Goal: Information Seeking & Learning: Understand process/instructions

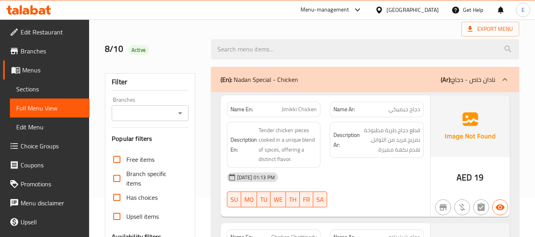
scroll to position [40, 0]
click at [34, 94] on span "Sections" at bounding box center [49, 89] width 67 height 10
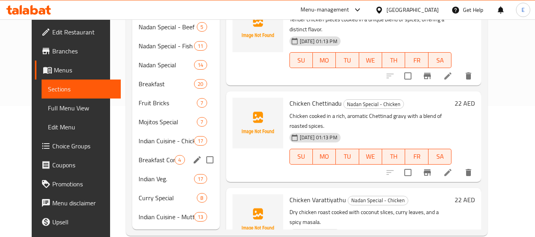
scroll to position [146, 0]
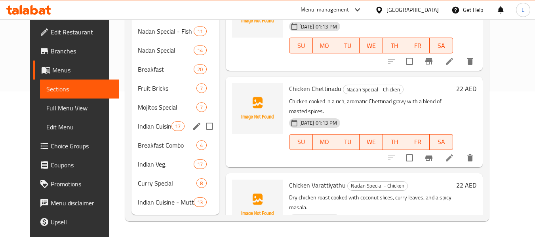
click at [148, 119] on div "Indian Cuisine - Chicken 17" at bounding box center [175, 126] width 88 height 19
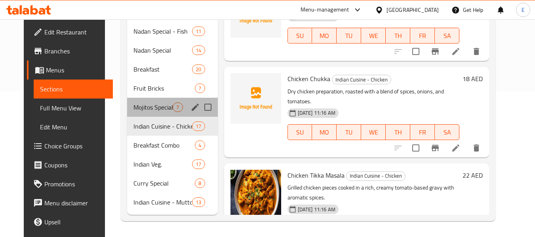
click at [147, 101] on div "Mojitos Special 7" at bounding box center [172, 107] width 90 height 19
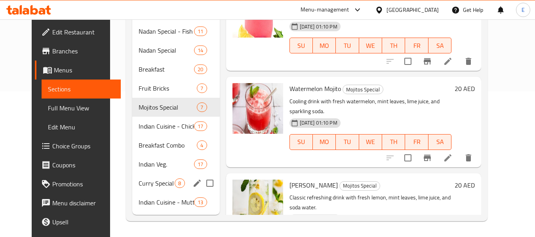
click at [154, 174] on div "[PERSON_NAME] Special 8" at bounding box center [175, 183] width 87 height 19
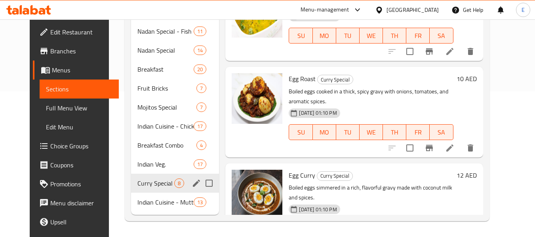
scroll to position [67, 0]
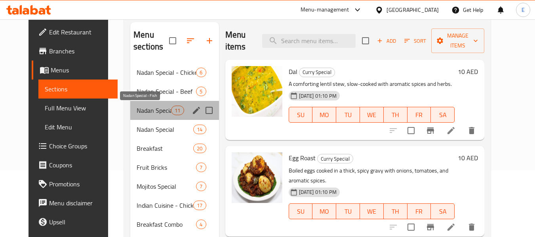
click at [160, 111] on span "Nadan Special - Fish" at bounding box center [154, 111] width 34 height 10
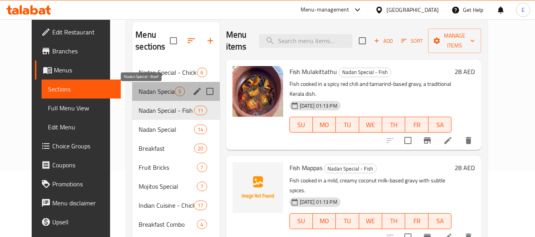
click at [161, 91] on span "Nadan Special - Beef" at bounding box center [157, 92] width 36 height 10
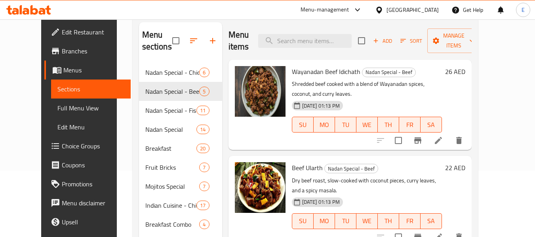
click at [57, 105] on span "Full Menu View" at bounding box center [90, 108] width 67 height 10
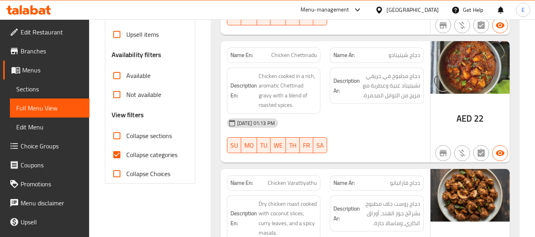
scroll to position [225, 0]
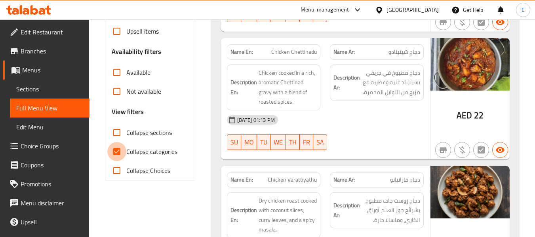
click at [117, 151] on input "Collapse categories" at bounding box center [116, 151] width 19 height 19
checkbox input "false"
click at [121, 127] on input "Collapse sections" at bounding box center [116, 132] width 19 height 19
checkbox input "true"
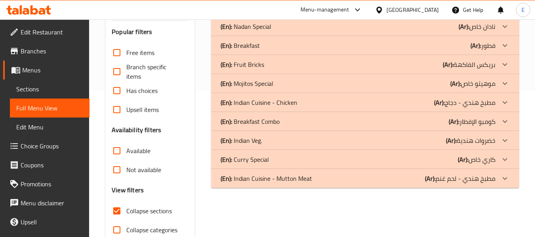
scroll to position [158, 0]
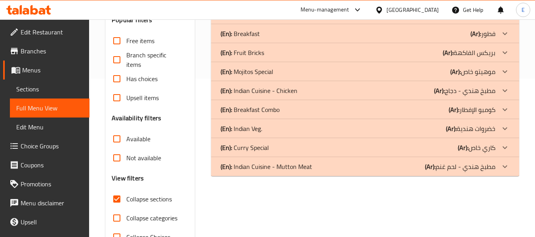
click at [397, 27] on div "(En): Breakfast (Ar): فطور" at bounding box center [365, 33] width 308 height 19
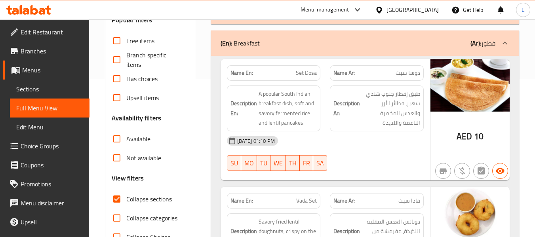
click at [317, 76] on span "Set Dosa" at bounding box center [306, 73] width 21 height 8
click at [406, 72] on span "دوسا سیت" at bounding box center [408, 73] width 25 height 8
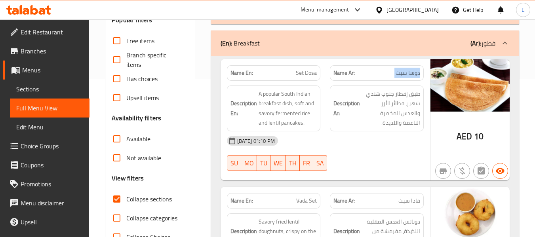
click at [406, 72] on span "دوسا سیت" at bounding box center [408, 73] width 25 height 8
click at [401, 146] on div "[DATE] 01:10 PM" at bounding box center [325, 140] width 206 height 19
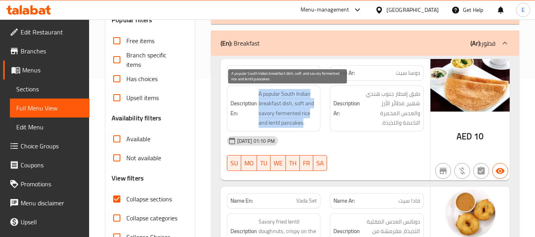
drag, startPoint x: 271, startPoint y: 96, endPoint x: 303, endPoint y: 120, distance: 39.8
click at [303, 120] on h6 "Description En: A popular South Indian breakfast dish, soft and savory fermente…" at bounding box center [274, 108] width 87 height 39
click at [303, 120] on span "A popular South Indian breakfast dish, soft and savory fermented rice and lenti…" at bounding box center [288, 108] width 59 height 39
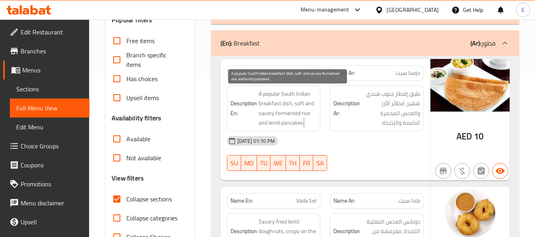
click at [303, 120] on span "A popular South Indian breakfast dish, soft and savory fermented rice and lenti…" at bounding box center [288, 108] width 59 height 39
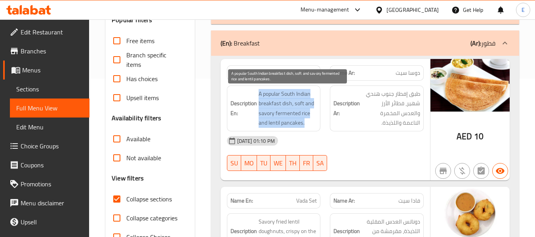
click at [303, 120] on span "A popular South Indian breakfast dish, soft and savory fermented rice and lenti…" at bounding box center [288, 108] width 59 height 39
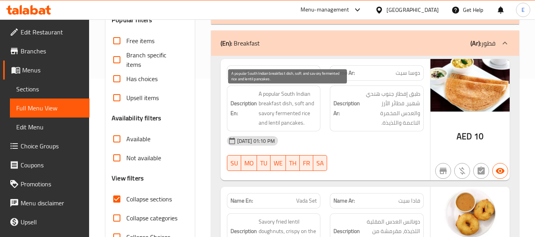
click at [348, 136] on div "[DATE] 01:10 PM" at bounding box center [325, 140] width 206 height 19
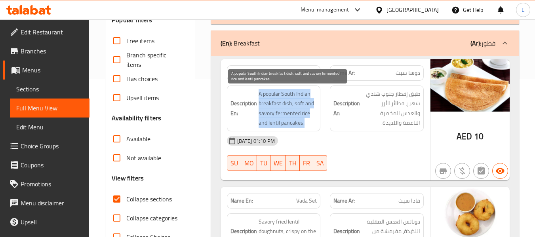
drag, startPoint x: 258, startPoint y: 92, endPoint x: 312, endPoint y: 125, distance: 63.6
click at [312, 125] on h6 "Description En: A popular South Indian breakfast dish, soft and savory fermente…" at bounding box center [274, 108] width 87 height 39
click at [312, 125] on span "A popular South Indian breakfast dish, soft and savory fermented rice and lenti…" at bounding box center [288, 108] width 59 height 39
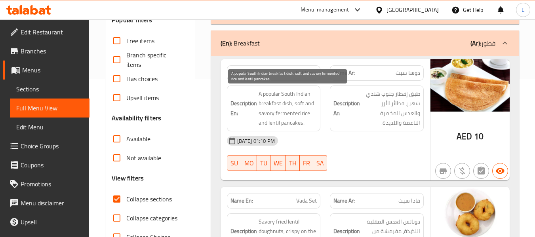
click at [291, 128] on span "A popular South Indian breakfast dish, soft and savory fermented rice and lenti…" at bounding box center [288, 108] width 59 height 39
copy span "pancakes"
click at [297, 111] on span "A popular South Indian breakfast dish, soft and savory fermented rice and lenti…" at bounding box center [288, 108] width 59 height 39
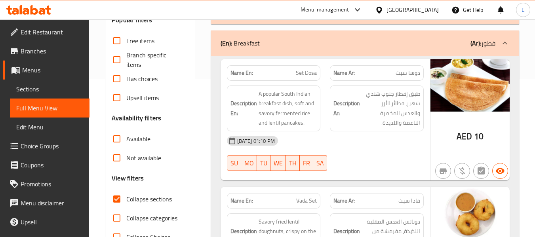
click at [360, 133] on div "[DATE] 01:10 PM" at bounding box center [325, 140] width 206 height 19
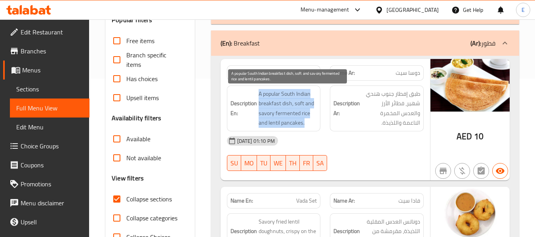
drag, startPoint x: 253, startPoint y: 91, endPoint x: 311, endPoint y: 120, distance: 63.9
click at [311, 120] on h6 "Description En: A popular South Indian breakfast dish, soft and savory fermente…" at bounding box center [274, 108] width 87 height 39
click at [311, 120] on span "A popular South Indian breakfast dish, soft and savory fermented rice and lenti…" at bounding box center [288, 108] width 59 height 39
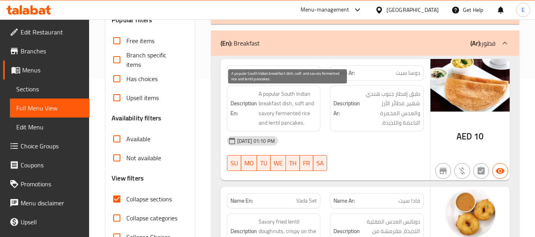
click at [311, 120] on span "A popular South Indian breakfast dish, soft and savory fermented rice and lenti…" at bounding box center [288, 108] width 59 height 39
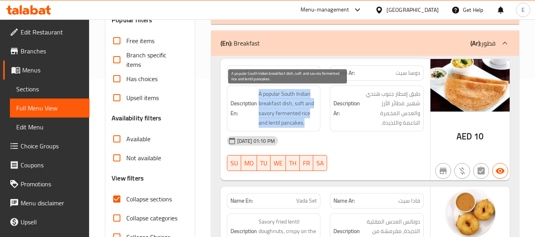
click at [311, 120] on span "A popular South Indian breakfast dish, soft and savory fermented rice and lenti…" at bounding box center [288, 108] width 59 height 39
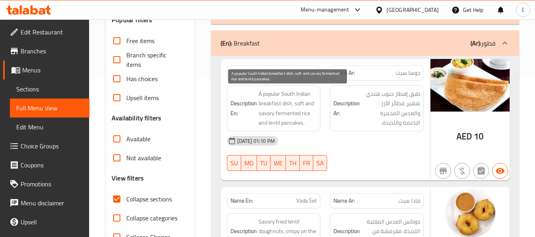
click at [272, 115] on span "A popular South Indian breakfast dish, soft and savory fermented rice and lenti…" at bounding box center [288, 108] width 59 height 39
copy span "savory"
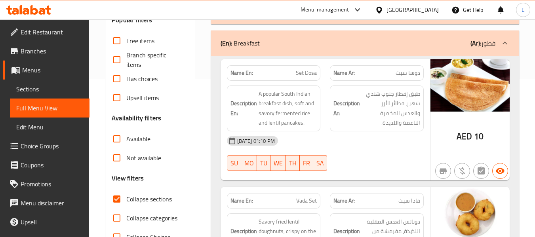
click at [297, 104] on span "A popular South Indian breakfast dish, soft and savory fermented rice and lenti…" at bounding box center [288, 108] width 59 height 39
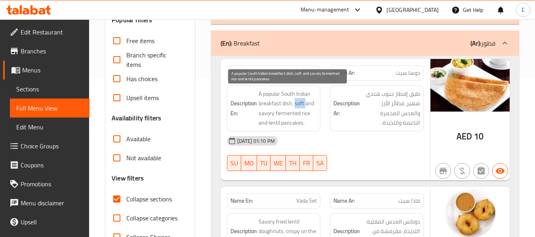
click at [297, 104] on span "A popular South Indian breakfast dish, soft and savory fermented rice and lenti…" at bounding box center [288, 108] width 59 height 39
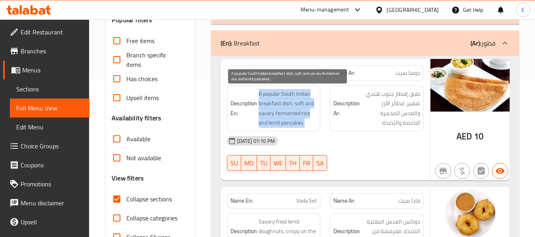
click at [297, 104] on span "A popular South Indian breakfast dish, soft and savory fermented rice and lenti…" at bounding box center [288, 108] width 59 height 39
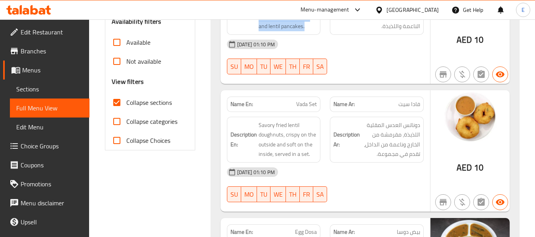
scroll to position [277, 0]
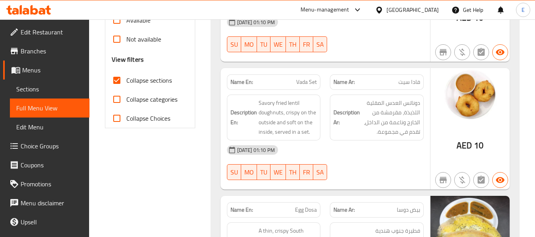
click at [406, 79] on span "فادا سيت" at bounding box center [409, 82] width 22 height 8
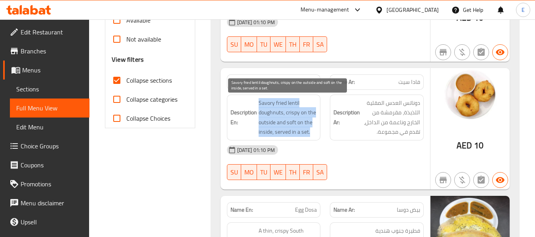
drag, startPoint x: 257, startPoint y: 99, endPoint x: 316, endPoint y: 128, distance: 65.4
click at [316, 128] on h6 "Description En: Savory fried lentil doughnuts, crispy on the outside and soft o…" at bounding box center [274, 117] width 87 height 39
click at [316, 128] on span "Savory fried lentil doughnuts, crispy on the outside and soft on the inside, se…" at bounding box center [288, 117] width 59 height 39
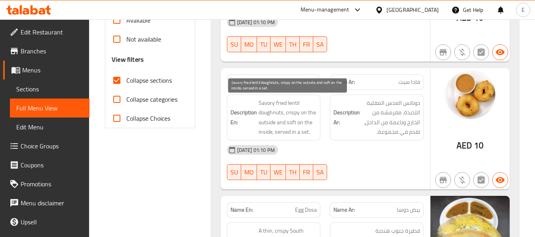
click at [316, 128] on span "Savory fried lentil doughnuts, crispy on the outside and soft on the inside, se…" at bounding box center [288, 117] width 59 height 39
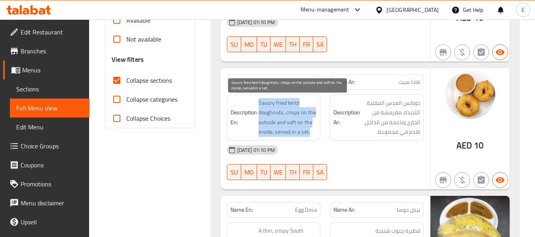
click at [316, 128] on span "Savory fried lentil doughnuts, crispy on the outside and soft on the inside, se…" at bounding box center [288, 117] width 59 height 39
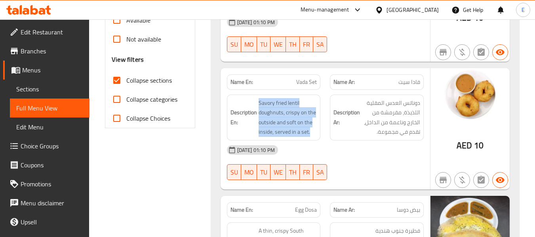
click at [382, 160] on div "[DATE] 01:10 PM SU MO TU WE TH FR SA" at bounding box center [325, 163] width 206 height 44
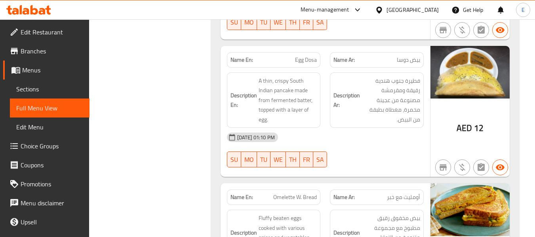
scroll to position [436, 0]
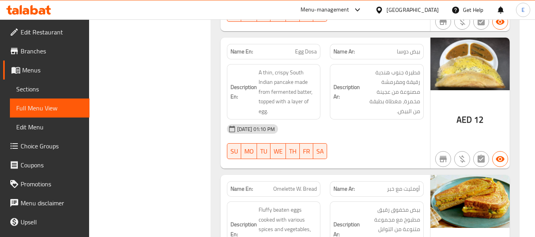
click at [319, 49] on div "Name En: Egg Dosa" at bounding box center [274, 51] width 94 height 15
click at [401, 54] on span "بيض دوسا" at bounding box center [408, 52] width 23 height 8
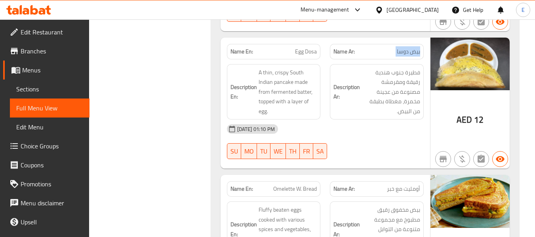
click at [401, 54] on span "بيض دوسا" at bounding box center [408, 52] width 23 height 8
click at [366, 154] on div "[DATE] 01:10 PM SU MO TU WE TH FR SA" at bounding box center [325, 142] width 206 height 44
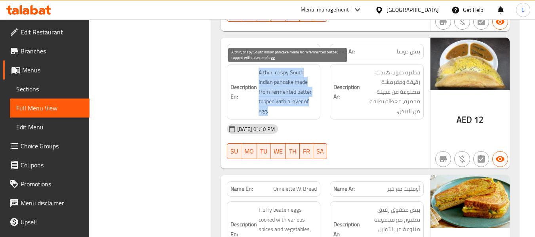
drag, startPoint x: 255, startPoint y: 70, endPoint x: 313, endPoint y: 107, distance: 69.1
click at [313, 107] on h6 "Description En: A thin, crispy South Indian pancake made from fermented batter,…" at bounding box center [274, 92] width 87 height 49
click at [313, 107] on span "A thin, crispy South Indian pancake made from fermented batter, topped with a l…" at bounding box center [288, 92] width 59 height 49
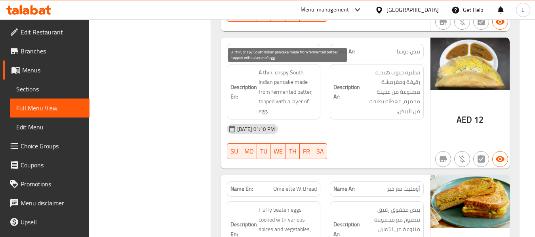
click at [313, 107] on span "A thin, crispy South Indian pancake made from fermented batter, topped with a l…" at bounding box center [288, 92] width 59 height 49
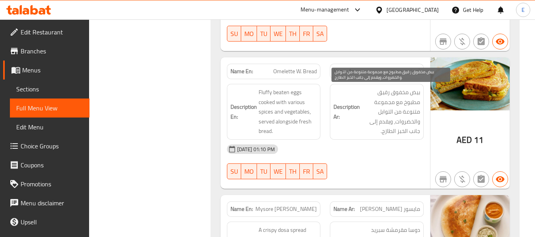
scroll to position [554, 0]
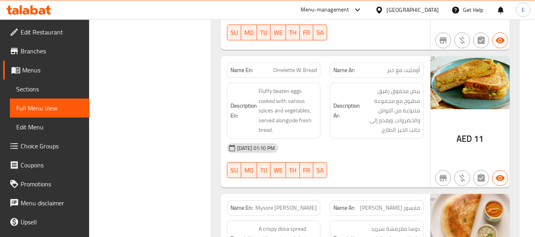
click at [394, 72] on span "أومليت مع خبر" at bounding box center [403, 70] width 33 height 8
copy span "خبر"
click at [307, 70] on span "Omelette W. Bread" at bounding box center [295, 70] width 44 height 8
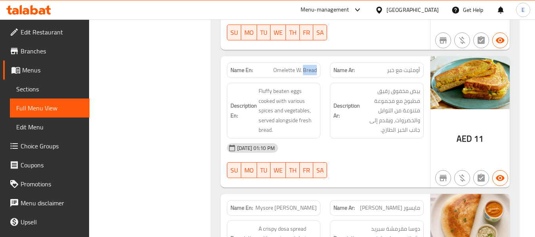
click at [307, 70] on span "Omelette W. Bread" at bounding box center [295, 70] width 44 height 8
click at [404, 69] on span "أومليت مع خبر" at bounding box center [403, 70] width 33 height 8
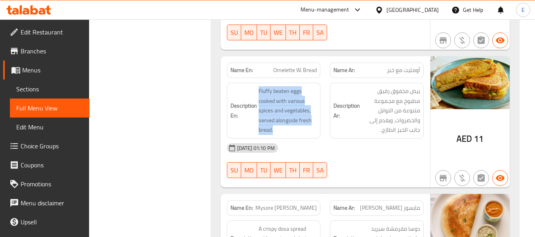
drag, startPoint x: 257, startPoint y: 89, endPoint x: 319, endPoint y: 129, distance: 73.3
click at [319, 129] on div "Description En: Fluffy beaten eggs cooked with various spices and vegetables, s…" at bounding box center [274, 111] width 94 height 56
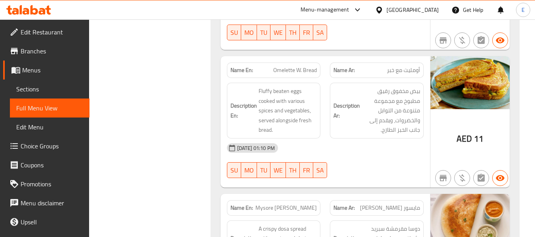
click at [319, 129] on div "Description En: Fluffy beaten eggs cooked with various spices and vegetables, s…" at bounding box center [274, 111] width 94 height 56
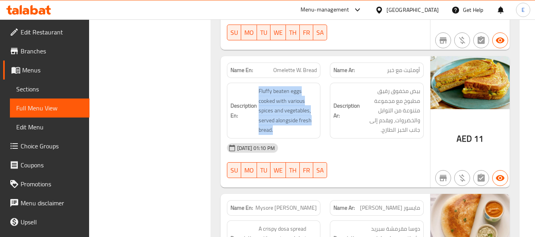
click at [319, 129] on div "Description En: Fluffy beaten eggs cooked with various spices and vegetables, s…" at bounding box center [274, 111] width 94 height 56
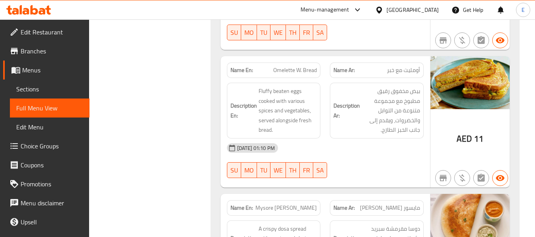
click at [387, 150] on div "[DATE] 01:10 PM" at bounding box center [325, 148] width 206 height 19
click at [392, 136] on div "Description Ar: بيض مخفوق رقيق مطبوخ مع مجموعة متنوعة من التوابل والخضروات، ويق…" at bounding box center [377, 111] width 94 height 56
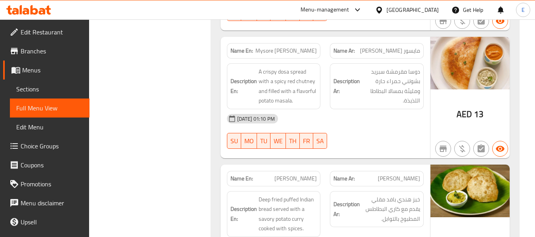
scroll to position [713, 0]
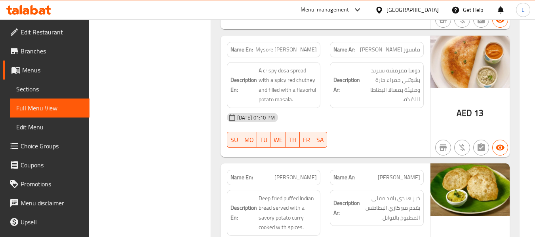
click at [408, 53] on span "مايسور [PERSON_NAME]" at bounding box center [390, 50] width 60 height 8
click at [277, 55] on div "Name En: Mysore [PERSON_NAME]" at bounding box center [274, 49] width 94 height 15
click at [276, 56] on div "Name En: Mysore [PERSON_NAME]" at bounding box center [274, 49] width 94 height 15
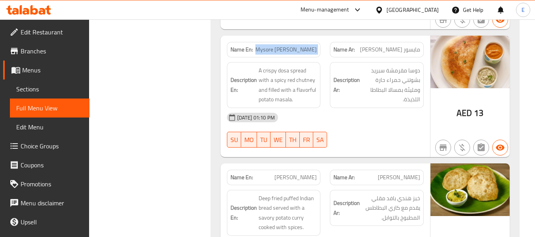
click at [276, 56] on div "Name En: Mysore [PERSON_NAME]" at bounding box center [274, 49] width 94 height 15
click at [368, 125] on div "[DATE] 01:10 PM" at bounding box center [325, 117] width 206 height 19
click at [389, 50] on span "مايسور [PERSON_NAME]" at bounding box center [390, 50] width 60 height 8
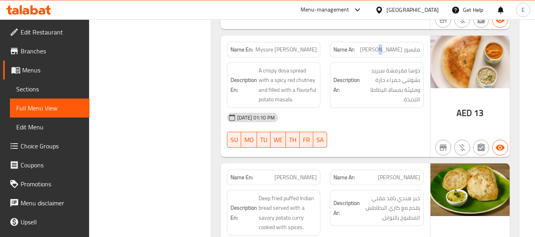
click at [389, 50] on span "مايسور [PERSON_NAME]" at bounding box center [390, 50] width 60 height 8
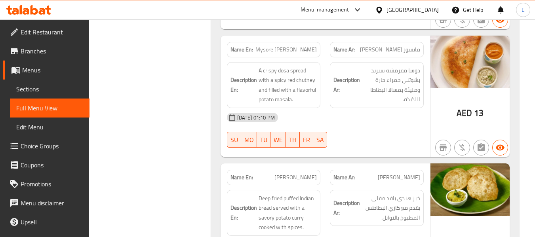
click at [294, 46] on span "Mysore [PERSON_NAME]" at bounding box center [285, 50] width 61 height 8
click at [385, 129] on div "[DATE] 01:10 PM SU MO TU WE TH FR SA" at bounding box center [325, 130] width 206 height 44
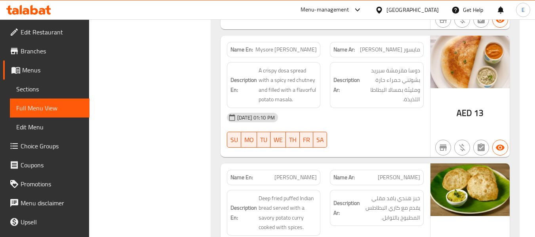
click at [377, 122] on div "[DATE] 01:10 PM" at bounding box center [325, 117] width 206 height 19
click at [270, 44] on div "Name En: Mysore [PERSON_NAME]" at bounding box center [274, 49] width 94 height 15
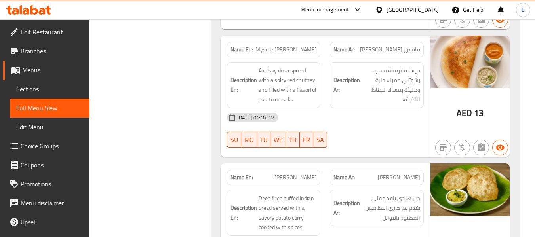
click at [379, 51] on span "مايسور [PERSON_NAME]" at bounding box center [390, 50] width 60 height 8
click at [381, 111] on div "[DATE] 01:10 PM" at bounding box center [325, 117] width 206 height 19
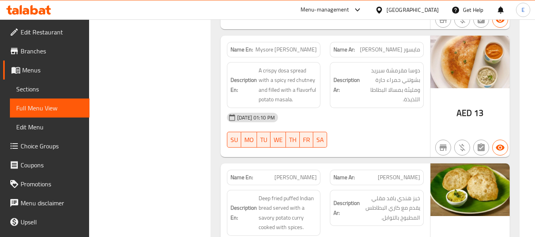
click at [417, 56] on div "Name Ar: مايسور [PERSON_NAME]" at bounding box center [377, 49] width 94 height 15
click at [292, 49] on span "Mysore [PERSON_NAME]" at bounding box center [285, 50] width 61 height 8
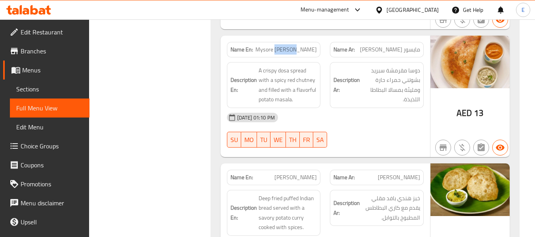
click at [292, 49] on span "Mysore [PERSON_NAME]" at bounding box center [285, 50] width 61 height 8
click at [367, 116] on div "[DATE] 01:10 PM" at bounding box center [325, 117] width 206 height 19
click at [285, 46] on span "Mysore [PERSON_NAME]" at bounding box center [285, 50] width 61 height 8
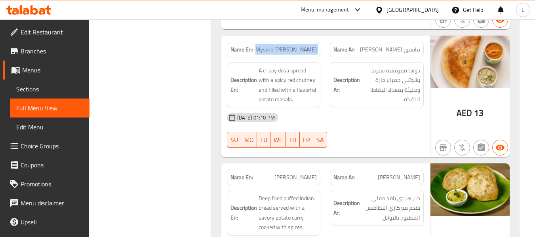
click at [285, 46] on span "Mysore [PERSON_NAME]" at bounding box center [285, 50] width 61 height 8
click at [417, 48] on span "مايسور [PERSON_NAME]" at bounding box center [390, 50] width 60 height 8
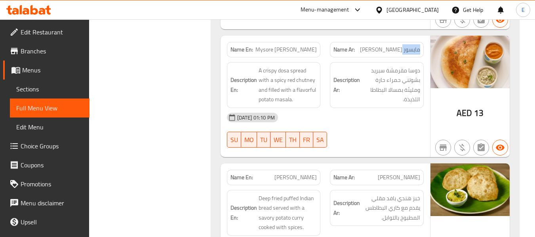
click at [417, 48] on span "مايسور [PERSON_NAME]" at bounding box center [390, 50] width 60 height 8
click at [303, 50] on span "Mysore [PERSON_NAME]" at bounding box center [285, 50] width 61 height 8
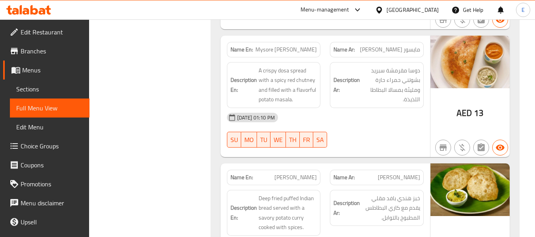
click at [364, 125] on div "[DATE] 01:10 PM" at bounding box center [325, 117] width 206 height 19
drag, startPoint x: 224, startPoint y: 119, endPoint x: 292, endPoint y: 115, distance: 67.8
click at [292, 115] on div "[DATE] 01:10 PM" at bounding box center [325, 117] width 206 height 19
drag, startPoint x: 377, startPoint y: 143, endPoint x: 389, endPoint y: 60, distance: 84.1
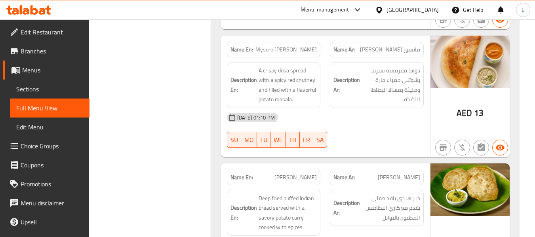
click at [377, 143] on div at bounding box center [376, 148] width 103 height 10
click at [392, 51] on span "مايسور [PERSON_NAME]" at bounding box center [390, 50] width 60 height 8
click at [293, 44] on div "Name En: Mysore [PERSON_NAME]" at bounding box center [274, 49] width 94 height 15
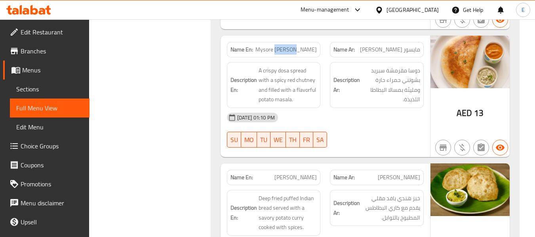
click at [293, 44] on div "Name En: Mysore [PERSON_NAME]" at bounding box center [274, 49] width 94 height 15
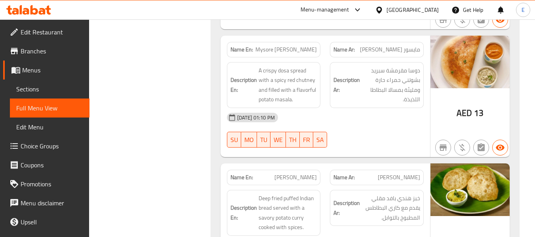
click at [379, 48] on span "مايسور [PERSON_NAME]" at bounding box center [390, 50] width 60 height 8
click at [387, 117] on div "[DATE] 01:10 PM" at bounding box center [325, 117] width 206 height 19
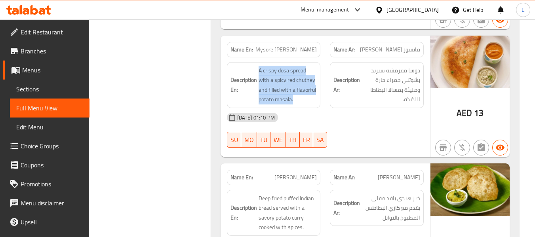
drag, startPoint x: 263, startPoint y: 69, endPoint x: 317, endPoint y: 96, distance: 60.6
click at [317, 96] on div "Description En: A crispy dosa spread with a spicy red chutney and filled with a…" at bounding box center [274, 85] width 94 height 46
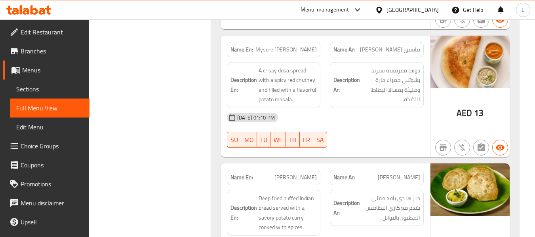
click at [317, 96] on div "Description En: A crispy dosa spread with a spicy red chutney and filled with a…" at bounding box center [274, 85] width 94 height 46
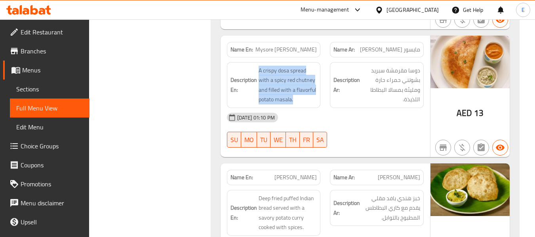
click at [317, 96] on div "Description En: A crispy dosa spread with a spicy red chutney and filled with a…" at bounding box center [274, 85] width 94 height 46
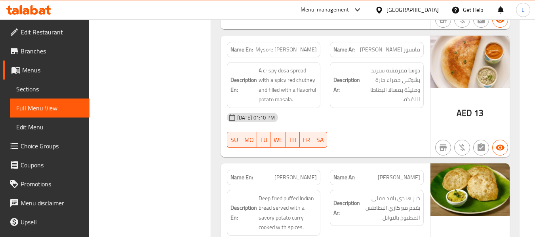
click at [375, 123] on div "[DATE] 01:10 PM" at bounding box center [325, 117] width 206 height 19
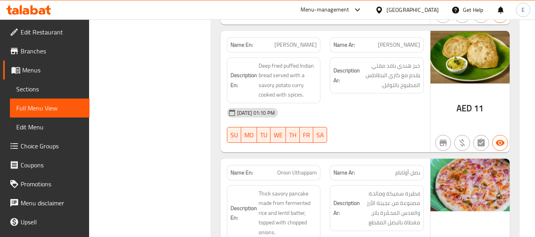
scroll to position [832, 0]
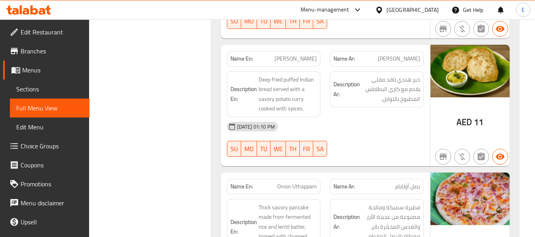
click at [397, 61] on span "[PERSON_NAME]" at bounding box center [399, 59] width 42 height 8
click at [280, 60] on p "Name En: [PERSON_NAME]" at bounding box center [274, 59] width 87 height 8
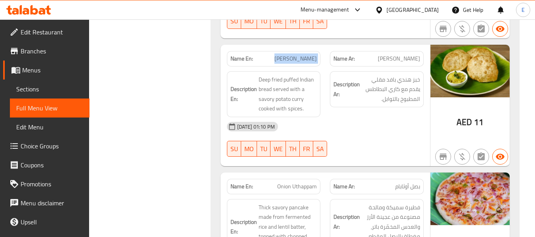
click at [280, 60] on p "Name En: [PERSON_NAME]" at bounding box center [274, 59] width 87 height 8
click at [368, 107] on div "Description Ar: خبز هندي بافد مقلي يقدم مع كاري البطاطس المطبوخ بالتوابل." at bounding box center [377, 89] width 94 height 36
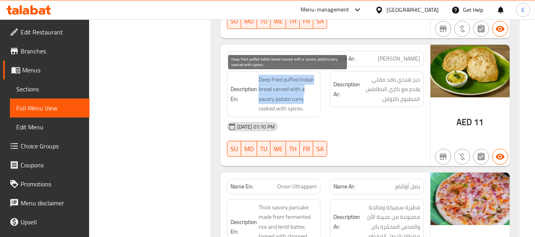
drag, startPoint x: 258, startPoint y: 76, endPoint x: 313, endPoint y: 97, distance: 58.7
click at [313, 97] on span "Deep fried puffed Indian bread served with a savory potato curry cooked with sp…" at bounding box center [288, 94] width 59 height 39
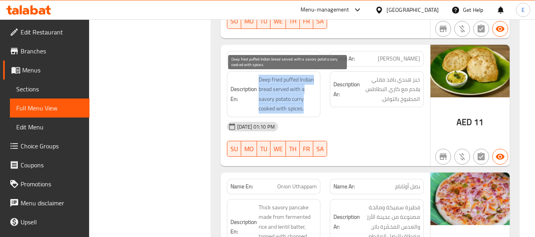
drag, startPoint x: 257, startPoint y: 76, endPoint x: 313, endPoint y: 107, distance: 64.2
click at [313, 107] on h6 "Description En: Deep fried puffed Indian bread served with a savory potato [PER…" at bounding box center [274, 94] width 87 height 39
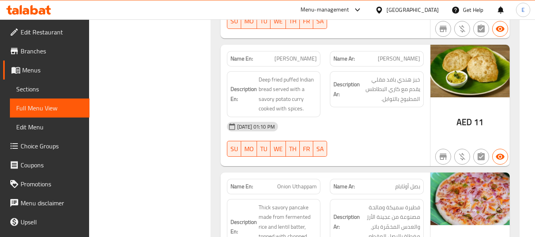
click at [300, 57] on span "[PERSON_NAME]" at bounding box center [295, 59] width 42 height 8
copy span "[PERSON_NAME]"
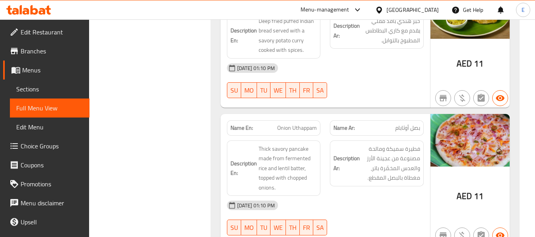
scroll to position [951, 0]
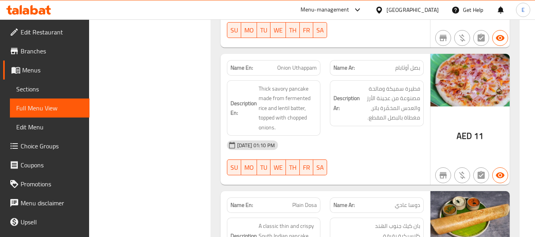
click at [413, 70] on span "بصل أوثابام" at bounding box center [407, 68] width 25 height 8
click at [296, 68] on span "Onion Uthappam" at bounding box center [297, 68] width 40 height 8
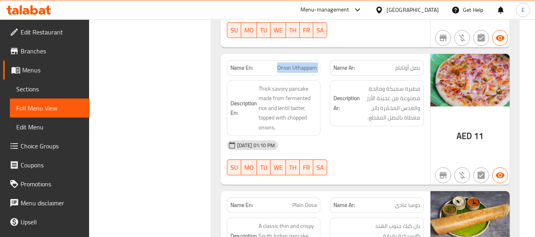
click at [296, 68] on span "Onion Uthappam" at bounding box center [297, 68] width 40 height 8
click at [368, 161] on div "[DATE] 01:10 PM SU MO TU WE TH FR SA" at bounding box center [325, 158] width 206 height 44
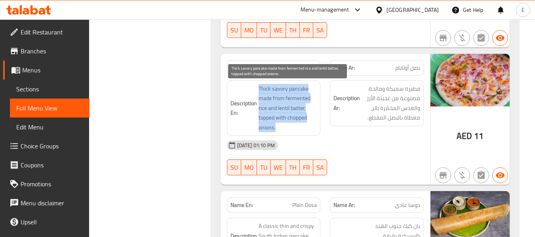
drag, startPoint x: 259, startPoint y: 86, endPoint x: 307, endPoint y: 123, distance: 60.4
click at [307, 123] on h6 "Description En: Thick savory pancake made from fermented rice and lentil batter…" at bounding box center [274, 108] width 87 height 49
click at [307, 123] on span "Thick savory pancake made from fermented rice and lentil batter, topped with ch…" at bounding box center [288, 108] width 59 height 49
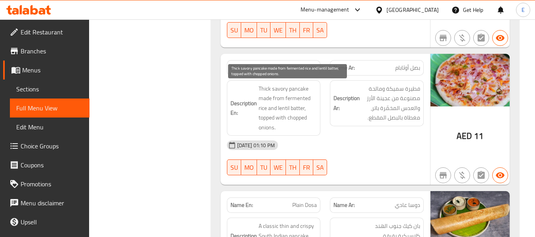
click at [307, 123] on span "Thick savory pancake made from fermented rice and lentil batter, topped with ch…" at bounding box center [288, 108] width 59 height 49
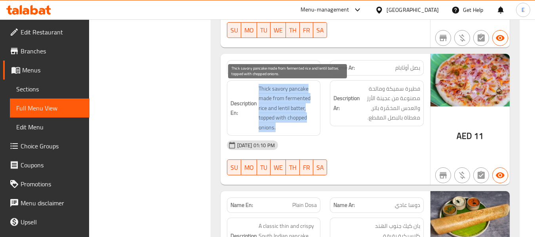
click at [307, 123] on span "Thick savory pancake made from fermented rice and lentil batter, topped with ch…" at bounding box center [288, 108] width 59 height 49
click at [308, 124] on span "Thick savory pancake made from fermented rice and lentil batter, topped with ch…" at bounding box center [288, 108] width 59 height 49
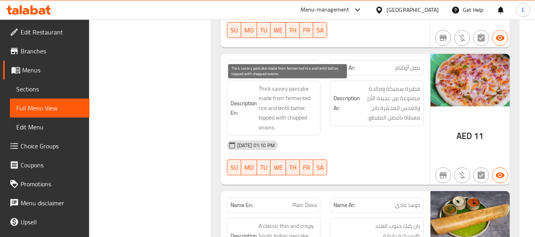
click at [308, 124] on span "Thick savory pancake made from fermented rice and lentil batter, topped with ch…" at bounding box center [288, 108] width 59 height 49
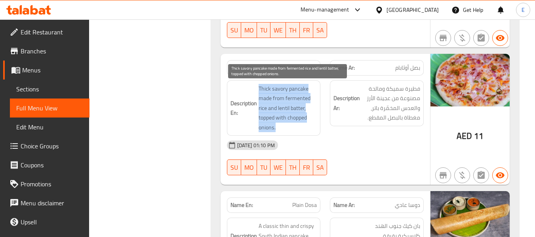
click at [308, 124] on span "Thick savory pancake made from fermented rice and lentil batter, topped with ch…" at bounding box center [288, 108] width 59 height 49
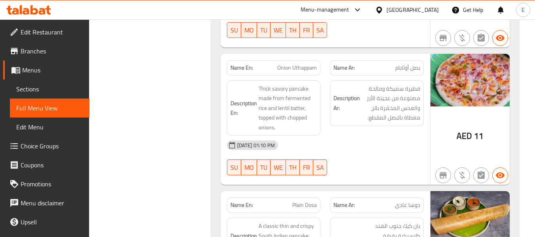
click at [357, 150] on div "[DATE] 01:10 PM" at bounding box center [325, 145] width 206 height 19
click at [301, 62] on div "Name En: Onion Uthappam" at bounding box center [274, 67] width 94 height 15
copy span "Onion Uthappam"
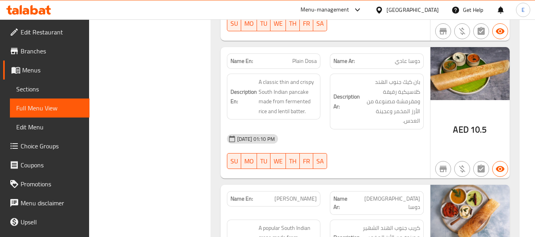
scroll to position [1109, 0]
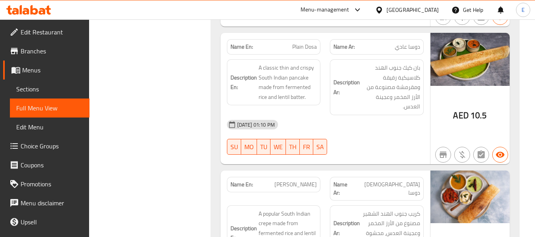
click at [300, 40] on div "Name En: Plain Dosa" at bounding box center [274, 46] width 94 height 15
click at [423, 46] on div "Name Ar: [PERSON_NAME]" at bounding box center [377, 46] width 94 height 15
click at [301, 47] on span "Plain Dosa" at bounding box center [304, 47] width 25 height 8
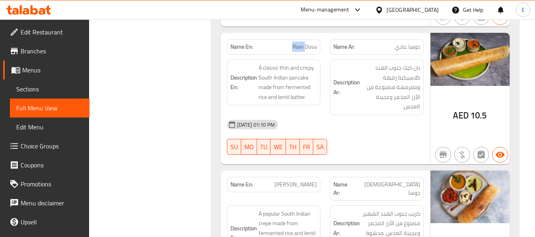
click at [301, 47] on span "Plain Dosa" at bounding box center [304, 47] width 25 height 8
copy span "Plain"
drag, startPoint x: 206, startPoint y: 111, endPoint x: 369, endPoint y: 95, distance: 163.5
drag, startPoint x: 354, startPoint y: 93, endPoint x: 262, endPoint y: 69, distance: 94.9
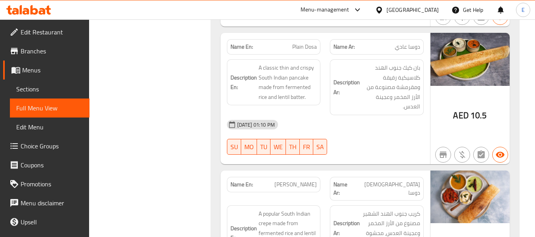
click at [354, 93] on strong "Description Ar:" at bounding box center [346, 87] width 27 height 19
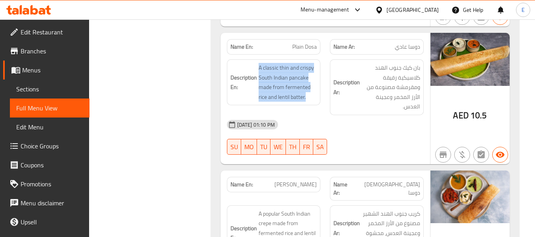
drag, startPoint x: 254, startPoint y: 67, endPoint x: 318, endPoint y: 97, distance: 70.9
click at [318, 97] on div "Description En: A classic thin and crispy South Indian pancake made from fermen…" at bounding box center [274, 82] width 94 height 46
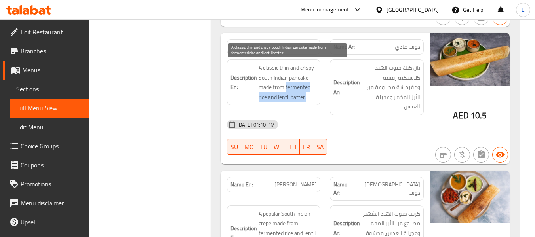
drag, startPoint x: 286, startPoint y: 89, endPoint x: 316, endPoint y: 100, distance: 32.2
click at [316, 100] on span "A classic thin and crispy South Indian pancake made from fermented rice and len…" at bounding box center [288, 82] width 59 height 39
copy span "fermented rice and lentil batter."
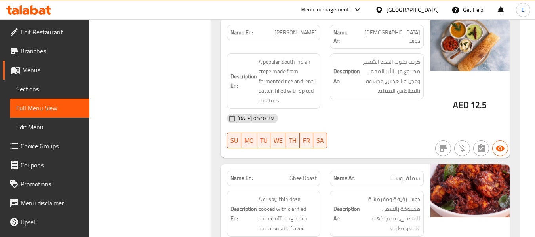
scroll to position [1267, 0]
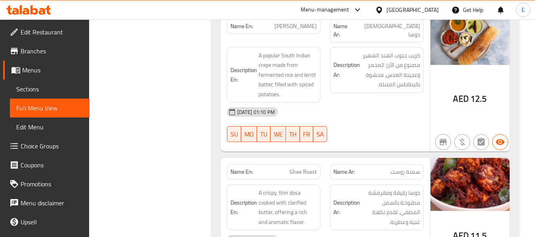
click at [417, 32] on div "Name Ar: [PERSON_NAME]" at bounding box center [377, 31] width 94 height 24
click at [295, 32] on div "Name En: [PERSON_NAME]" at bounding box center [274, 26] width 94 height 15
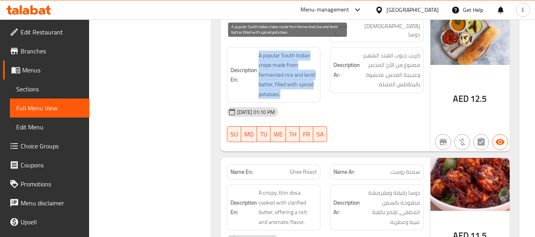
drag, startPoint x: 267, startPoint y: 46, endPoint x: 312, endPoint y: 86, distance: 60.1
click at [312, 86] on h6 "Description En: A popular South Indian crepe made from fermented rice and lenti…" at bounding box center [274, 75] width 87 height 49
click at [312, 86] on span "A popular South Indian crepe made from fermented rice and lentil batter, filled…" at bounding box center [288, 75] width 59 height 49
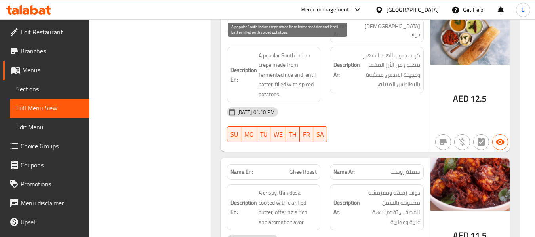
click at [312, 86] on span "A popular South Indian crepe made from fermented rice and lentil batter, filled…" at bounding box center [288, 75] width 59 height 49
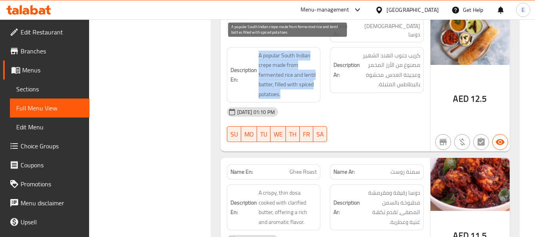
click at [312, 86] on span "A popular South Indian crepe made from fermented rice and lentil batter, filled…" at bounding box center [288, 75] width 59 height 49
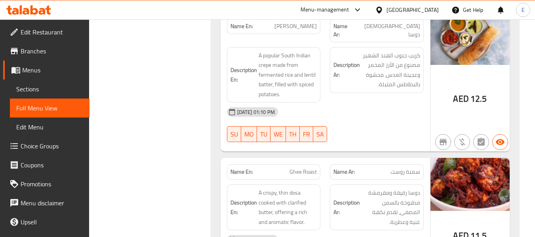
click at [350, 103] on div "[DATE] 01:10 PM" at bounding box center [325, 112] width 206 height 19
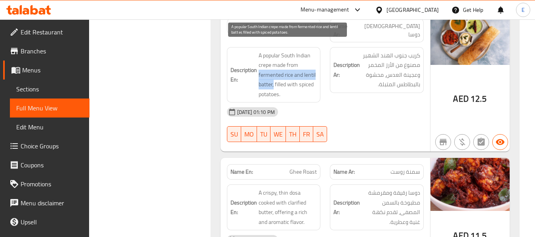
drag, startPoint x: 257, startPoint y: 67, endPoint x: 273, endPoint y: 75, distance: 17.9
click at [273, 75] on h6 "Description En: A popular South Indian crepe made from fermented rice and lenti…" at bounding box center [274, 75] width 87 height 49
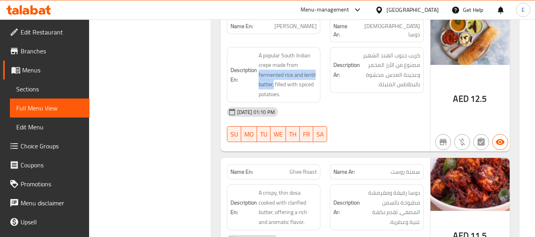
click at [375, 93] on div "Description Ar: كريب جنوب الهند الشهير مصنوع من الأرز المخمر وعجينة العدس، محشو…" at bounding box center [376, 74] width 103 height 65
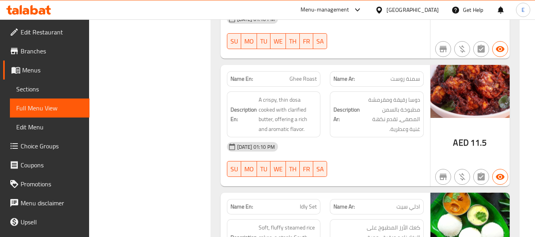
scroll to position [1386, 0]
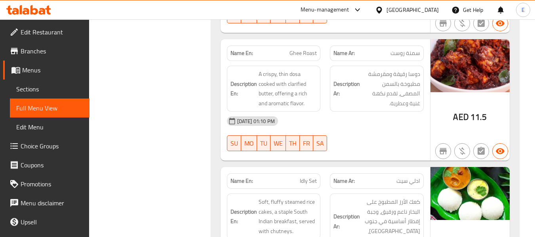
click at [415, 52] on div "Name Ar: [PERSON_NAME]" at bounding box center [377, 53] width 94 height 15
click at [293, 51] on div "Name En: Ghee Roast" at bounding box center [274, 53] width 94 height 15
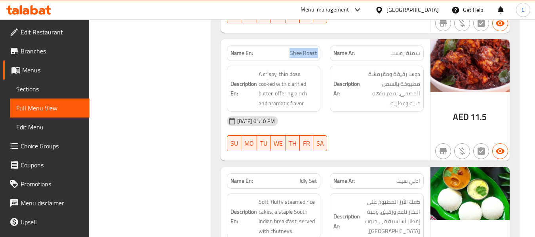
click at [293, 51] on div "Name En: Ghee Roast" at bounding box center [274, 53] width 94 height 15
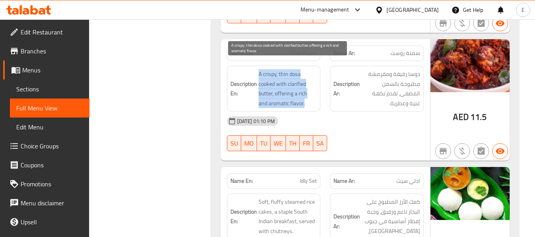
drag, startPoint x: 253, startPoint y: 65, endPoint x: 315, endPoint y: 94, distance: 69.1
click at [315, 94] on h6 "Description En: A crispy, thin dosa cooked with clarified butter, offering a ri…" at bounding box center [274, 88] width 87 height 39
click at [315, 94] on span "A crispy, thin dosa cooked with clarified butter, offering a rich and aromatic …" at bounding box center [288, 88] width 59 height 39
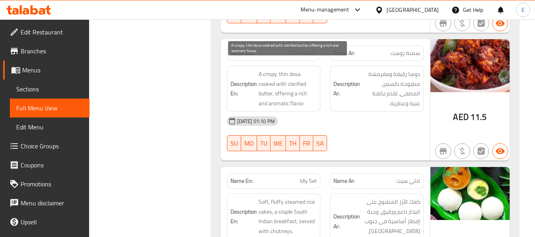
click at [315, 94] on span "A crispy, thin dosa cooked with clarified butter, offering a rich and aromatic …" at bounding box center [288, 88] width 59 height 39
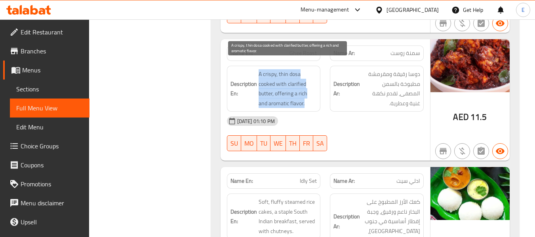
click at [315, 94] on span "A crispy, thin dosa cooked with clarified butter, offering a rich and aromatic …" at bounding box center [288, 88] width 59 height 39
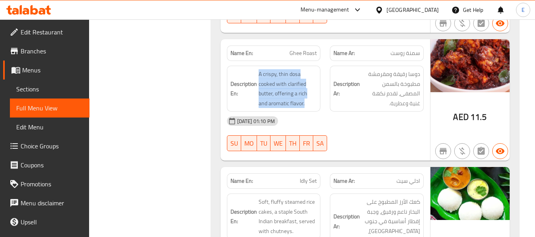
click at [370, 117] on div "[DATE] 01:10 PM" at bounding box center [325, 121] width 206 height 19
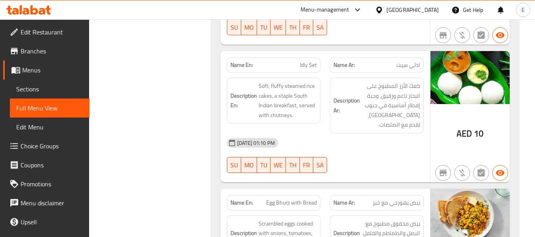
scroll to position [1505, 0]
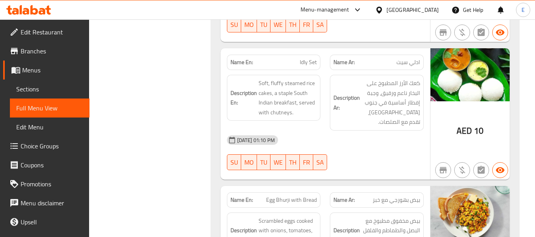
click at [406, 58] on span "ادلي سيت" at bounding box center [408, 62] width 24 height 8
click at [313, 58] on span "Idly Set" at bounding box center [308, 62] width 17 height 8
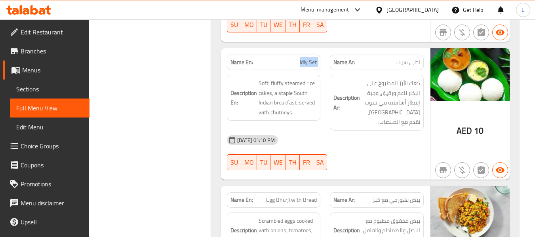
click at [313, 58] on span "Idly Set" at bounding box center [308, 62] width 17 height 8
click at [390, 131] on div "[DATE] 01:10 PM" at bounding box center [325, 140] width 206 height 19
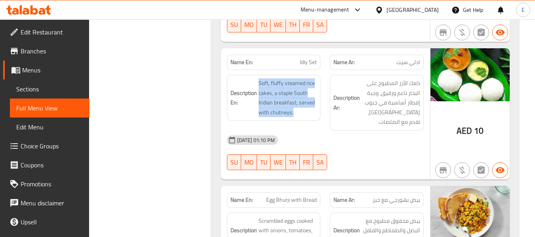
drag, startPoint x: 255, startPoint y: 70, endPoint x: 317, endPoint y: 106, distance: 71.1
click at [317, 106] on div "Description En: Soft, fluffy steamed rice cakes, a staple South Indian breakfas…" at bounding box center [274, 98] width 94 height 46
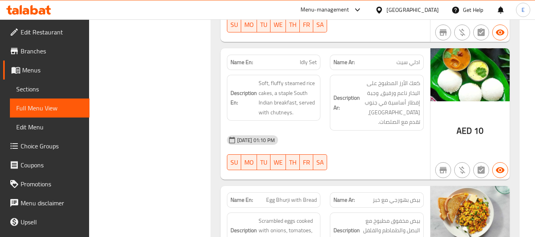
click at [317, 106] on div "Description En: Soft, fluffy steamed rice cakes, a staple South Indian breakfas…" at bounding box center [274, 98] width 94 height 46
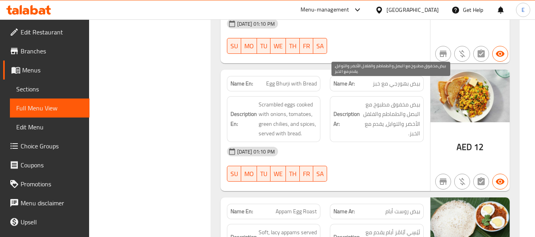
scroll to position [1624, 0]
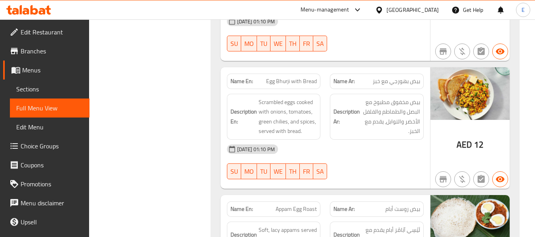
click at [400, 77] on span "بيض بهورجي مع خبز" at bounding box center [397, 81] width 48 height 8
click at [321, 69] on div "Name En: Egg Bhurji with Bread" at bounding box center [273, 81] width 103 height 25
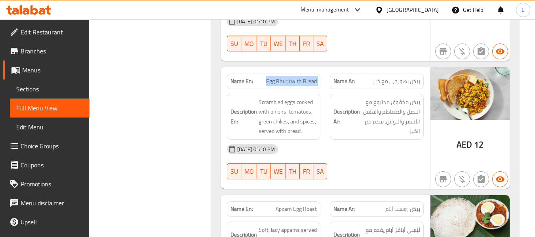
click at [321, 69] on div "Name En: Egg Bhurji with Bread" at bounding box center [273, 81] width 103 height 25
click at [356, 140] on div "[DATE] 01:10 PM" at bounding box center [325, 149] width 206 height 19
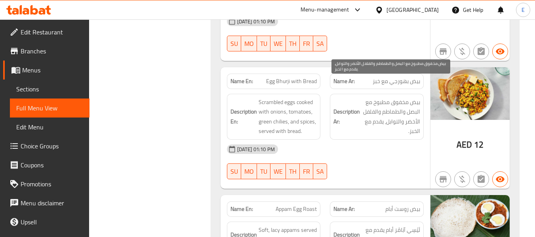
click at [391, 74] on div "Name Ar: بيض بهورجي مع خبز" at bounding box center [377, 81] width 94 height 15
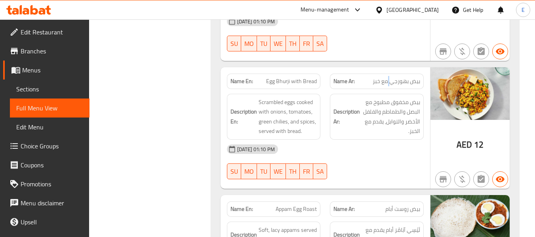
click at [391, 74] on div "Name Ar: بيض بهورجي مع خبز" at bounding box center [377, 81] width 94 height 15
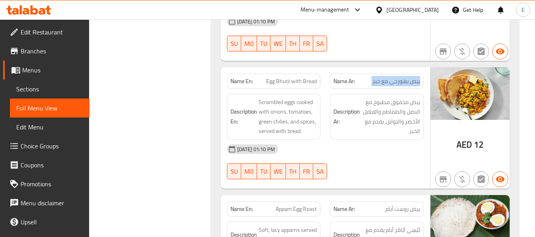
click at [389, 77] on span "بيض بهورجي مع خبز" at bounding box center [397, 81] width 48 height 8
drag, startPoint x: 391, startPoint y: 120, endPoint x: 267, endPoint y: 86, distance: 128.9
click at [389, 120] on div "Description Ar: بيض مخفوق مطبوخ مع البصل والطماطم والفلفل الأخضر والتوابل، يقدم…" at bounding box center [377, 117] width 94 height 46
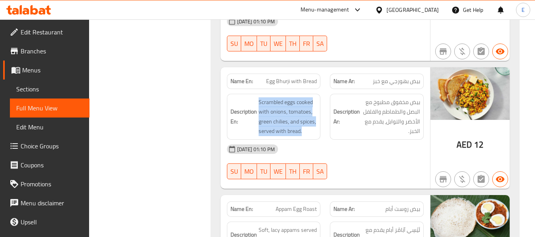
drag, startPoint x: 257, startPoint y: 84, endPoint x: 319, endPoint y: 115, distance: 69.6
click at [319, 115] on div "Description En: Scrambled eggs cooked with onions, tomatoes, green chilies, and…" at bounding box center [274, 117] width 94 height 46
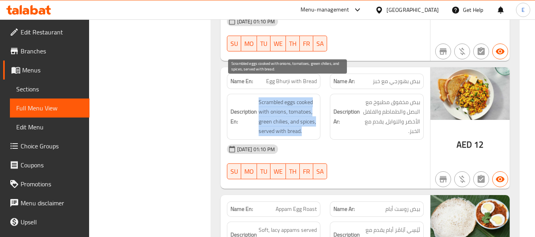
click at [272, 99] on span "Scrambled eggs cooked with onions, tomatoes, green chilies, and spices, served …" at bounding box center [288, 116] width 59 height 39
click at [281, 103] on span "Scrambled eggs cooked with onions, tomatoes, green chilies, and spices, served …" at bounding box center [288, 116] width 59 height 39
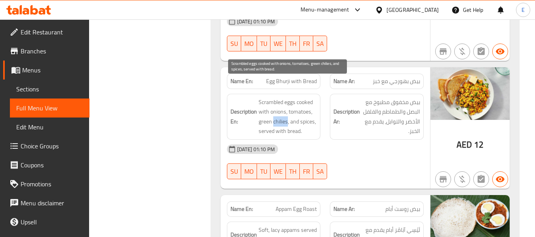
click at [281, 103] on span "Scrambled eggs cooked with onions, tomatoes, green chilies, and spices, served …" at bounding box center [288, 116] width 59 height 39
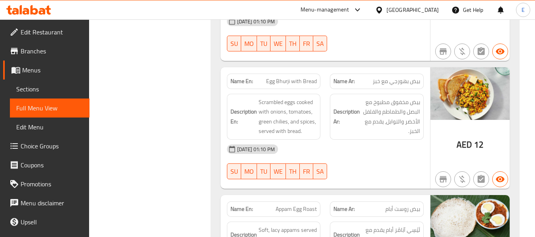
click at [402, 151] on div "[DATE] 01:10 PM SU MO TU WE TH FR SA" at bounding box center [325, 162] width 206 height 44
click at [387, 77] on span "بيض بهورجي مع خبز" at bounding box center [397, 81] width 48 height 8
click at [310, 77] on span "Egg Bhurji with Bread" at bounding box center [291, 81] width 51 height 8
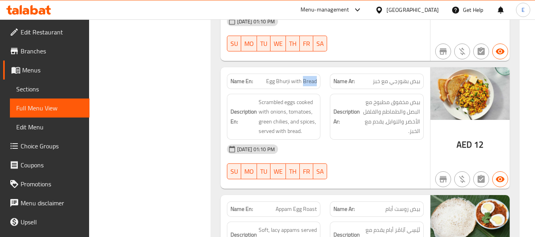
click at [310, 77] on span "Egg Bhurji with Bread" at bounding box center [291, 81] width 51 height 8
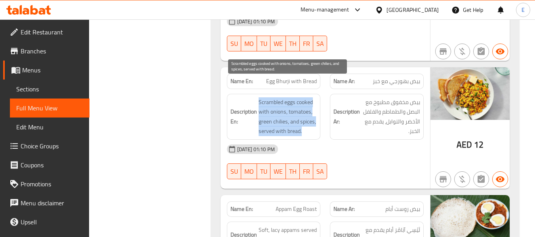
drag, startPoint x: 267, startPoint y: 84, endPoint x: 315, endPoint y: 112, distance: 55.9
click at [315, 112] on h6 "Description En: Scrambled eggs cooked with onions, tomatoes, green chilies, and…" at bounding box center [274, 116] width 87 height 39
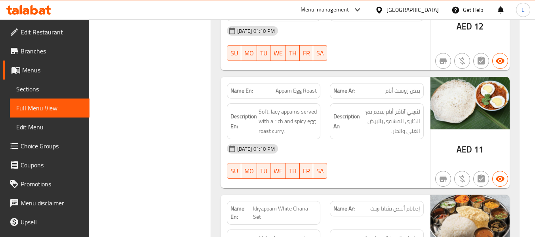
scroll to position [1743, 0]
click at [405, 86] on span "بیض روست أبام" at bounding box center [402, 90] width 35 height 8
click at [307, 86] on span "Appam Egg Roast" at bounding box center [296, 90] width 41 height 8
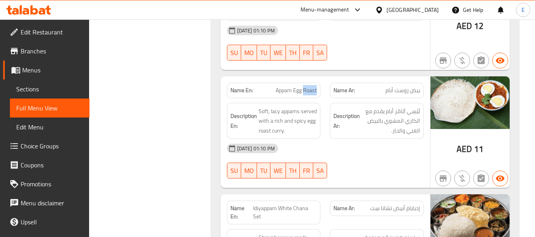
click at [307, 86] on span "Appam Egg Roast" at bounding box center [296, 90] width 41 height 8
click at [373, 139] on div "[DATE] 01:10 PM" at bounding box center [325, 148] width 206 height 19
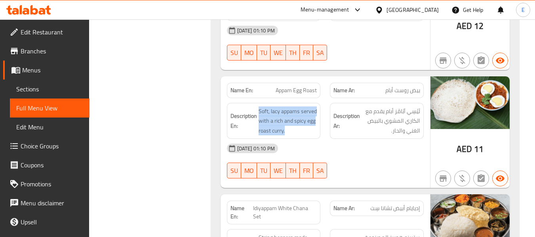
drag, startPoint x: 257, startPoint y: 90, endPoint x: 311, endPoint y: 118, distance: 61.1
click at [311, 118] on div "Description En: Soft, [PERSON_NAME] appams served with a rich and spicy egg roa…" at bounding box center [274, 121] width 94 height 36
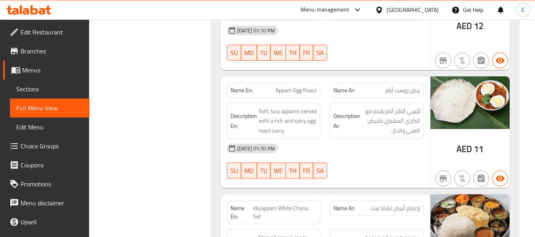
click at [298, 83] on div "Name En: Appam Egg Roast" at bounding box center [274, 90] width 94 height 15
copy span "Appam Egg Roast"
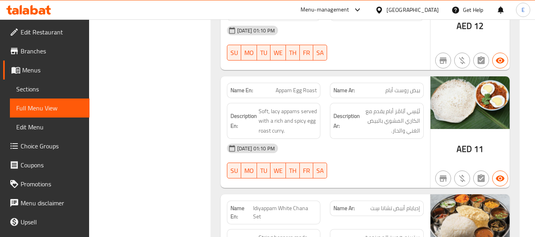
click at [389, 86] on span "بیض روست أبام" at bounding box center [402, 90] width 35 height 8
click at [381, 107] on span "لَيْسِي آبَامْز أبام يقدم مع الكاري المشوي بالبيض الغني والحار." at bounding box center [391, 121] width 59 height 29
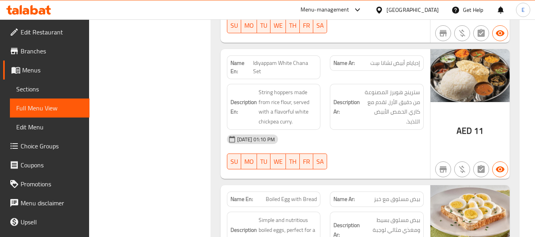
scroll to position [1901, 0]
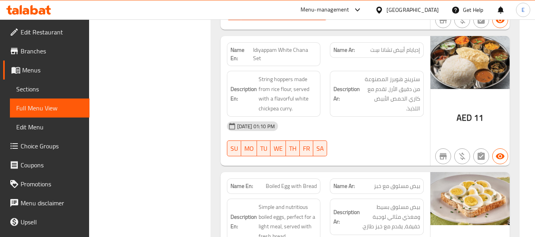
click at [381, 117] on div "[DATE] 01:10 PM" at bounding box center [325, 126] width 206 height 19
click at [408, 42] on div "Name Ar: إديايام أبيض تشانا سِت" at bounding box center [377, 49] width 94 height 15
click at [366, 117] on div "[DATE] 01:10 PM" at bounding box center [325, 126] width 206 height 19
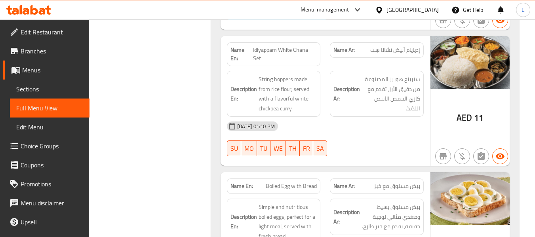
click at [389, 46] on span "إديايام أبيض تشانا سِت" at bounding box center [395, 50] width 50 height 8
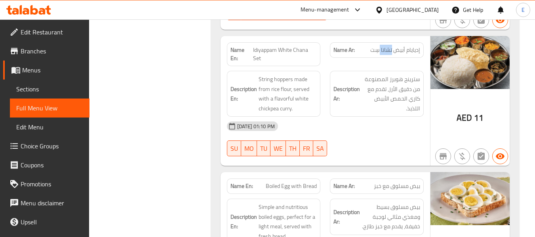
click at [389, 46] on span "إديايام أبيض تشانا سِت" at bounding box center [395, 50] width 50 height 8
click at [305, 46] on span "Idiyappam White Chana Set" at bounding box center [285, 54] width 64 height 17
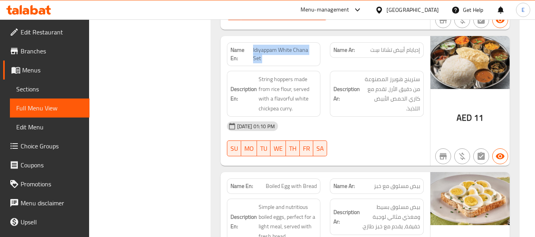
click at [305, 46] on span "Idiyappam White Chana Set" at bounding box center [285, 54] width 64 height 17
click at [371, 117] on div "[DATE] 01:10 PM SU MO TU WE TH FR SA" at bounding box center [325, 139] width 206 height 44
click at [372, 117] on div "[DATE] 01:10 PM SU MO TU WE TH FR SA" at bounding box center [325, 139] width 206 height 44
click at [311, 117] on div "[DATE] 01:10 PM" at bounding box center [325, 126] width 206 height 19
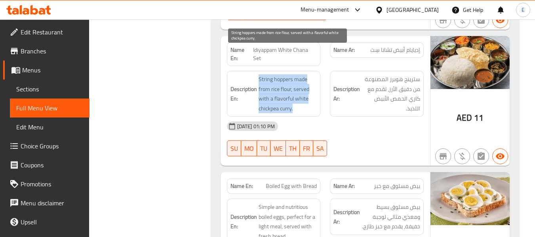
drag, startPoint x: 256, startPoint y: 52, endPoint x: 312, endPoint y: 80, distance: 62.5
click at [312, 80] on h6 "Description En: String hoppers made from rice flour, served with a flavorful wh…" at bounding box center [274, 93] width 87 height 39
click at [312, 80] on span "String hoppers made from rice flour, served with a flavorful white chickpea cur…" at bounding box center [288, 93] width 59 height 39
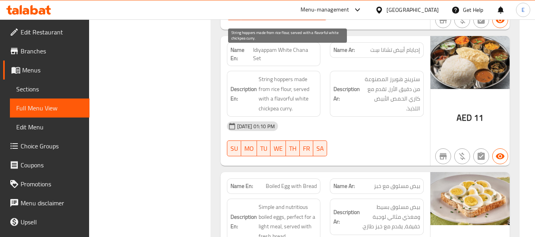
click at [312, 80] on span "String hoppers made from rice flour, served with a flavorful white chickpea cur…" at bounding box center [288, 93] width 59 height 39
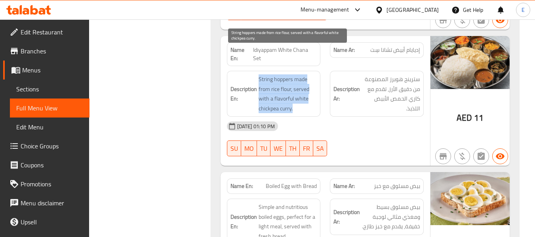
click at [312, 80] on span "String hoppers made from rice flour, served with a flavorful white chickpea cur…" at bounding box center [288, 93] width 59 height 39
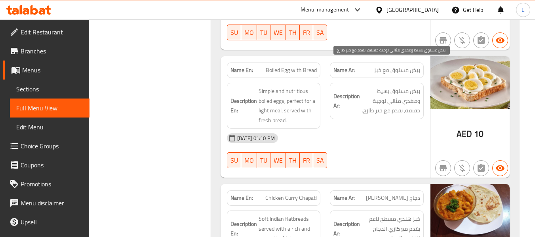
scroll to position [2020, 0]
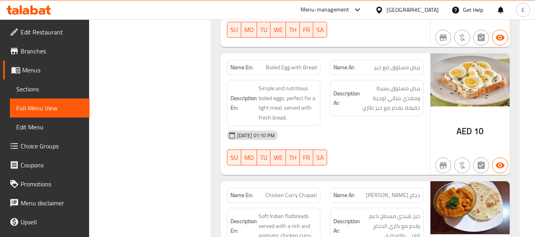
click at [386, 60] on div "Name Ar: بيض مسلوق مع خبز" at bounding box center [377, 67] width 94 height 15
click at [313, 63] on span "Boiled Egg with Bread" at bounding box center [291, 67] width 51 height 8
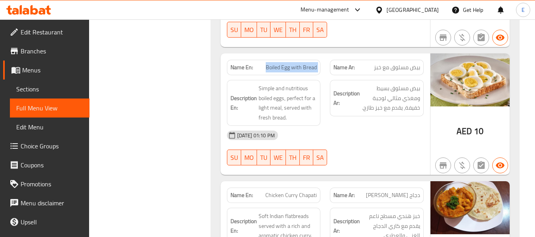
click at [313, 63] on span "Boiled Egg with Bread" at bounding box center [291, 67] width 51 height 8
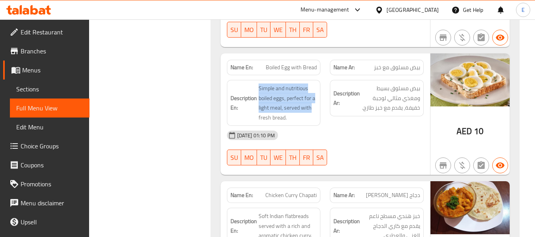
drag, startPoint x: 252, startPoint y: 59, endPoint x: 318, endPoint y: 86, distance: 71.8
click at [318, 86] on div "Description En: Simple and nutritious boiled eggs, perfect for a light meal, se…" at bounding box center [274, 103] width 94 height 46
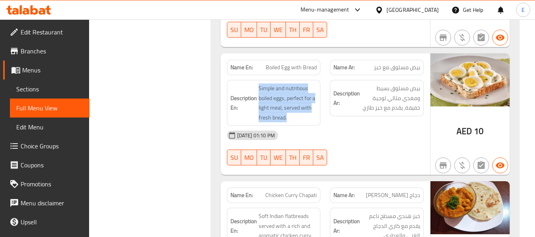
click at [318, 86] on div "Description En: Simple and nutritious boiled eggs, perfect for a light meal, se…" at bounding box center [274, 103] width 94 height 46
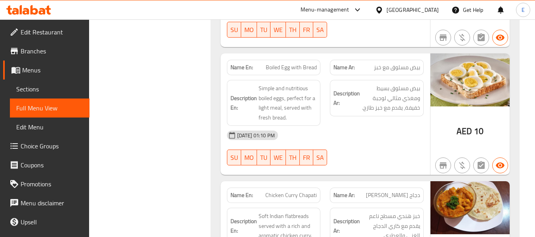
click at [398, 126] on div "[DATE] 01:10 PM" at bounding box center [325, 135] width 206 height 19
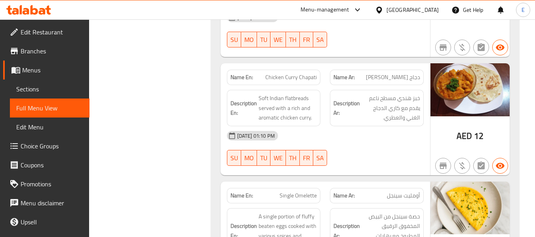
scroll to position [2139, 0]
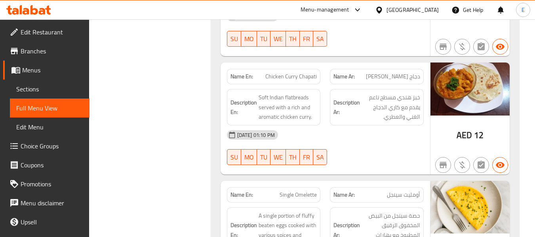
click at [407, 72] on span "دجاج [PERSON_NAME]" at bounding box center [393, 76] width 54 height 8
click at [291, 72] on span "Chicken Curry Chapati" at bounding box center [290, 76] width 51 height 8
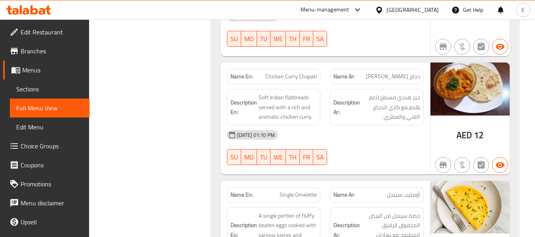
click at [384, 72] on span "دجاج [PERSON_NAME]" at bounding box center [393, 76] width 54 height 8
click at [366, 126] on div "[DATE] 01:10 PM SU MO TU WE TH FR SA" at bounding box center [325, 148] width 206 height 44
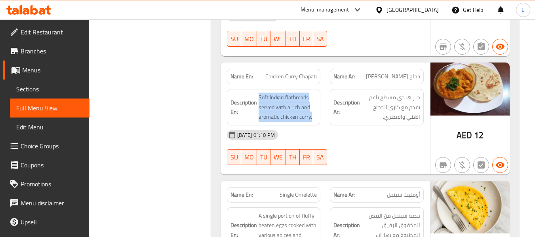
drag, startPoint x: 258, startPoint y: 66, endPoint x: 318, endPoint y: 90, distance: 64.4
click at [318, 90] on div "Description En: Soft Indian flatbreads served with a rich and aromatic chicken …" at bounding box center [274, 107] width 94 height 36
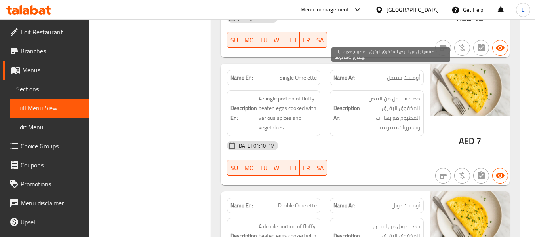
scroll to position [2258, 0]
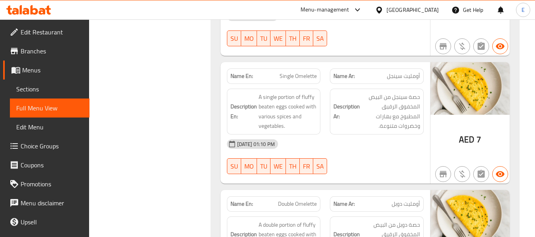
click at [407, 72] on span "أومليت سينجل" at bounding box center [403, 76] width 33 height 8
click at [282, 72] on span "Single Omelette" at bounding box center [298, 76] width 37 height 8
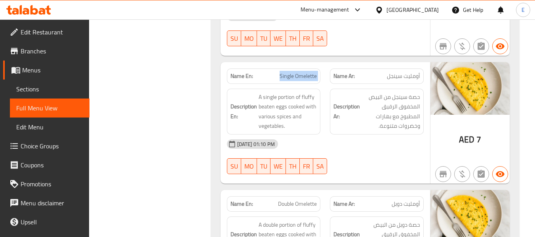
click at [282, 72] on span "Single Omelette" at bounding box center [298, 76] width 37 height 8
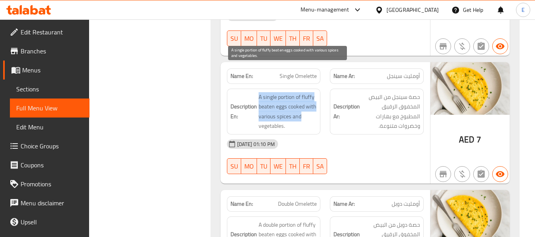
drag, startPoint x: 254, startPoint y: 67, endPoint x: 313, endPoint y: 94, distance: 64.9
click at [313, 94] on h6 "Description En: A single portion of fluffy beaten eggs cooked with various spic…" at bounding box center [274, 111] width 87 height 39
click at [313, 94] on span "A single portion of fluffy beaten eggs cooked with various spices and vegetable…" at bounding box center [288, 111] width 59 height 39
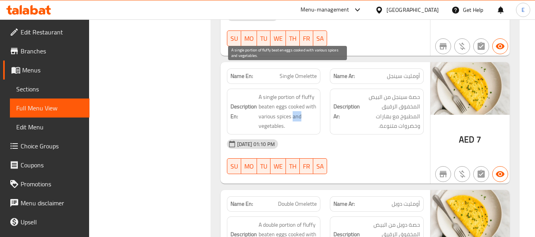
click at [313, 94] on span "A single portion of fluffy beaten eggs cooked with various spices and vegetable…" at bounding box center [288, 111] width 59 height 39
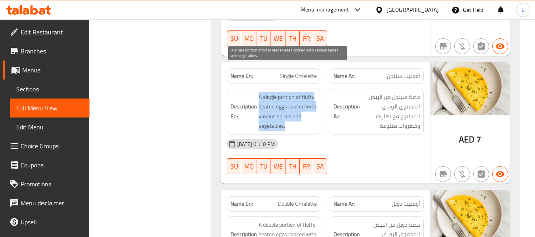
click at [313, 94] on span "A single portion of fluffy beaten eggs cooked with various spices and vegetable…" at bounding box center [288, 111] width 59 height 39
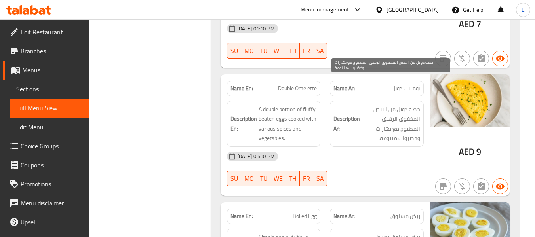
scroll to position [2376, 0]
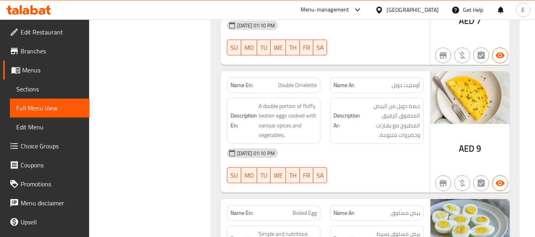
click at [275, 81] on p "Name En: Double Omelette" at bounding box center [274, 85] width 87 height 8
click at [392, 81] on span "أومليت دوبل" at bounding box center [406, 85] width 29 height 8
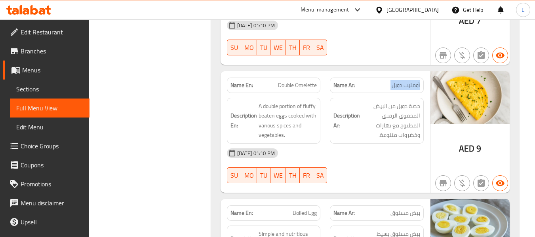
click at [392, 81] on span "أومليت دوبل" at bounding box center [406, 85] width 29 height 8
click at [405, 81] on span "أومليت دوبل" at bounding box center [406, 85] width 29 height 8
click at [295, 81] on span "Double Omelette" at bounding box center [297, 85] width 39 height 8
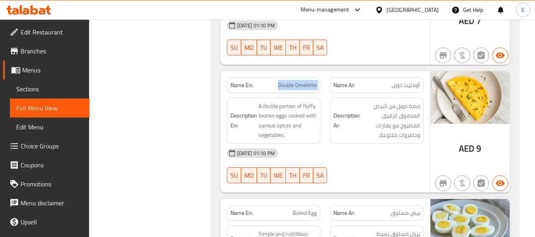
click at [295, 81] on span "Double Omelette" at bounding box center [297, 85] width 39 height 8
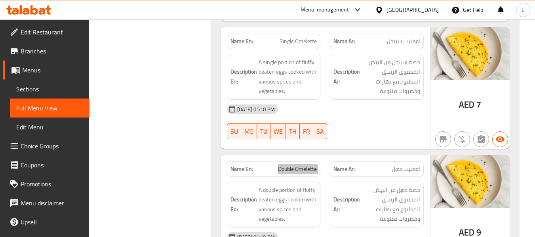
scroll to position [2297, 0]
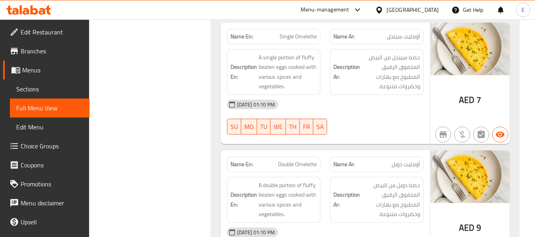
click at [405, 160] on span "أومليت دوبل" at bounding box center [406, 164] width 29 height 8
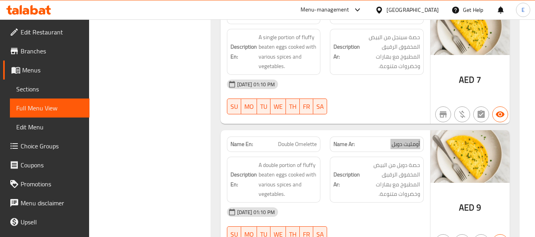
scroll to position [2337, 0]
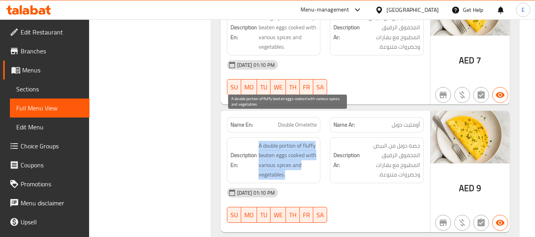
drag, startPoint x: 255, startPoint y: 114, endPoint x: 307, endPoint y: 149, distance: 62.6
click at [310, 149] on div "Description En: A double portion of fluffy beaten eggs cooked with various spic…" at bounding box center [274, 160] width 94 height 46
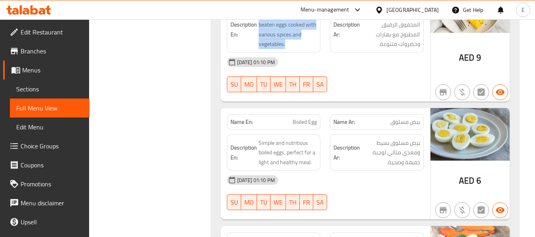
scroll to position [2495, 0]
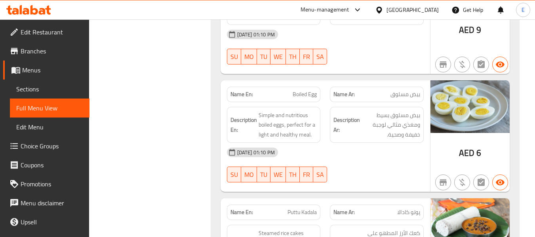
click at [360, 143] on div "[DATE] 01:10 PM SU MO TU WE TH FR SA" at bounding box center [325, 165] width 206 height 44
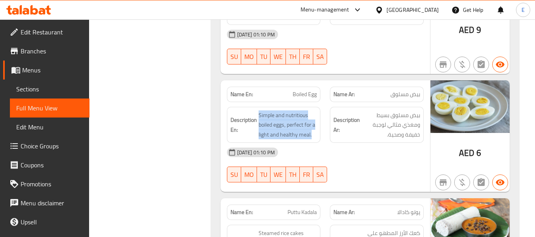
drag, startPoint x: 257, startPoint y: 87, endPoint x: 318, endPoint y: 109, distance: 64.7
click at [318, 109] on div "Description En: Simple and nutritious boiled eggs, perfect for a light and heal…" at bounding box center [274, 125] width 94 height 36
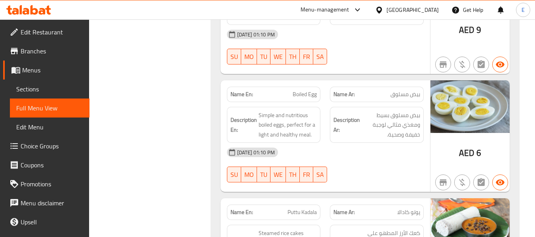
click at [318, 109] on div "Description En: Simple and nutritious boiled eggs, perfect for a light and heal…" at bounding box center [274, 125] width 94 height 36
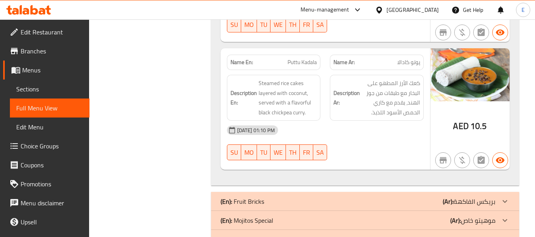
scroll to position [2654, 0]
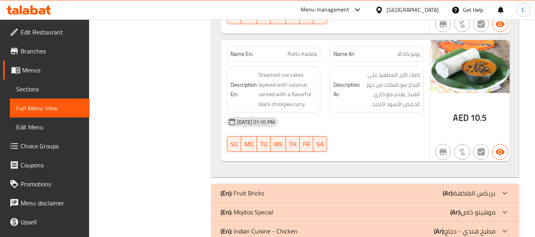
click at [404, 50] on span "پوتو كادالا" at bounding box center [408, 54] width 23 height 8
click at [295, 50] on span "Puttu Kadala" at bounding box center [302, 54] width 29 height 8
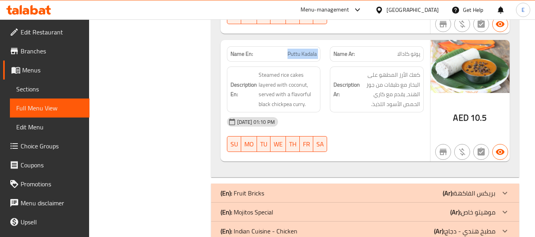
click at [295, 50] on span "Puttu Kadala" at bounding box center [302, 54] width 29 height 8
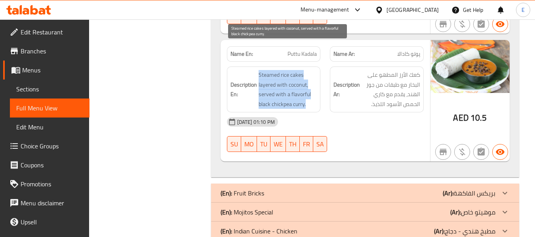
drag, startPoint x: 259, startPoint y: 46, endPoint x: 309, endPoint y: 78, distance: 59.9
click at [309, 78] on span "Steamed rice cakes layered with coconut, served with a flavorful black chickpea…" at bounding box center [288, 89] width 59 height 39
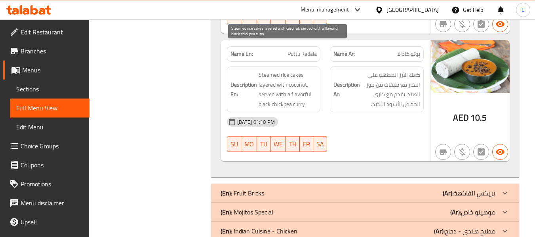
click at [309, 78] on span "Steamed rice cakes layered with coconut, served with a flavorful black chickpea…" at bounding box center [288, 89] width 59 height 39
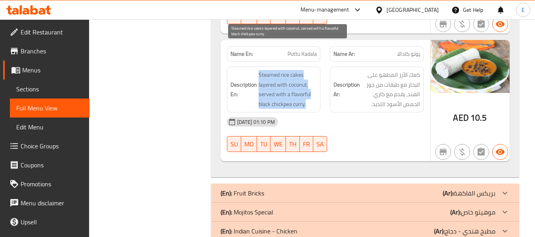
click at [309, 78] on span "Steamed rice cakes layered with coconut, served with a flavorful black chickpea…" at bounding box center [288, 89] width 59 height 39
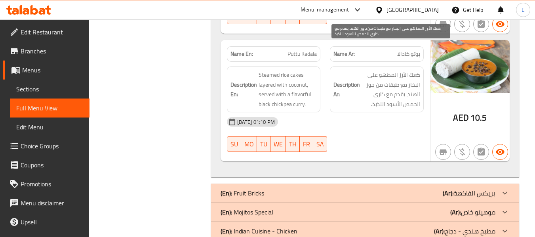
click at [370, 75] on span "كعك الأرز المطهو على البخار مع طبقات من جوز الهند، يقدم مع كاري الحمص الأسود ال…" at bounding box center [391, 89] width 59 height 39
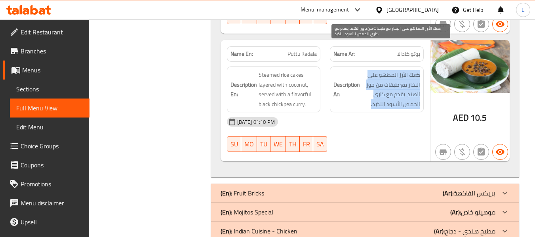
click at [370, 75] on span "كعك الأرز المطهو على البخار مع طبقات من جوز الهند، يقدم مع كاري الحمص الأسود ال…" at bounding box center [391, 89] width 59 height 39
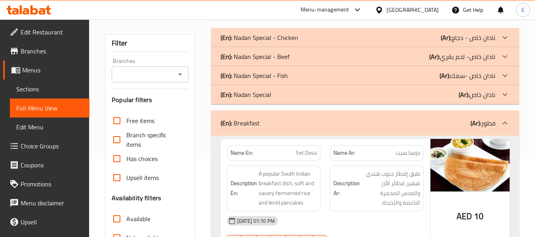
scroll to position [79, 0]
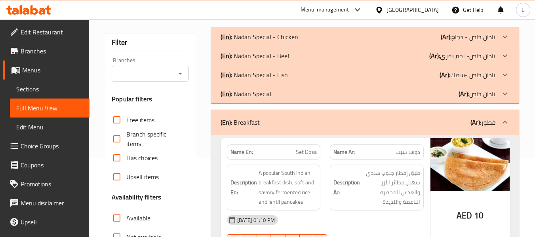
click at [387, 119] on div "(En): Breakfast (Ar): فطور" at bounding box center [358, 123] width 275 height 10
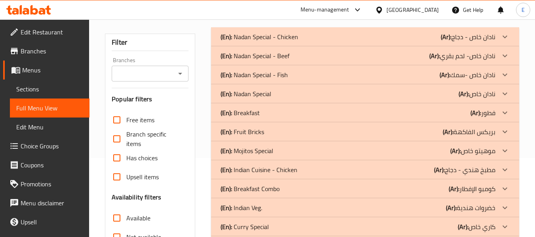
click at [385, 136] on div "(En): Fruit Bricks (Ar): بريكس الفاكهة" at bounding box center [358, 132] width 275 height 10
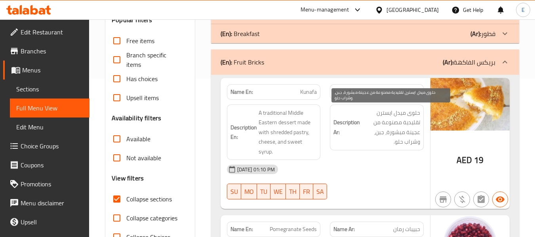
scroll to position [198, 0]
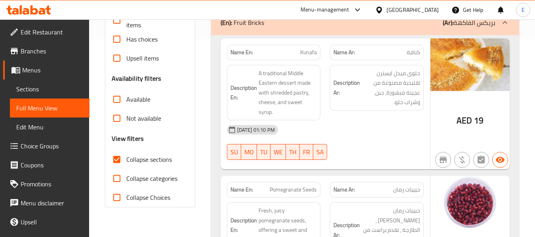
click at [309, 54] on span "Kunafa" at bounding box center [308, 52] width 17 height 8
click at [416, 54] on span "كنافة" at bounding box center [413, 52] width 13 height 8
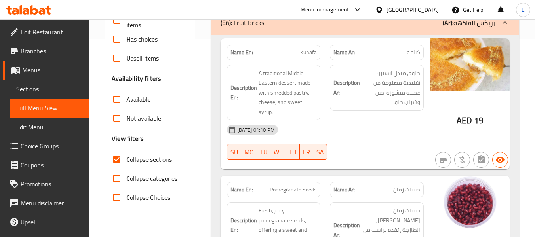
click at [373, 121] on div "[DATE] 01:10 PM" at bounding box center [325, 129] width 206 height 19
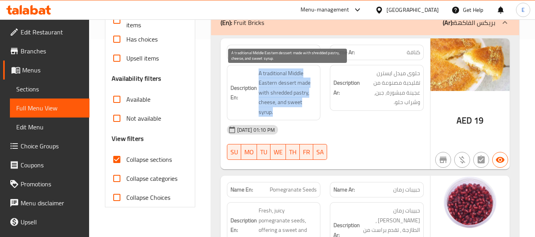
drag, startPoint x: 257, startPoint y: 70, endPoint x: 316, endPoint y: 102, distance: 67.7
click at [316, 102] on h6 "Description En: A traditional Middle Eastern dessert made with shredded pastry,…" at bounding box center [274, 93] width 87 height 49
click at [316, 102] on span "A traditional Middle Eastern dessert made with shredded pastry, cheese, and swe…" at bounding box center [288, 93] width 59 height 49
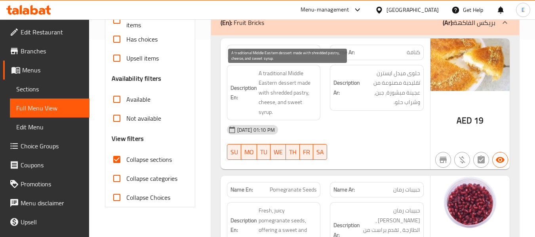
click at [317, 103] on span "A traditional Middle Eastern dessert made with shredded pastry, cheese, and swe…" at bounding box center [288, 93] width 59 height 49
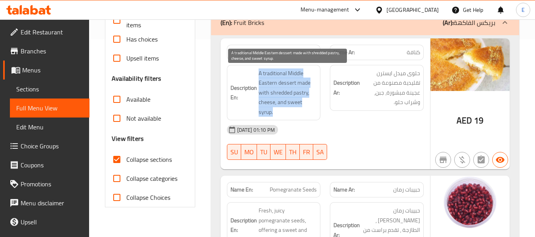
click at [317, 103] on span "A traditional Middle Eastern dessert made with shredded pastry, cheese, and swe…" at bounding box center [288, 93] width 59 height 49
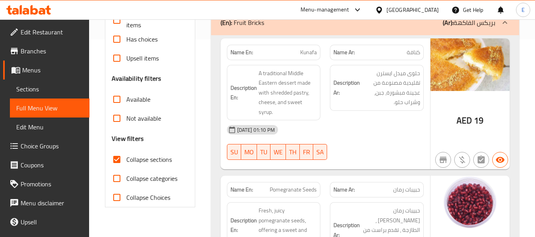
click at [354, 129] on div "[DATE] 01:10 PM" at bounding box center [325, 129] width 206 height 19
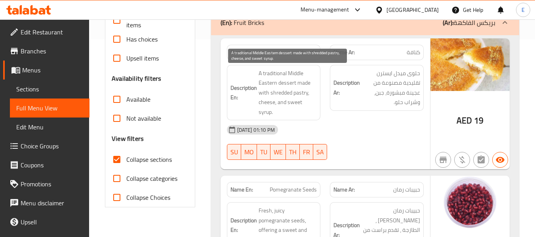
click at [300, 93] on span "A traditional Middle Eastern dessert made with shredded pastry, cheese, and swe…" at bounding box center [288, 93] width 59 height 49
drag, startPoint x: 288, startPoint y: 73, endPoint x: 275, endPoint y: 83, distance: 16.1
click at [275, 83] on span "A traditional Middle Eastern dessert made with shredded pastry, cheese, and swe…" at bounding box center [288, 93] width 59 height 49
copy span "Middle Eastern"
click at [306, 104] on span "A traditional Middle Eastern dessert made with shredded pastry, cheese, and swe…" at bounding box center [288, 93] width 59 height 49
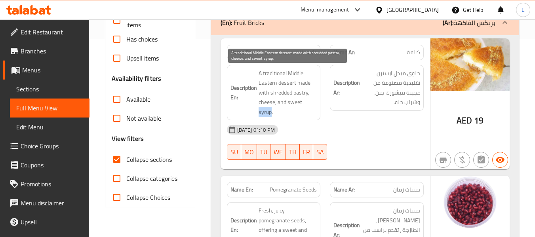
click at [306, 104] on span "A traditional Middle Eastern dessert made with shredded pastry, cheese, and swe…" at bounding box center [288, 93] width 59 height 49
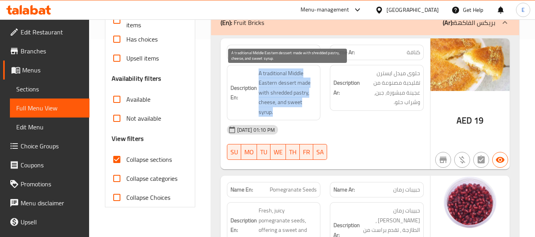
click at [306, 104] on span "A traditional Middle Eastern dessert made with shredded pastry, cheese, and swe…" at bounding box center [288, 93] width 59 height 49
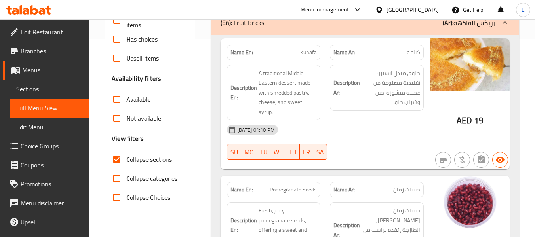
click at [374, 130] on div "[DATE] 01:10 PM SU MO TU WE TH FR SA" at bounding box center [325, 142] width 206 height 44
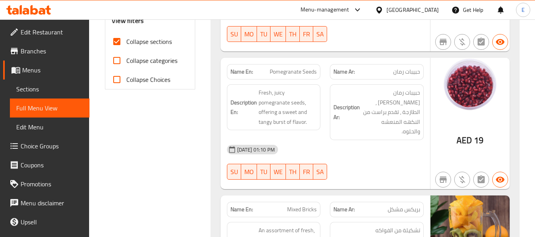
scroll to position [317, 0]
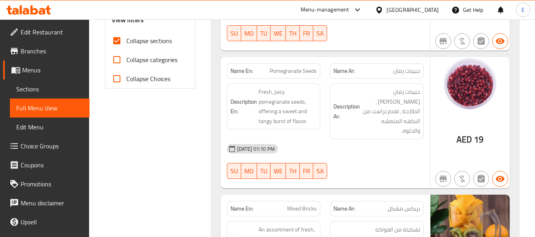
click at [414, 67] on span "حبيبات رمان" at bounding box center [406, 71] width 27 height 8
click at [292, 79] on div "Description En: Fresh, juicy pomegranate seeds, offering a sweet and tangy burs…" at bounding box center [273, 111] width 103 height 65
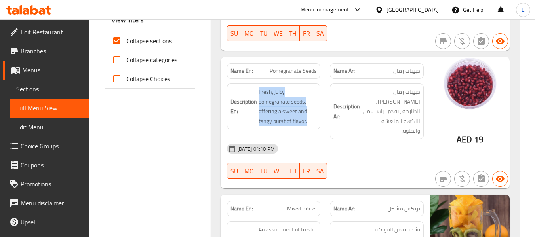
click at [292, 79] on div "Description En: Fresh, juicy pomegranate seeds, offering a sweet and tangy burs…" at bounding box center [273, 111] width 103 height 65
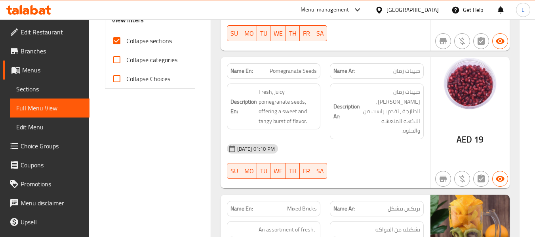
click at [385, 139] on div "[DATE] 01:10 PM" at bounding box center [325, 148] width 206 height 19
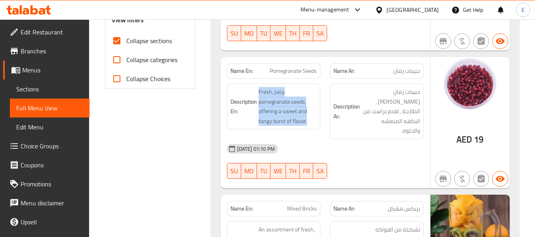
drag, startPoint x: 257, startPoint y: 78, endPoint x: 318, endPoint y: 103, distance: 65.5
click at [318, 103] on div "Description En: Fresh, juicy pomegranate seeds, offering a sweet and tangy burs…" at bounding box center [274, 107] width 94 height 46
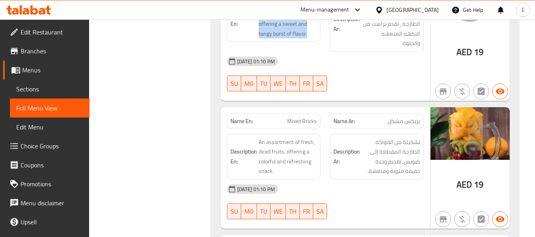
scroll to position [436, 0]
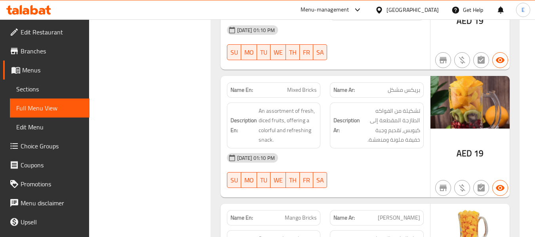
click at [407, 82] on div "Name Ar: بريكس مشكل" at bounding box center [377, 89] width 94 height 15
click at [297, 86] on span "Mixed Bricks" at bounding box center [302, 90] width 30 height 8
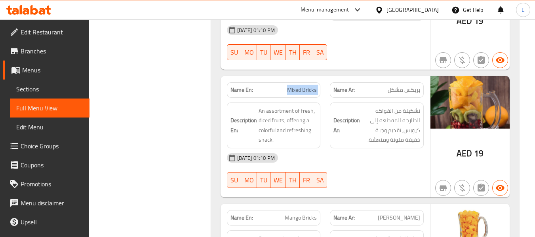
click at [297, 86] on span "Mixed Bricks" at bounding box center [302, 90] width 30 height 8
click at [375, 149] on div "[DATE] 01:10 PM" at bounding box center [325, 158] width 206 height 19
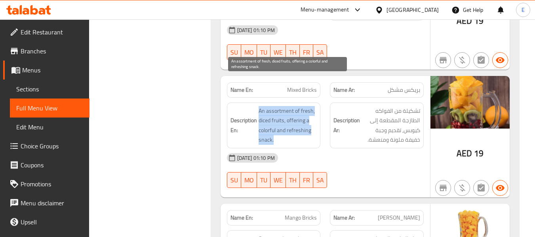
drag, startPoint x: 257, startPoint y: 80, endPoint x: 311, endPoint y: 109, distance: 60.9
click at [311, 109] on h6 "Description En: An assortment of fresh, diced fruits, offering a colorful and r…" at bounding box center [274, 125] width 87 height 39
click at [311, 109] on span "An assortment of fresh, diced fruits, offering a colorful and refreshing snack." at bounding box center [288, 125] width 59 height 39
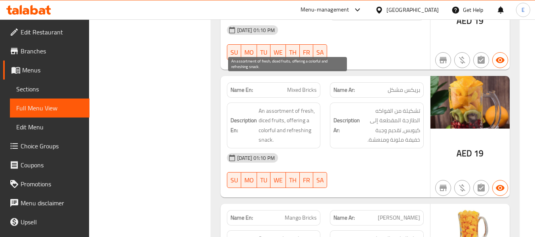
click at [311, 109] on span "An assortment of fresh, diced fruits, offering a colorful and refreshing snack." at bounding box center [288, 125] width 59 height 39
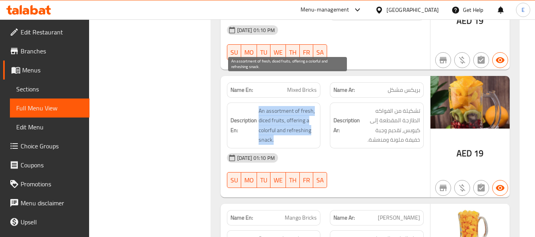
click at [311, 109] on span "An assortment of fresh, diced fruits, offering a colorful and refreshing snack." at bounding box center [288, 125] width 59 height 39
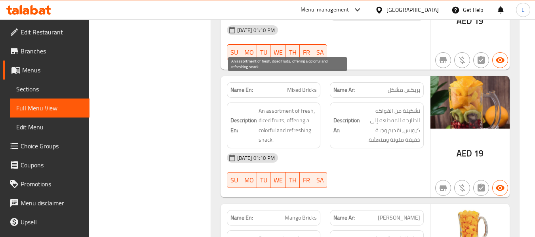
click at [311, 109] on span "An assortment of fresh, diced fruits, offering a colorful and refreshing snack." at bounding box center [288, 125] width 59 height 39
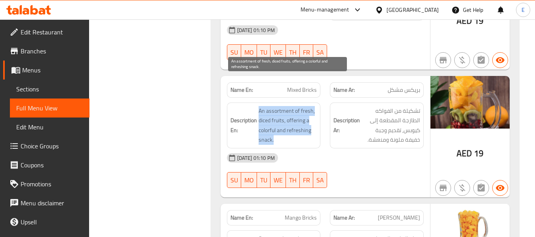
click at [311, 109] on span "An assortment of fresh, diced fruits, offering a colorful and refreshing snack." at bounding box center [288, 125] width 59 height 39
click at [267, 106] on span "An assortment of fresh, diced fruits, offering a colorful and refreshing snack." at bounding box center [288, 125] width 59 height 39
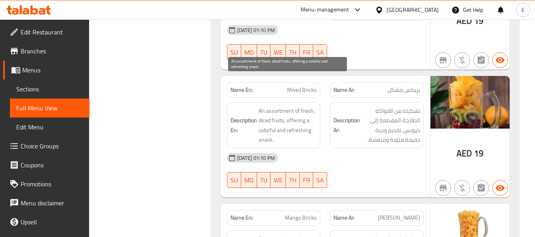
click at [267, 106] on span "An assortment of fresh, diced fruits, offering a colorful and refreshing snack." at bounding box center [288, 125] width 59 height 39
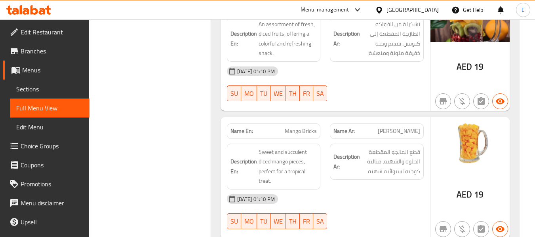
scroll to position [554, 0]
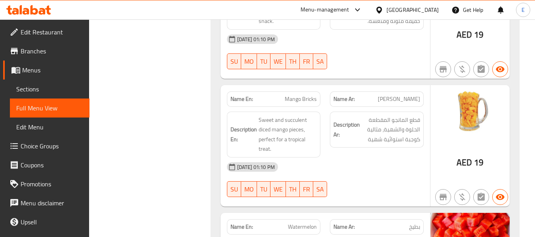
click at [409, 95] on span "[PERSON_NAME]" at bounding box center [399, 99] width 42 height 8
drag, startPoint x: 381, startPoint y: 151, endPoint x: 252, endPoint y: 103, distance: 137.2
click at [381, 158] on div "[DATE] 01:10 PM SU MO TU WE TH FR SA" at bounding box center [325, 180] width 206 height 44
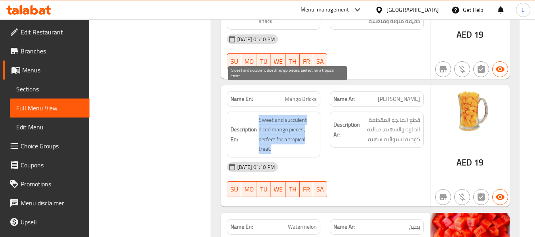
drag, startPoint x: 253, startPoint y: 86, endPoint x: 312, endPoint y: 116, distance: 65.5
click at [312, 116] on div "Description En: Sweet and succulent diced mango pieces, perfect for a tropical …" at bounding box center [274, 135] width 94 height 46
click at [312, 116] on span "Sweet and succulent diced mango pieces, perfect for a tropical treat." at bounding box center [288, 134] width 59 height 39
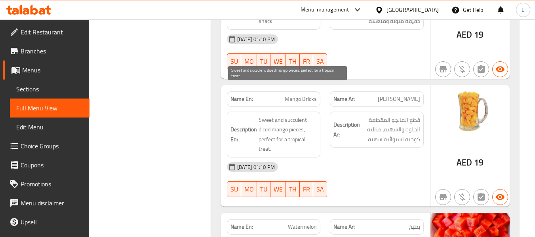
click at [312, 116] on span "Sweet and succulent diced mango pieces, perfect for a tropical treat." at bounding box center [288, 134] width 59 height 39
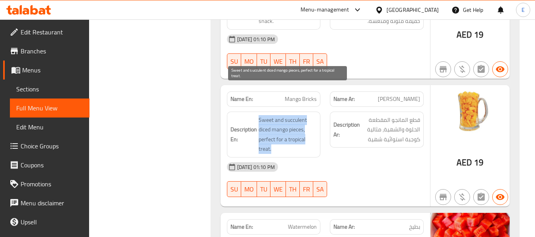
click at [312, 116] on span "Sweet and succulent diced mango pieces, perfect for a tropical treat." at bounding box center [288, 134] width 59 height 39
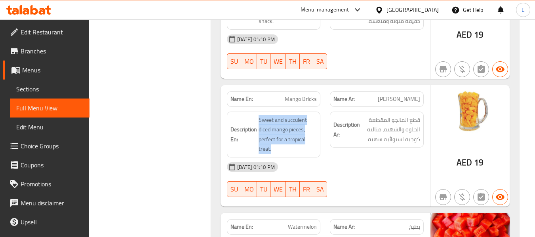
click at [258, 118] on h6 "Description En: Sweet and succulent diced mango pieces, perfect for a tropical …" at bounding box center [274, 134] width 87 height 39
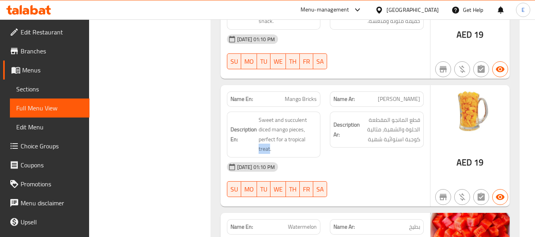
click at [258, 118] on h6 "Description En: Sweet and succulent diced mango pieces, perfect for a tropical …" at bounding box center [274, 134] width 87 height 39
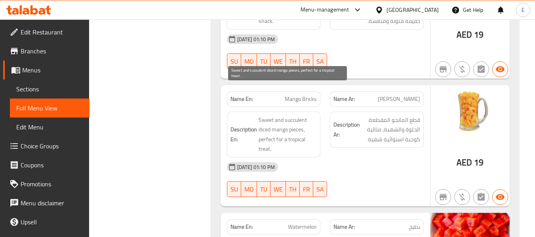
click at [263, 115] on span "Sweet and succulent diced mango pieces, perfect for a tropical treat." at bounding box center [288, 134] width 59 height 39
click at [295, 115] on span "Sweet and succulent diced mango pieces, perfect for a tropical treat." at bounding box center [288, 134] width 59 height 39
copy span "succulent"
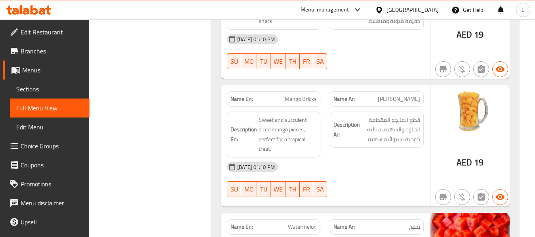
click at [192, 127] on div "Filter Branches Branches Popular filters Free items Branch specific items Has c…" at bounding box center [153, 139] width 106 height 1184
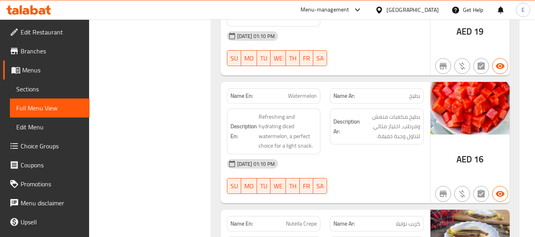
scroll to position [713, 0]
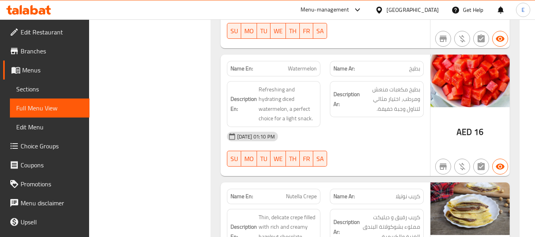
click at [415, 65] on span "بطيخ" at bounding box center [414, 69] width 11 height 8
click at [311, 65] on span "Watermelon" at bounding box center [302, 69] width 29 height 8
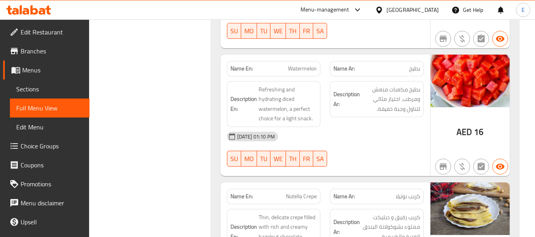
click at [352, 127] on div "[DATE] 01:10 PM" at bounding box center [325, 136] width 206 height 19
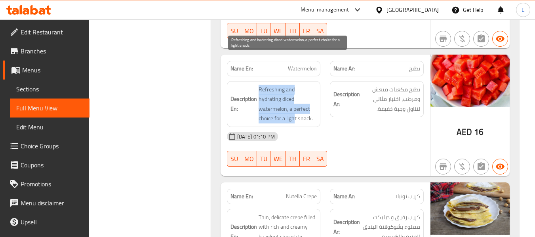
drag, startPoint x: 258, startPoint y: 58, endPoint x: 313, endPoint y: 84, distance: 61.1
click at [313, 85] on h6 "Description En: Refreshing and hydrating diced watermelon, a perfect choice for…" at bounding box center [274, 104] width 87 height 39
click at [313, 85] on span "Refreshing and hydrating diced watermelon, a perfect choice for a light snack." at bounding box center [288, 104] width 59 height 39
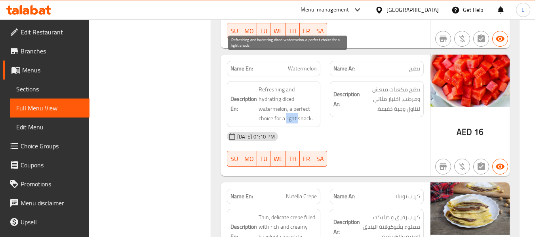
click at [313, 85] on span "Refreshing and hydrating diced watermelon, a perfect choice for a light snack." at bounding box center [288, 104] width 59 height 39
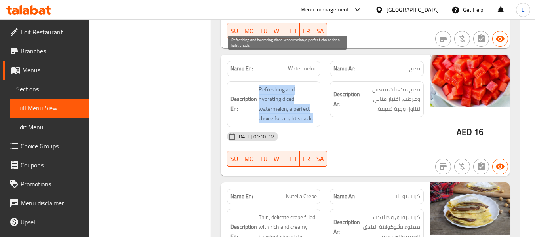
click at [313, 85] on span "Refreshing and hydrating diced watermelon, a perfect choice for a light snack." at bounding box center [288, 104] width 59 height 39
click at [364, 127] on div "[DATE] 01:10 PM" at bounding box center [325, 136] width 206 height 19
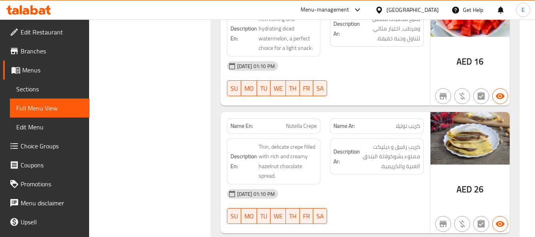
scroll to position [832, 0]
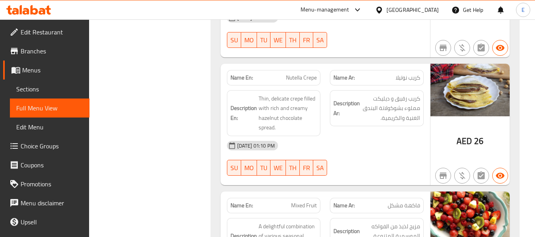
click at [407, 74] on span "كريب نوتيلا" at bounding box center [408, 78] width 25 height 8
click at [280, 74] on p "Name En: Nutella Crepe" at bounding box center [274, 78] width 87 height 8
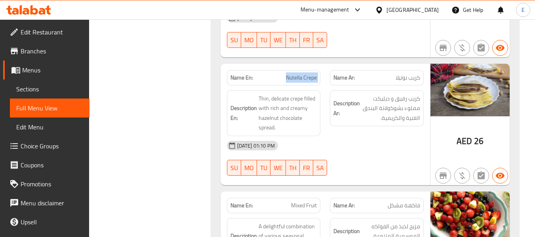
click at [280, 74] on p "Name En: Nutella Crepe" at bounding box center [274, 78] width 87 height 8
click at [357, 136] on div "[DATE] 01:10 PM" at bounding box center [325, 145] width 206 height 19
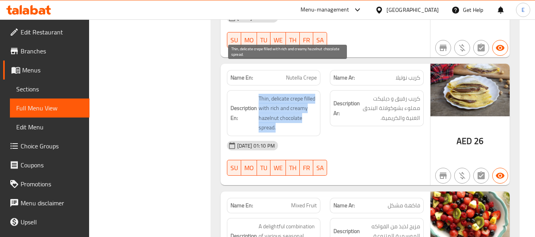
drag, startPoint x: 256, startPoint y: 68, endPoint x: 312, endPoint y: 95, distance: 62.7
click at [312, 95] on h6 "Description En: Thin, delicate crepe filled with rich and creamy hazelnut choco…" at bounding box center [274, 113] width 87 height 39
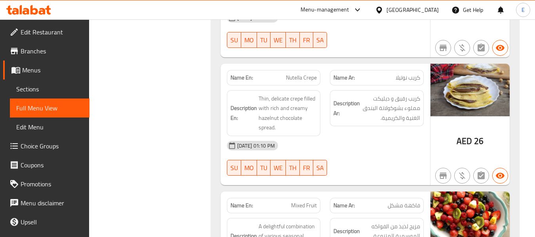
click at [345, 136] on div "[DATE] 01:10 PM" at bounding box center [325, 145] width 206 height 19
click at [308, 74] on span "Nutella Crepe" at bounding box center [301, 78] width 31 height 8
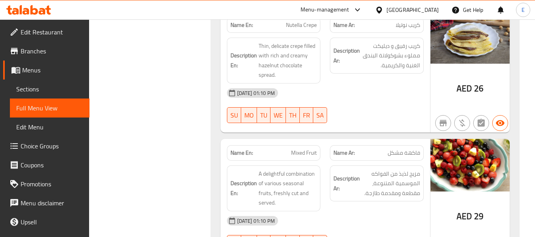
scroll to position [951, 0]
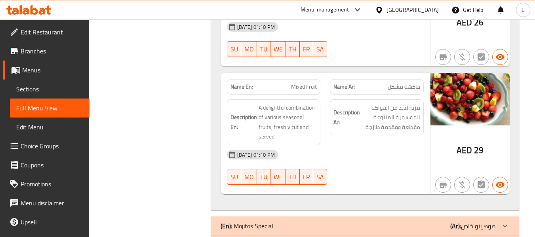
click at [409, 83] on span "فاكهة مشكل" at bounding box center [404, 87] width 32 height 8
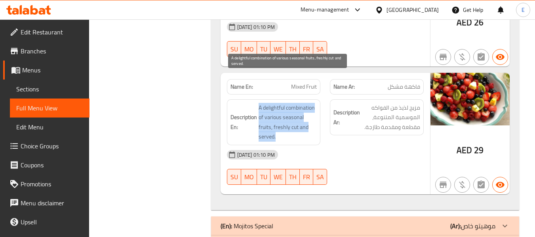
drag, startPoint x: 255, startPoint y: 77, endPoint x: 315, endPoint y: 107, distance: 67.0
click at [315, 107] on h6 "Description En: A delightful combination of various seasonal fruits, freshly cu…" at bounding box center [274, 122] width 87 height 39
click at [315, 107] on span "A delightful combination of various seasonal fruits, freshly cut and served." at bounding box center [288, 122] width 59 height 39
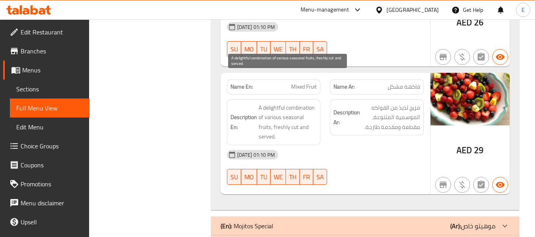
click at [315, 107] on span "A delightful combination of various seasonal fruits, freshly cut and served." at bounding box center [288, 122] width 59 height 39
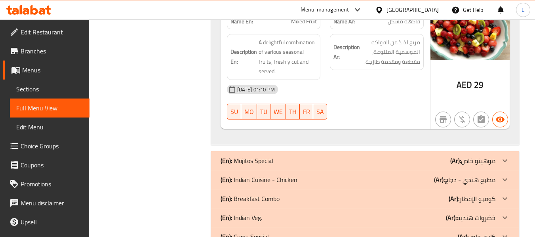
scroll to position [1031, 0]
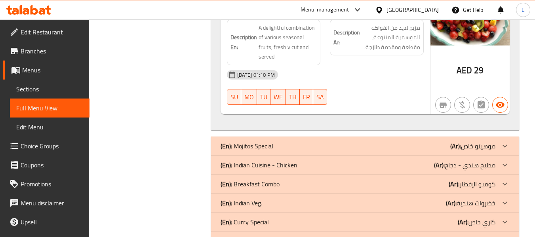
click at [394, 141] on div "(En): Mojitos Special (Ar): موهيتو خاص" at bounding box center [358, 146] width 275 height 10
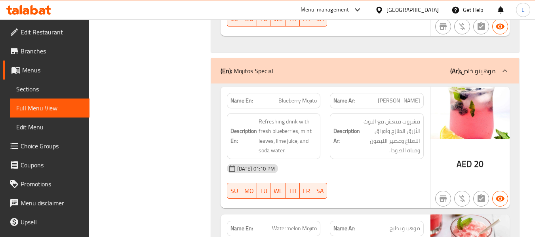
scroll to position [1110, 0]
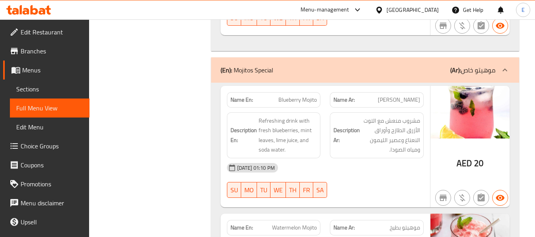
click at [473, 158] on div "AED 20" at bounding box center [470, 164] width 27 height 12
click at [406, 92] on div "Name Ar: [PERSON_NAME]" at bounding box center [377, 99] width 94 height 15
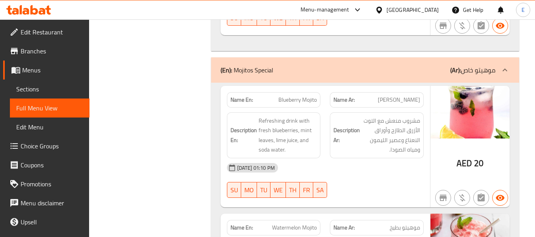
click at [282, 96] on span "Blueberry Mojito" at bounding box center [297, 100] width 38 height 8
click at [306, 158] on div "[DATE] 01:10 PM" at bounding box center [325, 167] width 206 height 19
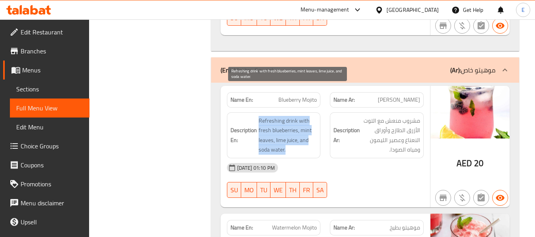
drag, startPoint x: 256, startPoint y: 89, endPoint x: 312, endPoint y: 120, distance: 64.7
click at [312, 120] on h6 "Description En: Refreshing drink with fresh blueberries, mint leaves, lime juic…" at bounding box center [274, 135] width 87 height 39
click at [280, 116] on span "Refreshing drink with fresh blueberries, mint leaves, lime juice, and soda wate…" at bounding box center [288, 135] width 59 height 39
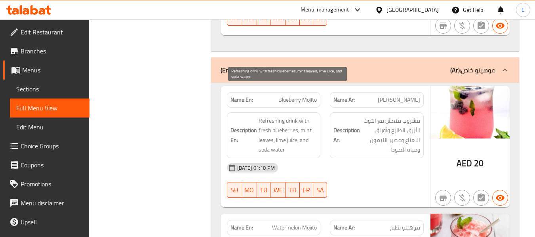
click at [280, 116] on span "Refreshing drink with fresh blueberries, mint leaves, lime juice, and soda wate…" at bounding box center [288, 135] width 59 height 39
drag, startPoint x: 309, startPoint y: 116, endPoint x: 289, endPoint y: 115, distance: 19.9
click at [309, 116] on span "Refreshing drink with fresh blueberries, mint leaves, lime juice, and soda wate…" at bounding box center [288, 135] width 59 height 39
click at [286, 116] on span "Refreshing drink with fresh blueberries, mint leaves, lime juice, and soda wate…" at bounding box center [288, 135] width 59 height 39
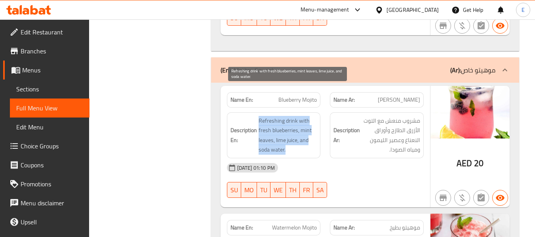
click at [286, 116] on span "Refreshing drink with fresh blueberries, mint leaves, lime juice, and soda wate…" at bounding box center [288, 135] width 59 height 39
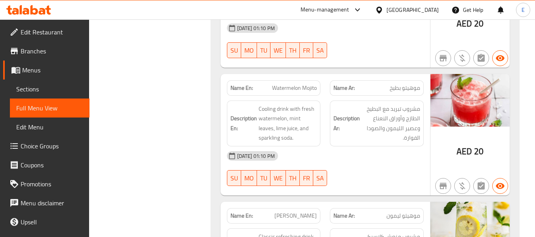
scroll to position [1268, 0]
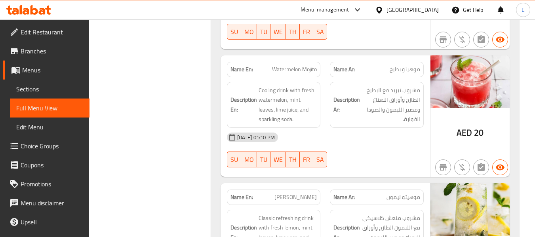
click at [259, 86] on span "Cooling drink with fresh watermelon, mint leaves, lime juice, and sparkling sod…" at bounding box center [288, 105] width 59 height 39
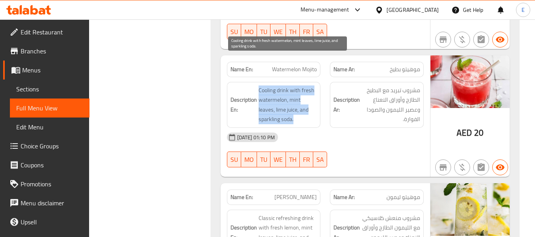
drag, startPoint x: 264, startPoint y: 61, endPoint x: 312, endPoint y: 89, distance: 55.9
click at [312, 89] on h6 "Description En: Cooling drink with fresh watermelon, mint leaves, lime juice, a…" at bounding box center [274, 105] width 87 height 39
click at [312, 89] on span "Cooling drink with fresh watermelon, mint leaves, lime juice, and sparkling sod…" at bounding box center [288, 105] width 59 height 39
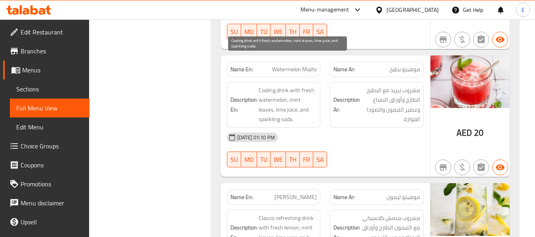
click at [312, 89] on span "Cooling drink with fresh watermelon, mint leaves, lime juice, and sparkling sod…" at bounding box center [288, 105] width 59 height 39
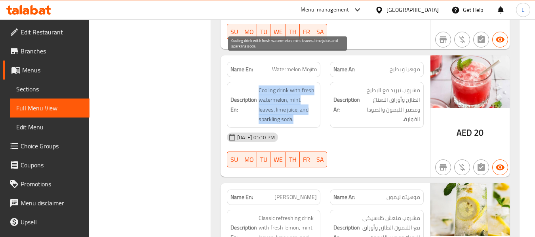
click at [312, 89] on span "Cooling drink with fresh watermelon, mint leaves, lime juice, and sparkling sod…" at bounding box center [288, 105] width 59 height 39
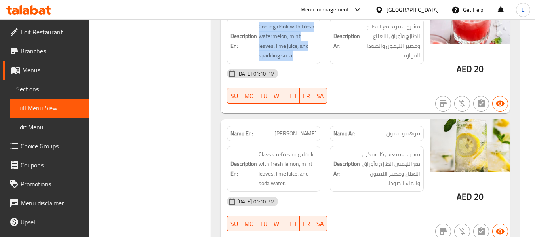
scroll to position [1387, 0]
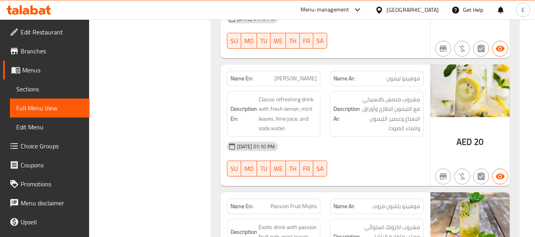
click at [292, 74] on span "[PERSON_NAME]" at bounding box center [295, 78] width 42 height 8
click at [399, 74] on span "موهيتو ليمون" at bounding box center [404, 78] width 34 height 8
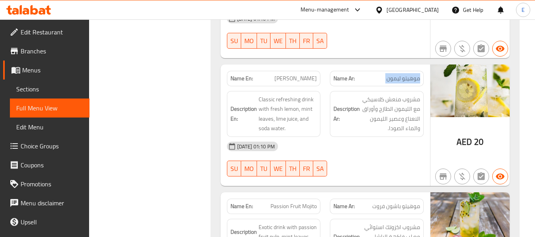
click at [399, 74] on span "موهيتو ليمون" at bounding box center [404, 78] width 34 height 8
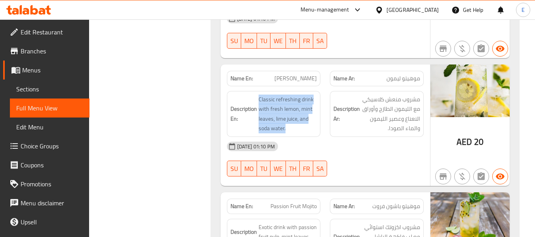
drag, startPoint x: 259, startPoint y: 70, endPoint x: 317, endPoint y: 97, distance: 64.5
click at [317, 97] on div "Description En: Classic refreshing drink with fresh lemon, mint leaves, lime ju…" at bounding box center [274, 114] width 94 height 46
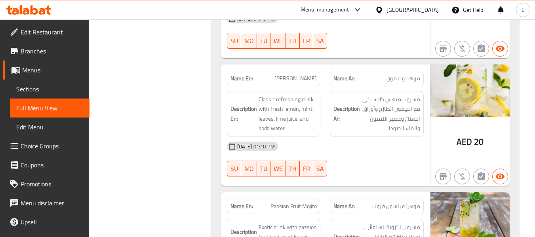
click at [317, 97] on div "Description En: Classic refreshing drink with fresh lemon, mint leaves, lime ju…" at bounding box center [274, 114] width 94 height 46
click at [377, 137] on div "[DATE] 01:10 PM" at bounding box center [325, 146] width 206 height 19
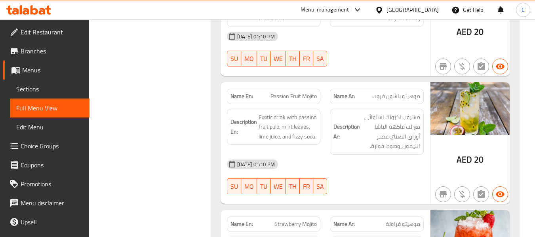
scroll to position [1506, 0]
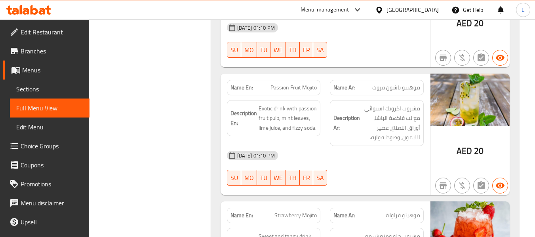
click at [407, 84] on span "موهيتو باشون فروت" at bounding box center [396, 88] width 48 height 8
drag, startPoint x: 375, startPoint y: 143, endPoint x: 276, endPoint y: 88, distance: 113.6
click at [375, 146] on div "[DATE] 01:10 PM SU MO TU WE TH FR SA" at bounding box center [325, 168] width 206 height 44
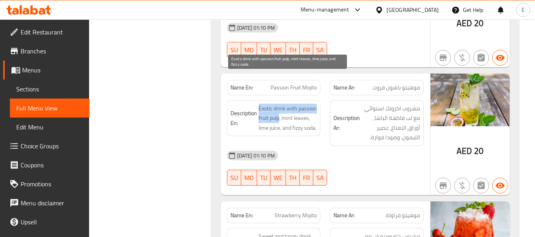
drag, startPoint x: 259, startPoint y: 78, endPoint x: 280, endPoint y: 89, distance: 24.1
click at [280, 104] on span "Exotic drink with passion fruit pulp, mint leaves, lime juice, and fizzy soda." at bounding box center [288, 118] width 59 height 29
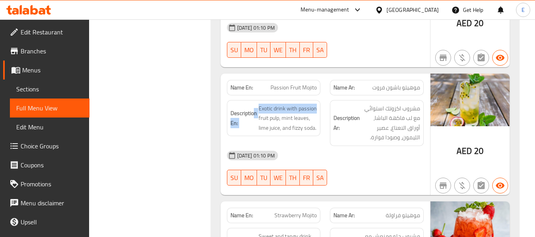
drag, startPoint x: 255, startPoint y: 76, endPoint x: 320, endPoint y: 76, distance: 65.0
click at [320, 100] on div "Description En: Exotic drink with passion fruit pulp, mint leaves, lime juice, …" at bounding box center [274, 118] width 94 height 36
drag, startPoint x: 255, startPoint y: 73, endPoint x: 323, endPoint y: 91, distance: 70.4
click at [323, 95] on div "Description En: Exotic drink with passion fruit pulp, mint leaves, lime juice, …" at bounding box center [273, 122] width 103 height 55
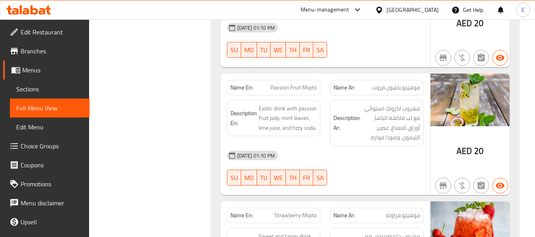
click at [311, 84] on span "Passion Fruit Mojito" at bounding box center [294, 88] width 46 height 8
drag, startPoint x: 115, startPoint y: 135, endPoint x: 233, endPoint y: 129, distance: 118.2
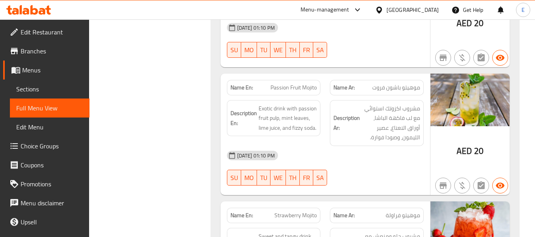
click at [288, 104] on span "Exotic drink with passion fruit pulp, mint leaves, lime juice, and fizzy soda." at bounding box center [288, 118] width 59 height 29
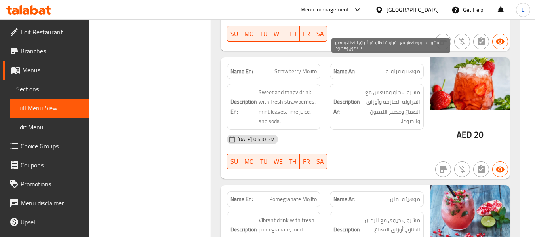
scroll to position [1664, 0]
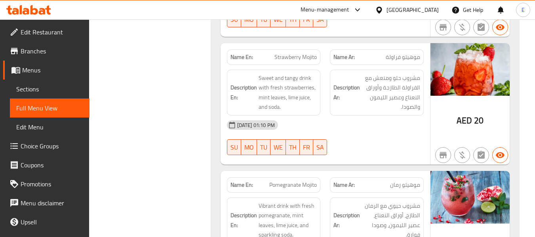
click at [403, 53] on span "موهيتو فراولة" at bounding box center [403, 57] width 34 height 8
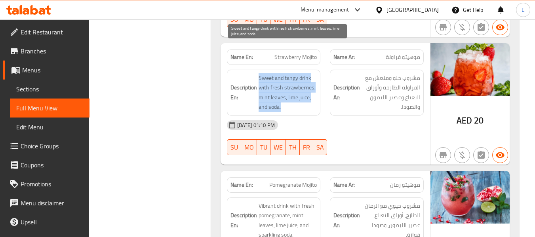
drag, startPoint x: 253, startPoint y: 43, endPoint x: 316, endPoint y: 78, distance: 72.2
click at [316, 78] on div "Description En: Sweet and tangy drink with fresh strawberries, mint leaves, lim…" at bounding box center [274, 93] width 94 height 46
click at [316, 78] on span "Sweet and tangy drink with fresh strawberries, mint leaves, lime juice, and sod…" at bounding box center [288, 92] width 59 height 39
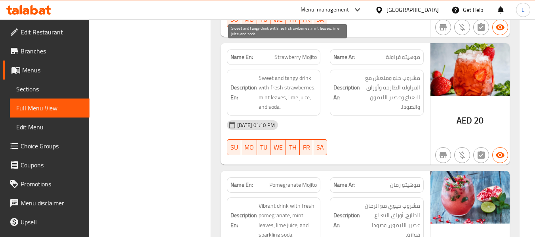
click at [316, 78] on span "Sweet and tangy drink with fresh strawberries, mint leaves, lime juice, and sod…" at bounding box center [288, 92] width 59 height 39
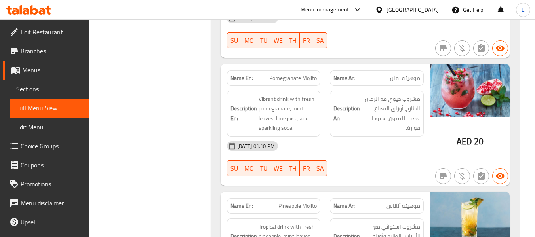
scroll to position [1783, 0]
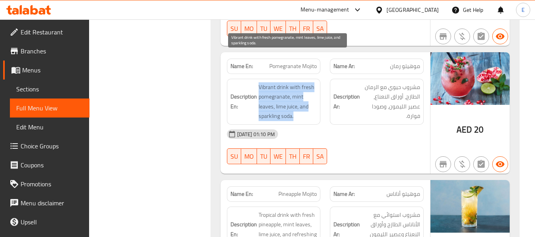
drag, startPoint x: 254, startPoint y: 53, endPoint x: 312, endPoint y: 83, distance: 65.0
click at [312, 83] on h6 "Description En: Vibrant drink with fresh pomegranate, mint leaves, lime juice, …" at bounding box center [274, 101] width 87 height 39
click at [312, 83] on span "Vibrant drink with fresh pomegranate, mint leaves, lime juice, and sparkling so…" at bounding box center [288, 101] width 59 height 39
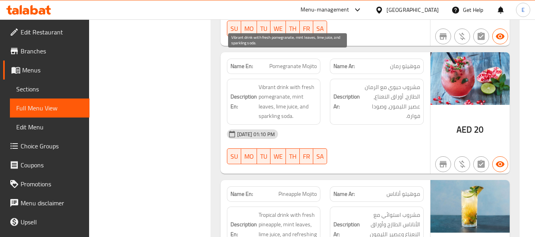
click at [312, 83] on span "Vibrant drink with fresh pomegranate, mint leaves, lime juice, and sparkling so…" at bounding box center [288, 101] width 59 height 39
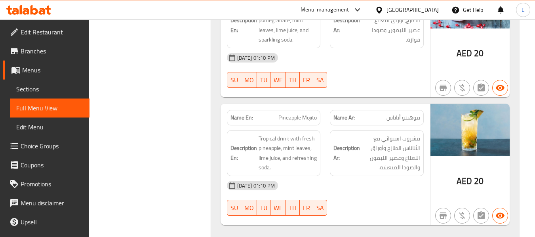
scroll to position [1902, 0]
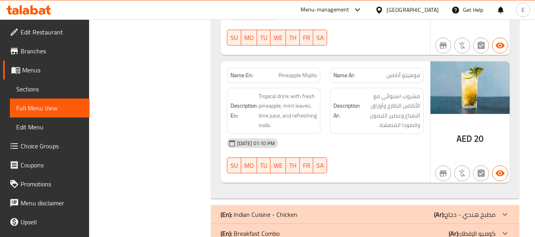
drag, startPoint x: 358, startPoint y: 98, endPoint x: 299, endPoint y: 76, distance: 62.9
click at [358, 98] on h6 "Description Ar: مشروب استوائي مع الأناناس الطازج وأوراق النعناع وعصير الليمون و…" at bounding box center [376, 110] width 87 height 39
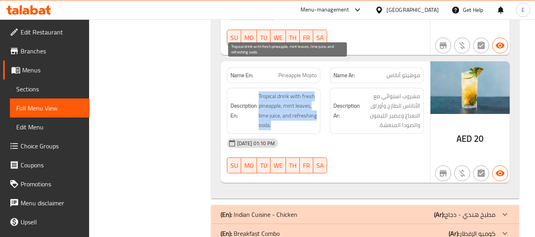
drag, startPoint x: 259, startPoint y: 66, endPoint x: 317, endPoint y: 95, distance: 64.8
click at [317, 95] on span "Tropical drink with fresh pineapple, mint leaves, lime juice, and refreshing so…" at bounding box center [288, 110] width 59 height 39
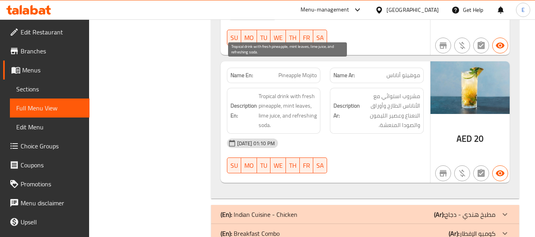
click at [317, 95] on span "Tropical drink with fresh pineapple, mint leaves, lime juice, and refreshing so…" at bounding box center [288, 110] width 59 height 39
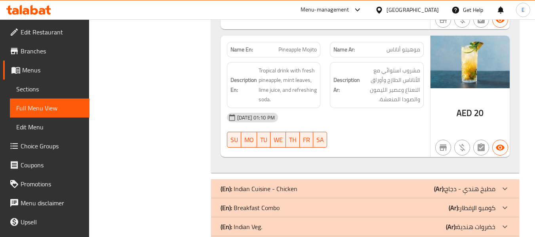
scroll to position [1951, 0]
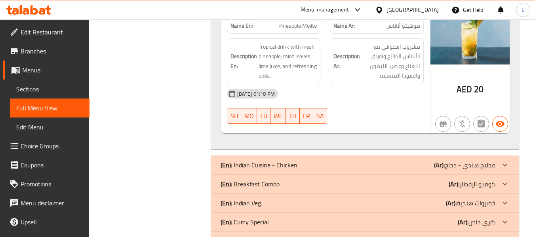
click at [437, 179] on div "(En): Breakfast Combo (Ar): كومبو الإفطار" at bounding box center [358, 184] width 275 height 10
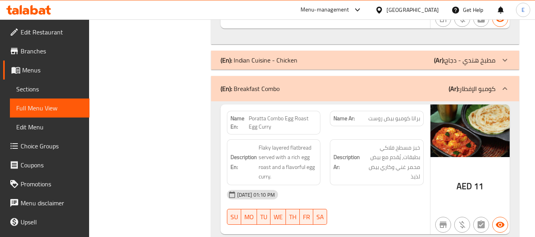
scroll to position [2070, 0]
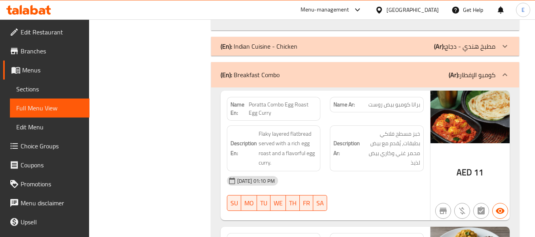
click at [394, 101] on span "براتا كومبو بيض روست" at bounding box center [394, 105] width 52 height 8
drag, startPoint x: 249, startPoint y: 74, endPoint x: 317, endPoint y: 76, distance: 68.1
click at [317, 97] on div "Name En: Poratta Combo Egg Roast Egg [PERSON_NAME]" at bounding box center [274, 109] width 94 height 24
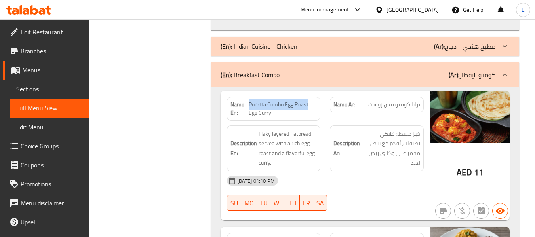
click at [317, 97] on div "Name En: Poratta Combo Egg Roast Egg [PERSON_NAME]" at bounding box center [274, 109] width 94 height 24
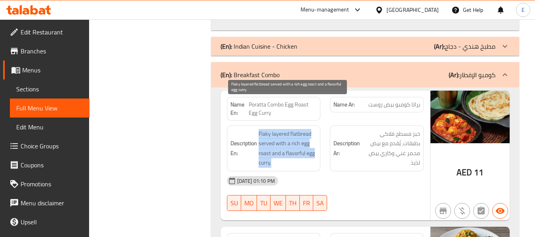
drag, startPoint x: 258, startPoint y: 102, endPoint x: 313, endPoint y: 130, distance: 61.8
click at [313, 130] on span "Flaky layered flatbread served with a rich egg roast and a flavorful egg curry." at bounding box center [288, 148] width 59 height 39
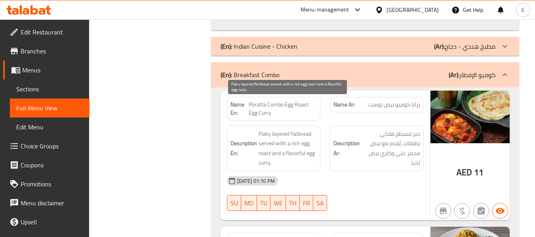
click at [313, 130] on span "Flaky layered flatbread served with a rich egg roast and a flavorful egg curry." at bounding box center [288, 148] width 59 height 39
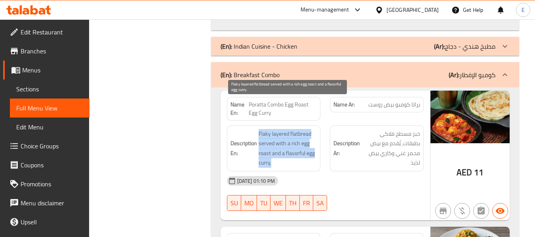
click at [313, 130] on span "Flaky layered flatbread served with a rich egg roast and a flavorful egg curry." at bounding box center [288, 148] width 59 height 39
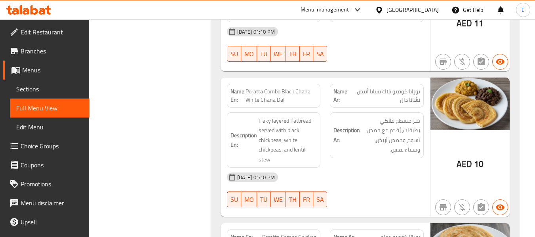
scroll to position [2229, 0]
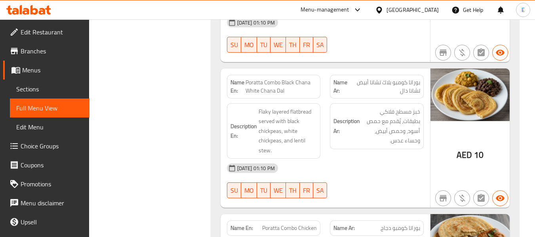
click at [297, 78] on span "Poratta Combo Black Chana White Chana Dal" at bounding box center [281, 86] width 71 height 17
click at [255, 75] on div "Name En: Poratta Combo Black [PERSON_NAME] [PERSON_NAME] Dal" at bounding box center [274, 87] width 94 height 24
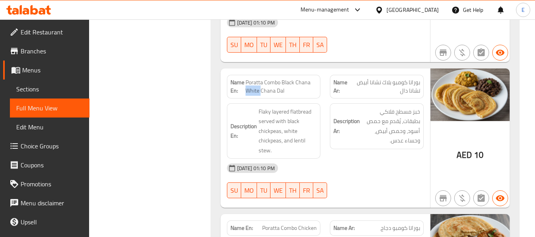
click at [255, 75] on div "Name En: Poratta Combo Black [PERSON_NAME] [PERSON_NAME] Dal" at bounding box center [274, 87] width 94 height 24
click at [377, 159] on div "[DATE] 01:10 PM" at bounding box center [325, 168] width 206 height 19
click at [383, 78] on span "بوراتا كومبو بلاك تشانا أبيض تشانا دال" at bounding box center [385, 86] width 69 height 17
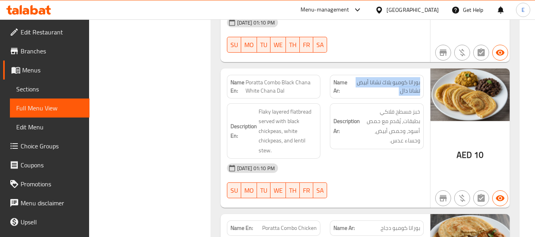
click at [383, 78] on span "بوراتا كومبو بلاك تشانا أبيض تشانا دال" at bounding box center [385, 86] width 69 height 17
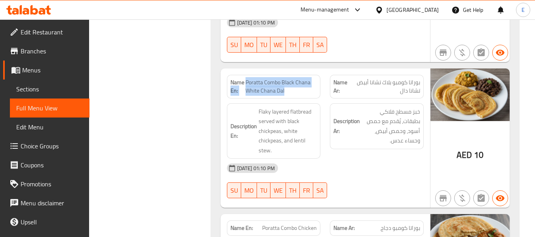
drag, startPoint x: 245, startPoint y: 52, endPoint x: 321, endPoint y: 60, distance: 76.8
click at [321, 70] on div "Name En: Poratta Combo Black [PERSON_NAME] [PERSON_NAME] Dal" at bounding box center [273, 86] width 103 height 33
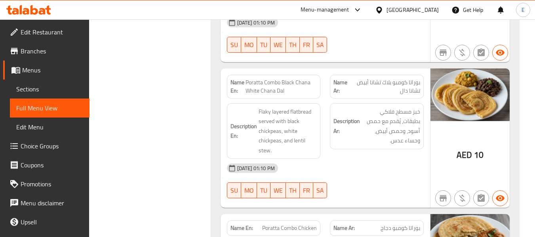
click at [380, 159] on div "[DATE] 01:10 PM" at bounding box center [325, 168] width 206 height 19
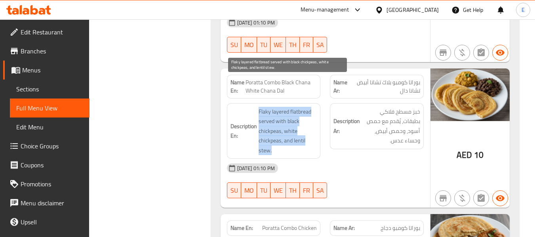
drag, startPoint x: 255, startPoint y: 80, endPoint x: 306, endPoint y: 120, distance: 65.4
click at [306, 120] on h6 "Description En: Flaky layered flatbread served with black chickpeas, white chic…" at bounding box center [274, 131] width 87 height 49
click at [306, 120] on span "Flaky layered flatbread served with black chickpeas, white chickpeas, and lenti…" at bounding box center [288, 131] width 59 height 49
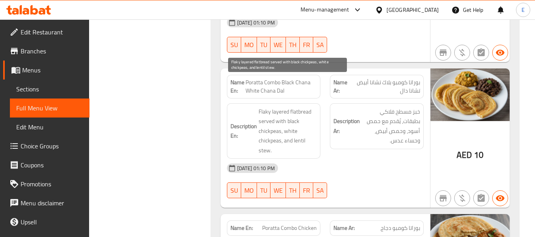
click at [306, 120] on span "Flaky layered flatbread served with black chickpeas, white chickpeas, and lenti…" at bounding box center [288, 131] width 59 height 49
click at [363, 159] on div "[DATE] 01:10 PM" at bounding box center [325, 168] width 206 height 19
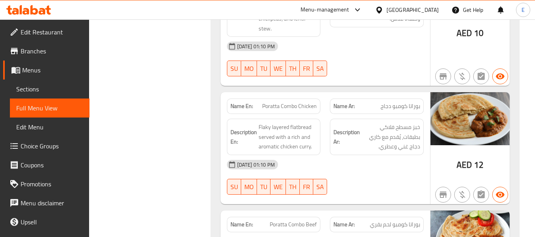
scroll to position [2387, 0]
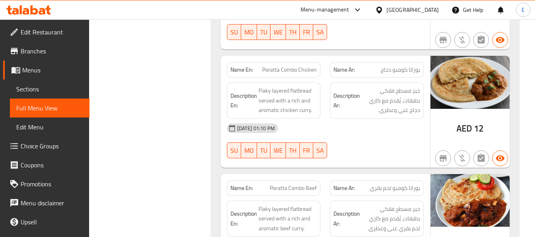
click at [292, 66] on span "Poratta Combo Chicken" at bounding box center [289, 70] width 55 height 8
click at [388, 66] on span "بوراتا كومبو دجاج" at bounding box center [401, 70] width 40 height 8
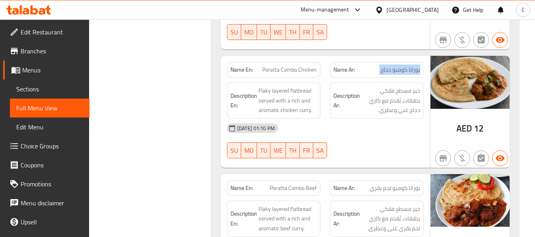
click at [388, 66] on span "بوراتا كومبو دجاج" at bounding box center [401, 70] width 40 height 8
click at [385, 119] on div "[DATE] 01:10 PM" at bounding box center [325, 128] width 206 height 19
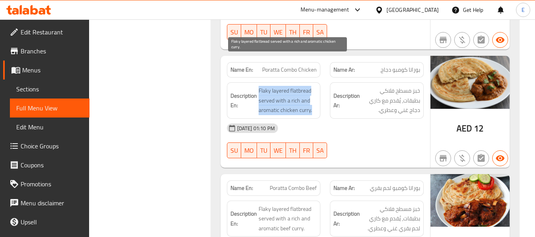
drag, startPoint x: 257, startPoint y: 59, endPoint x: 313, endPoint y: 82, distance: 60.6
click at [313, 86] on h6 "Description En: Flaky layered flatbread served with a rich and aromatic chicken…" at bounding box center [274, 100] width 87 height 29
click at [313, 86] on span "Flaky layered flatbread served with a rich and aromatic chicken curry." at bounding box center [288, 100] width 59 height 29
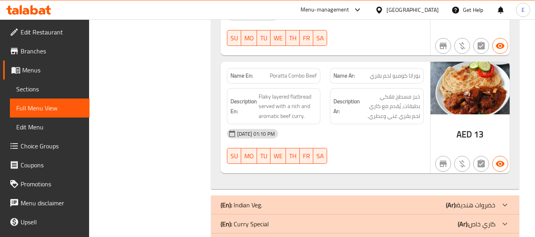
scroll to position [2502, 0]
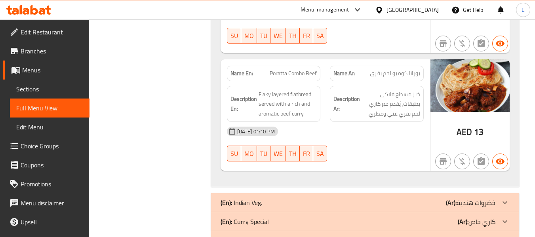
click at [400, 69] on span "بوراتا كومبو لحم بقري" at bounding box center [395, 73] width 50 height 8
click at [325, 61] on div "Name Ar: بوراتا كومبو لحم بقري" at bounding box center [376, 73] width 103 height 25
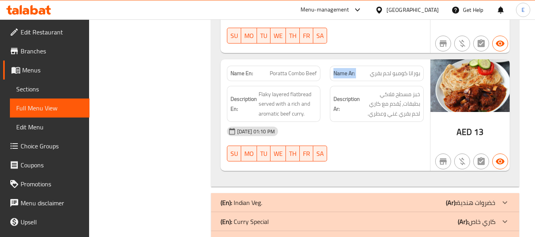
click at [325, 61] on div "Name Ar: بوراتا كومبو لحم بقري" at bounding box center [376, 73] width 103 height 25
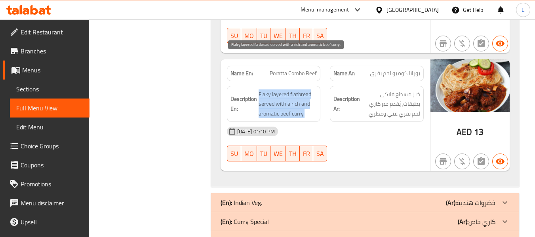
drag, startPoint x: 255, startPoint y: 61, endPoint x: 311, endPoint y: 83, distance: 59.9
click at [311, 90] on h6 "Description En: Flaky layered flatbread served with a rich and aromatic beef [P…" at bounding box center [274, 104] width 87 height 29
click at [311, 90] on span "Flaky layered flatbread served with a rich and aromatic beef curry." at bounding box center [288, 104] width 59 height 29
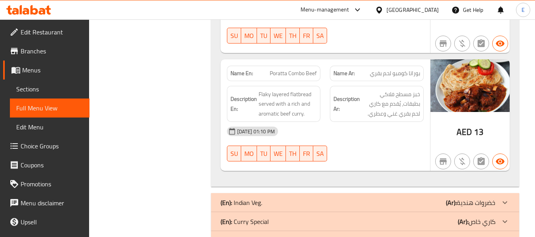
click at [436, 217] on div "(En): Curry Special (Ar): كاري خاص" at bounding box center [358, 222] width 275 height 10
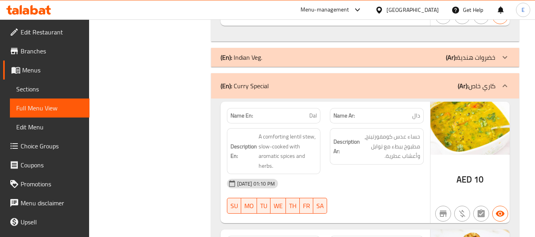
scroll to position [2660, 0]
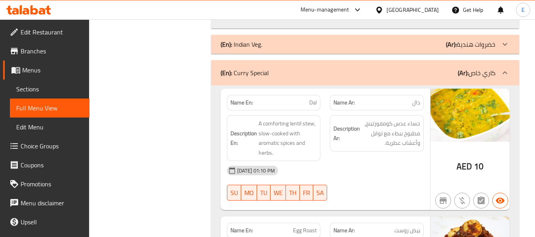
click at [414, 99] on span "دال" at bounding box center [416, 103] width 8 height 8
click at [310, 99] on span "Dal" at bounding box center [313, 103] width 8 height 8
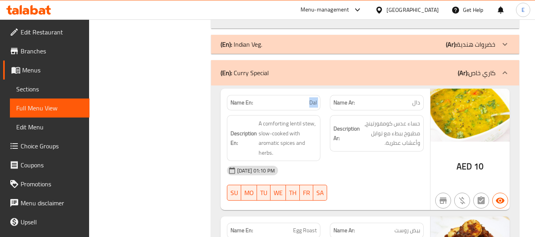
click at [310, 99] on span "Dal" at bounding box center [313, 103] width 8 height 8
click at [373, 161] on div "[DATE] 01:10 PM SU MO TU WE TH FR SA" at bounding box center [325, 183] width 206 height 44
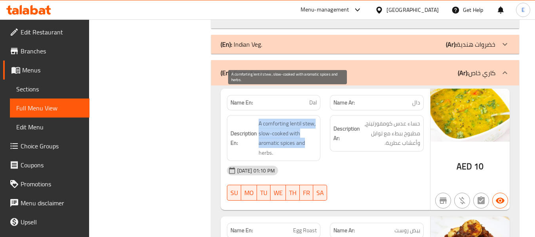
drag, startPoint x: 256, startPoint y: 95, endPoint x: 306, endPoint y: 118, distance: 55.1
click at [306, 119] on h6 "Description En: A comforting lentil stew, slow-cooked with aromatic spices and …" at bounding box center [274, 138] width 87 height 39
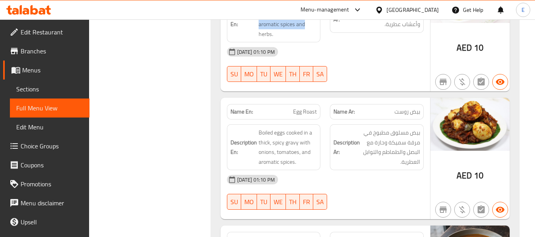
scroll to position [2819, 0]
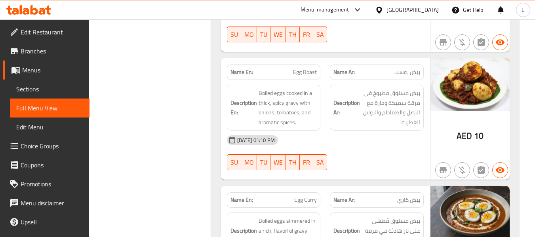
click at [414, 68] on span "بیض روست" at bounding box center [407, 72] width 26 height 8
click at [310, 68] on span "Egg Roast" at bounding box center [305, 72] width 24 height 8
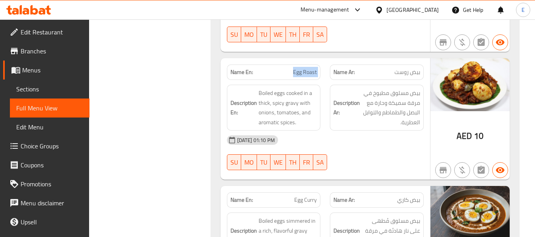
click at [310, 68] on span "Egg Roast" at bounding box center [305, 72] width 24 height 8
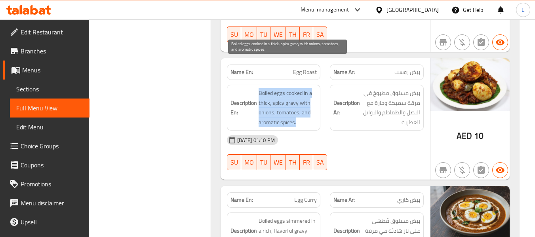
drag, startPoint x: 257, startPoint y: 63, endPoint x: 311, endPoint y: 90, distance: 59.7
click at [311, 90] on h6 "Description En: Boiled eggs cooked in a thick, spicy gravy with onions, tomatoe…" at bounding box center [274, 107] width 87 height 39
click at [311, 90] on span "Boiled eggs cooked in a thick, spicy gravy with onions, tomatoes, and aromatic …" at bounding box center [288, 107] width 59 height 39
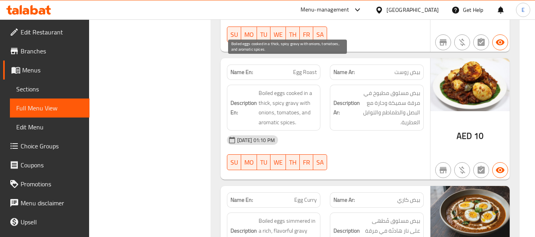
click at [292, 88] on span "Boiled eggs cooked in a thick, spicy gravy with onions, tomatoes, and aromatic …" at bounding box center [288, 107] width 59 height 39
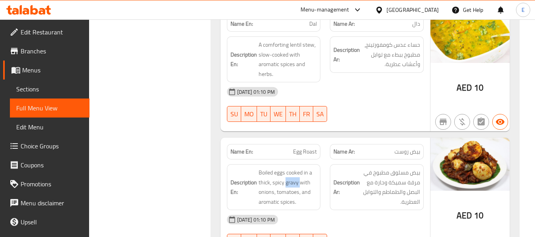
scroll to position [2740, 0]
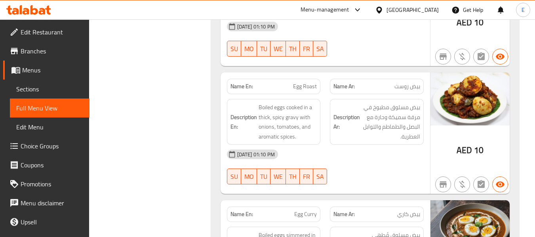
scroll to position [2819, 0]
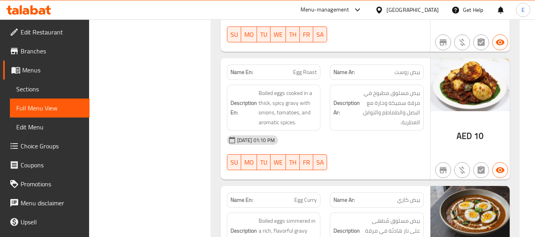
click at [288, 95] on span "Boiled eggs cooked in a thick, spicy gravy with onions, tomatoes, and aromatic …" at bounding box center [288, 107] width 59 height 39
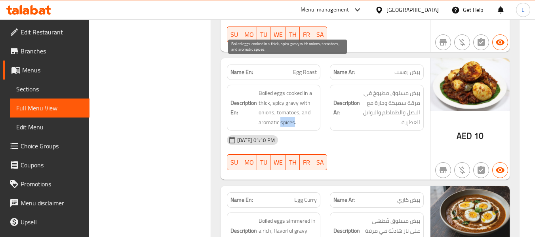
click at [288, 95] on span "Boiled eggs cooked in a thick, spicy gravy with onions, tomatoes, and aromatic …" at bounding box center [288, 107] width 59 height 39
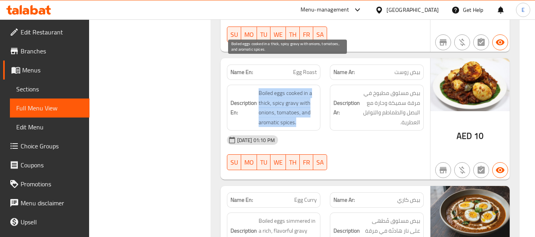
click at [288, 95] on span "Boiled eggs cooked in a thick, spicy gravy with onions, tomatoes, and aromatic …" at bounding box center [288, 107] width 59 height 39
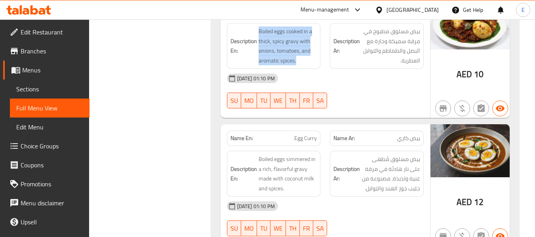
scroll to position [2898, 0]
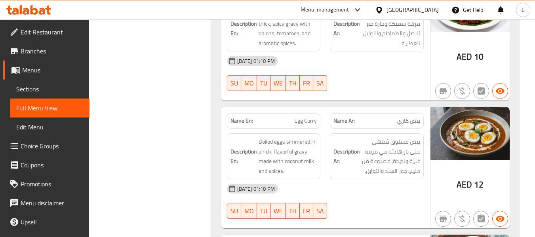
click at [410, 117] on span "بيض كاري" at bounding box center [408, 121] width 23 height 8
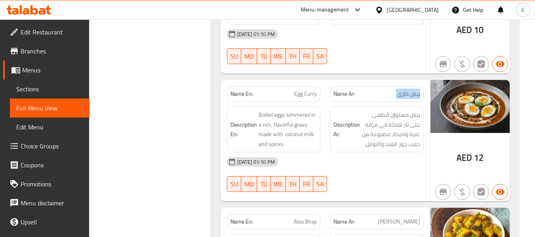
scroll to position [2938, 0]
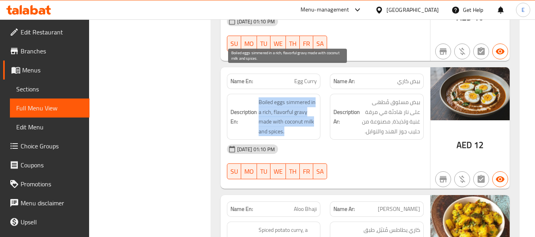
drag, startPoint x: 257, startPoint y: 69, endPoint x: 309, endPoint y: 103, distance: 62.3
click at [309, 103] on h6 "Description En: Boiled eggs simmered in a rich, flavorful gravy made with cocon…" at bounding box center [274, 116] width 87 height 39
click at [309, 103] on span "Boiled eggs simmered in a rich, flavorful gravy made with coconut milk and spic…" at bounding box center [288, 116] width 59 height 39
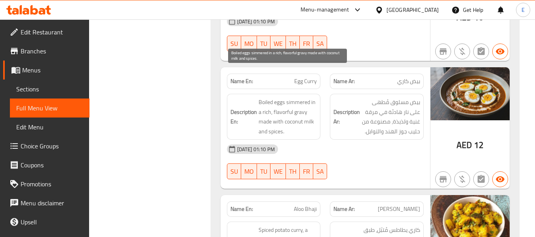
click at [309, 103] on span "Boiled eggs simmered in a rich, flavorful gravy made with coconut milk and spic…" at bounding box center [288, 116] width 59 height 39
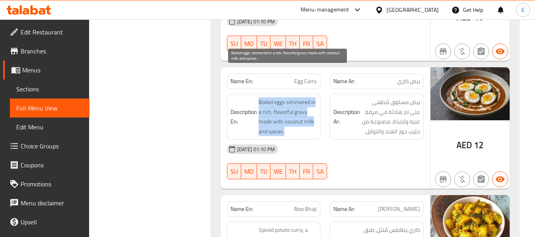
click at [309, 103] on span "Boiled eggs simmered in a rich, flavorful gravy made with coconut milk and spic…" at bounding box center [288, 116] width 59 height 39
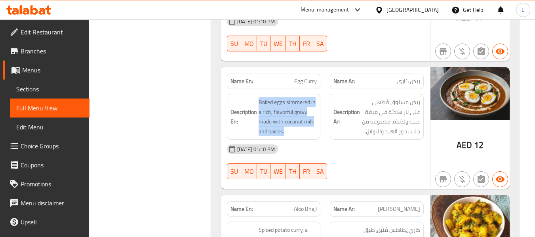
click at [367, 140] on div "[DATE] 01:10 PM" at bounding box center [325, 149] width 206 height 19
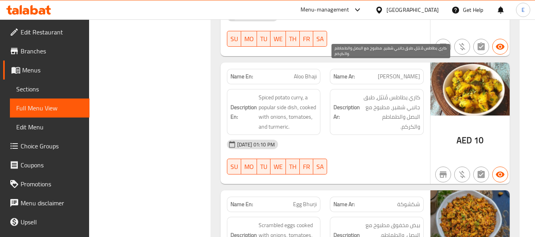
scroll to position [3056, 0]
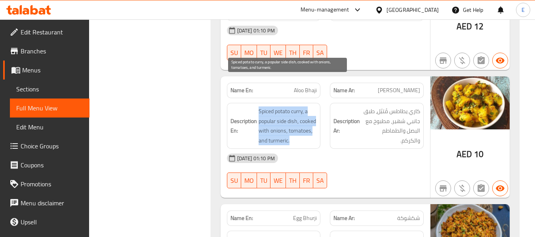
drag, startPoint x: 259, startPoint y: 81, endPoint x: 317, endPoint y: 110, distance: 65.2
click at [317, 110] on span "Spiced potato curry, a popular side dish, cooked with onions, tomatoes, and tur…" at bounding box center [288, 126] width 59 height 39
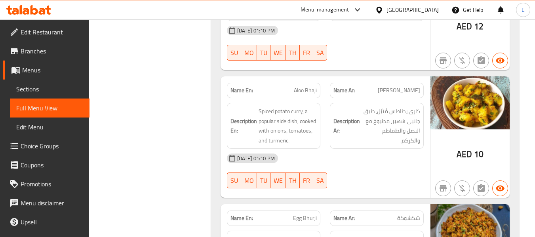
click at [306, 86] on span "Aloo Bhaji" at bounding box center [305, 90] width 23 height 8
click at [412, 86] on span "[PERSON_NAME]" at bounding box center [399, 90] width 42 height 8
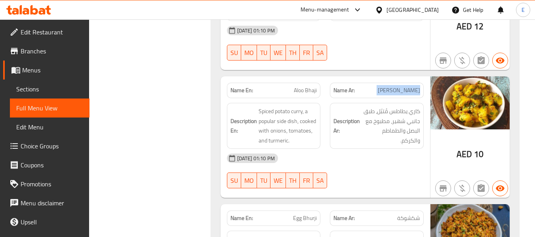
click at [412, 86] on span "[PERSON_NAME]" at bounding box center [399, 90] width 42 height 8
click at [389, 149] on div "[DATE] 01:10 PM" at bounding box center [325, 158] width 206 height 19
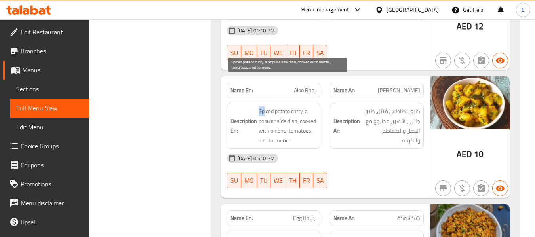
drag, startPoint x: 254, startPoint y: 81, endPoint x: 265, endPoint y: 82, distance: 10.4
click at [265, 107] on h6 "Description En: Spiced potato [PERSON_NAME], a popular side dish, cooked with o…" at bounding box center [274, 126] width 87 height 39
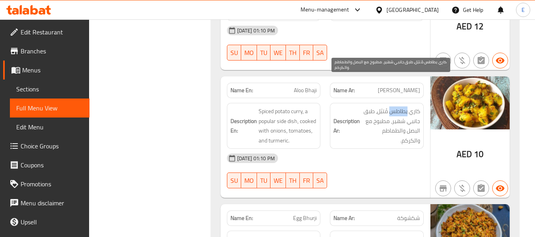
drag, startPoint x: 391, startPoint y: 84, endPoint x: 408, endPoint y: 85, distance: 17.0
click at [408, 107] on span "كاري يطاطس مُتبّل، طبق جانبي شهير، مطبوخ مع البصل والطماطم والكركم." at bounding box center [391, 126] width 59 height 39
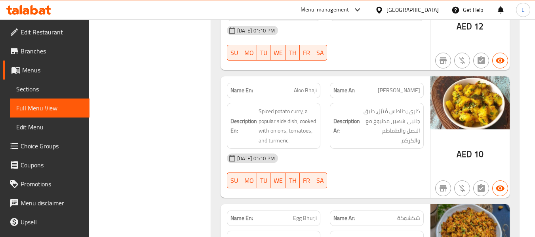
click at [412, 86] on span "[PERSON_NAME]" at bounding box center [399, 90] width 42 height 8
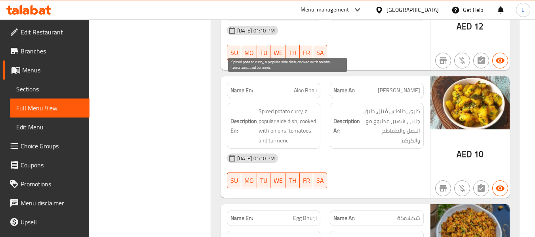
click at [294, 103] on div "Description En: Spiced potato [PERSON_NAME], a popular side dish, cooked with o…" at bounding box center [274, 126] width 94 height 46
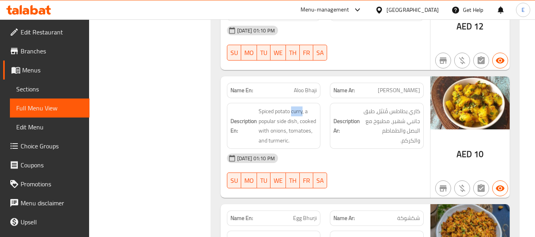
click at [294, 103] on div "Description En: Spiced potato [PERSON_NAME], a popular side dish, cooked with o…" at bounding box center [274, 126] width 94 height 46
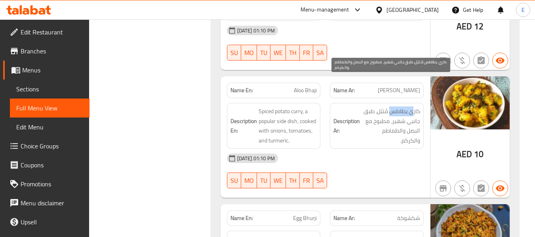
drag, startPoint x: 391, startPoint y: 81, endPoint x: 413, endPoint y: 81, distance: 22.2
click at [413, 107] on span "كاري يطاطس مُتبّل، طبق جانبي شهير، مطبوخ مع البصل والطماطم والكركم." at bounding box center [391, 126] width 59 height 39
click at [405, 107] on span "كاري يطاطس مُتبّل، طبق جانبي شهير، مطبوخ مع البصل والطماطم والكركم." at bounding box center [391, 126] width 59 height 39
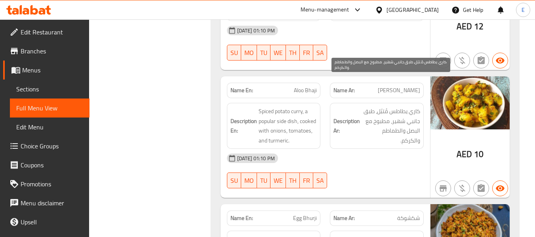
click at [399, 107] on span "كاري يطاطس مُتبّل، طبق جانبي شهير، مطبوخ مع البصل والطماطم والكركم." at bounding box center [391, 126] width 59 height 39
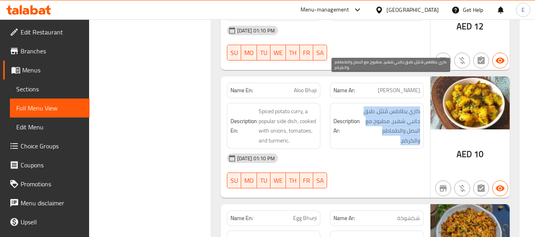
click at [399, 107] on span "كاري يطاطس مُتبّل، طبق جانبي شهير، مطبوخ مع البصل والطماطم والكركم." at bounding box center [391, 126] width 59 height 39
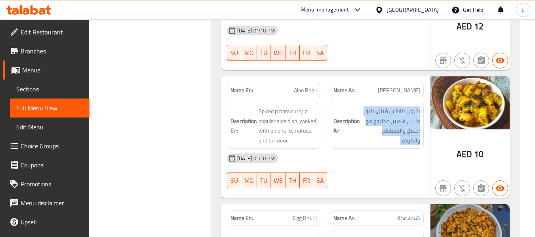
click at [379, 149] on div "[DATE] 01:10 PM" at bounding box center [325, 158] width 206 height 19
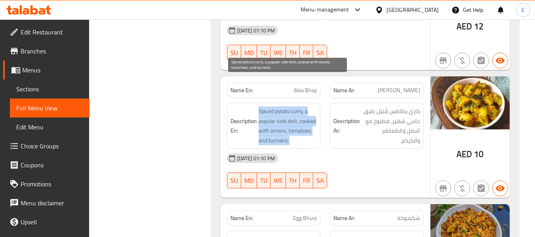
drag, startPoint x: 255, startPoint y: 78, endPoint x: 285, endPoint y: 120, distance: 51.7
click at [303, 115] on h6 "Description En: Spiced potato [PERSON_NAME], a popular side dish, cooked with o…" at bounding box center [274, 126] width 87 height 39
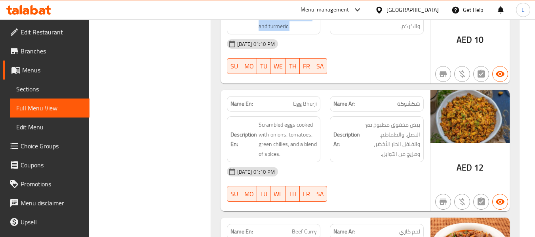
scroll to position [3175, 0]
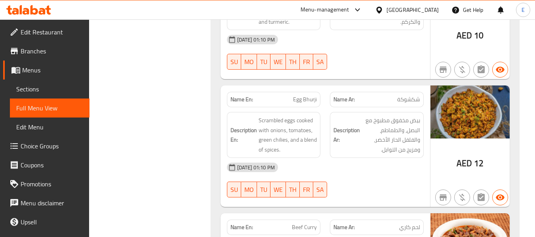
click at [301, 92] on div "Name En: Egg Bhurji" at bounding box center [274, 99] width 94 height 15
click at [240, 158] on div "[DATE] 01:10 PM" at bounding box center [325, 167] width 206 height 19
click at [403, 95] on span "شكشوكة" at bounding box center [408, 99] width 23 height 8
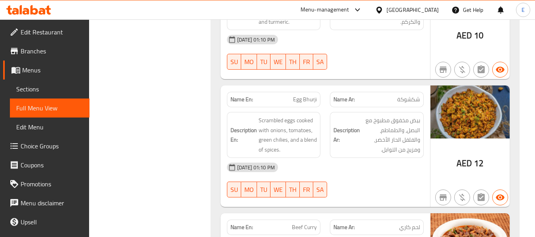
click at [403, 95] on span "شكشوكة" at bounding box center [408, 99] width 23 height 8
click at [412, 95] on span "شكشوكة" at bounding box center [408, 99] width 23 height 8
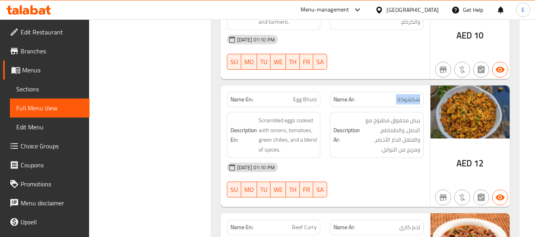
click at [414, 92] on div "Name Ar: شكشوكة" at bounding box center [377, 99] width 94 height 15
click at [408, 158] on div "[DATE] 01:10 PM" at bounding box center [325, 167] width 206 height 19
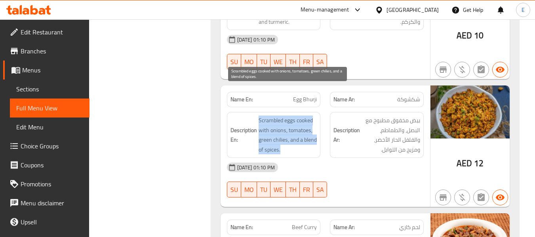
drag, startPoint x: 255, startPoint y: 88, endPoint x: 311, endPoint y: 120, distance: 64.9
click at [311, 120] on h6 "Description En: Scrambled eggs cooked with onions, tomatoes, green chilies, and…" at bounding box center [274, 135] width 87 height 39
click at [311, 120] on span "Scrambled eggs cooked with onions, tomatoes, green chilies, and a blend of spic…" at bounding box center [288, 135] width 59 height 39
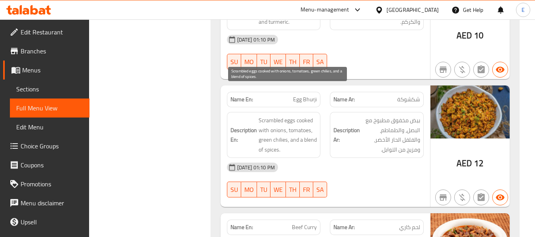
click at [311, 120] on span "Scrambled eggs cooked with onions, tomatoes, green chilies, and a blend of spic…" at bounding box center [288, 135] width 59 height 39
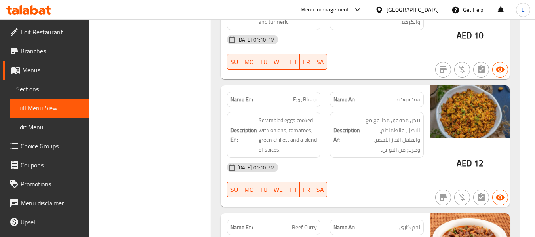
click at [370, 158] on div "[DATE] 01:10 PM" at bounding box center [325, 167] width 206 height 19
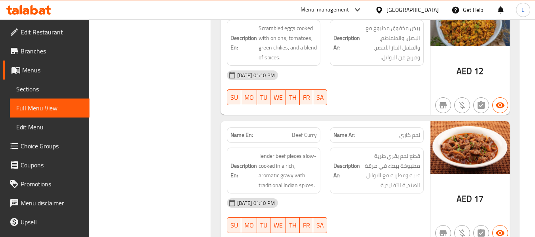
scroll to position [3294, 0]
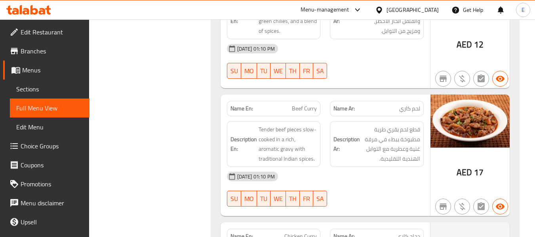
click at [295, 105] on span "Beef Curry" at bounding box center [304, 109] width 25 height 8
click at [73, 151] on link "Choice Groups" at bounding box center [46, 146] width 86 height 19
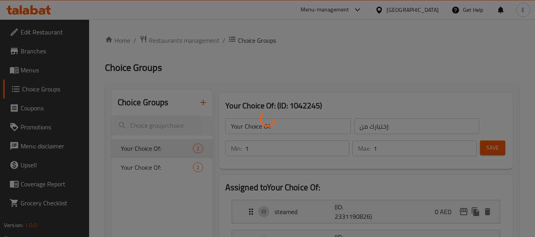
click at [29, 69] on div at bounding box center [267, 118] width 535 height 237
click at [30, 70] on div at bounding box center [267, 118] width 535 height 237
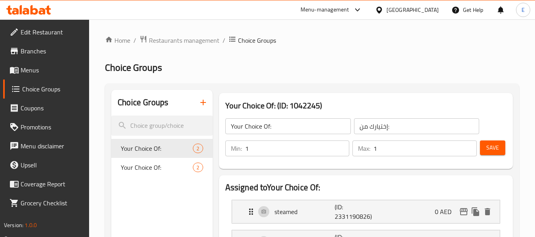
click at [352, 44] on ol "Home / Restaurants management / Choice Groups" at bounding box center [312, 40] width 414 height 10
click at [27, 69] on span "Menus" at bounding box center [52, 70] width 63 height 10
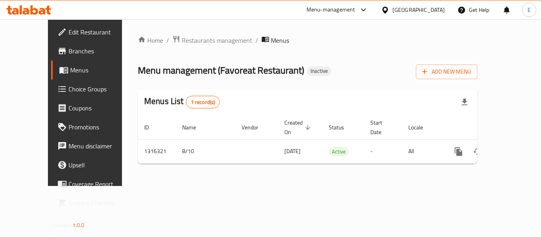
click at [333, 51] on div "Home / Restaurants management / Menus Menu management ( Favoreat Restaurant ) I…" at bounding box center [307, 102] width 339 height 135
click at [70, 68] on span "Menus" at bounding box center [101, 70] width 62 height 10
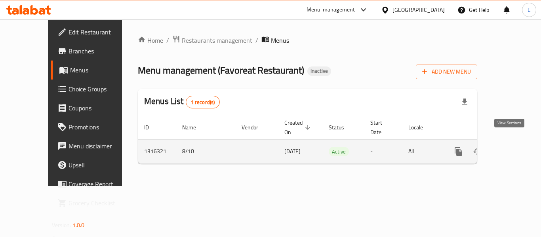
click at [513, 147] on icon "enhanced table" at bounding box center [516, 152] width 10 height 10
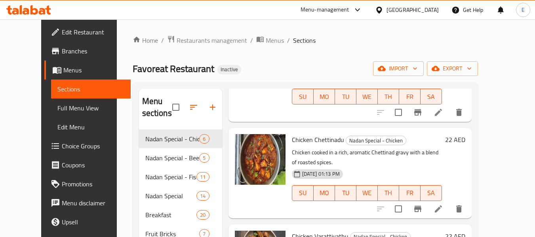
scroll to position [119, 0]
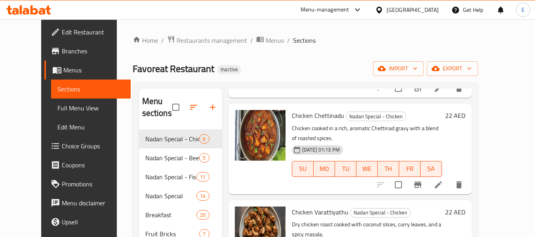
click at [57, 113] on span "Full Menu View" at bounding box center [90, 108] width 67 height 10
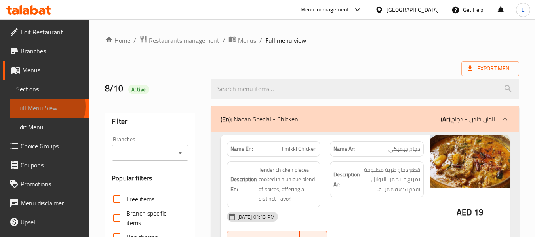
click at [44, 107] on span "Full Menu View" at bounding box center [49, 108] width 67 height 10
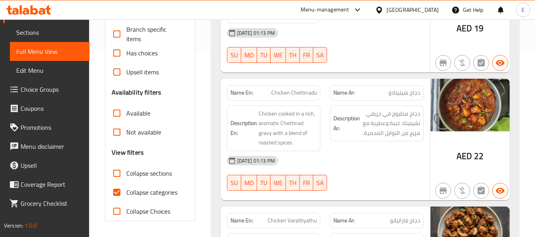
scroll to position [198, 0]
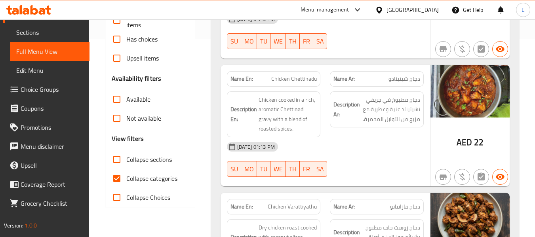
click at [115, 178] on input "Collapse categories" at bounding box center [116, 178] width 19 height 19
checkbox input "false"
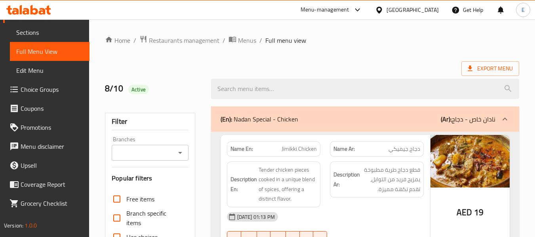
click at [387, 78] on div at bounding box center [365, 89] width 318 height 30
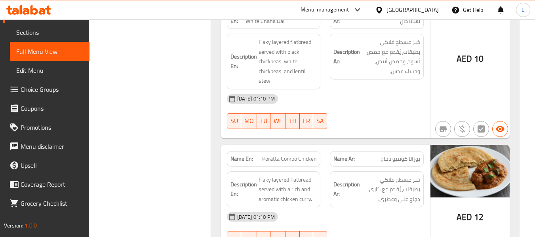
scroll to position [15524, 0]
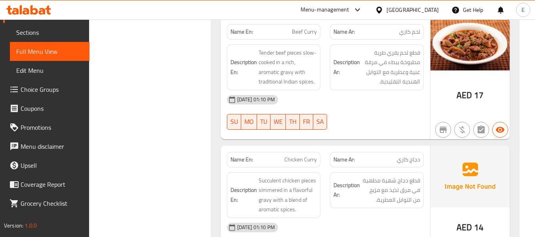
scroll to position [15603, 0]
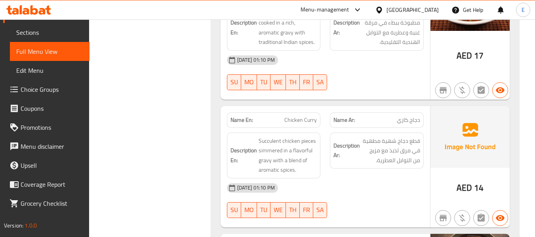
click at [401, 116] on span "دجاج كاري" at bounding box center [408, 120] width 23 height 8
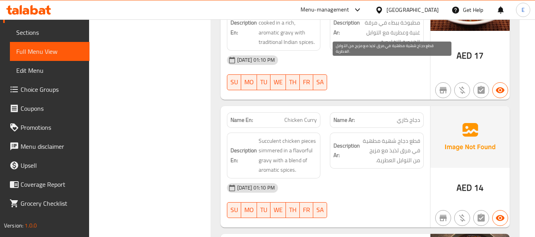
click at [400, 136] on span "قطع دجاج شهية مطهية في مرق لذيذ مع مزيج من التوابل العطرية." at bounding box center [391, 150] width 59 height 29
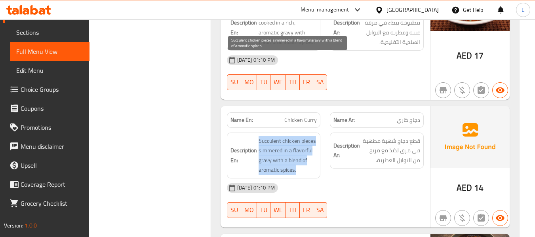
drag, startPoint x: 256, startPoint y: 59, endPoint x: 307, endPoint y: 91, distance: 60.0
click at [307, 136] on h6 "Description En: Succulent chicken pieces simmered in a flavorful gravy with a b…" at bounding box center [274, 155] width 87 height 39
click at [307, 136] on span "Succulent chicken pieces simmered in a flavorful gravy with a blend of aromatic…" at bounding box center [288, 155] width 59 height 39
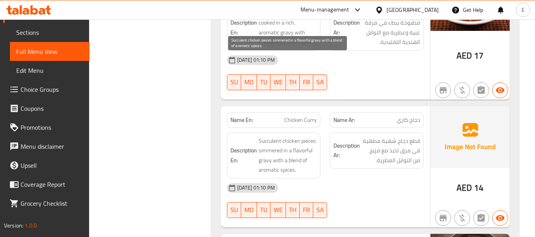
click at [307, 136] on span "Succulent chicken pieces simmered in a flavorful gravy with a blend of aromatic…" at bounding box center [288, 155] width 59 height 39
click at [276, 136] on span "Succulent chicken pieces simmered in a flavorful gravy with a blend of aromatic…" at bounding box center [288, 155] width 59 height 39
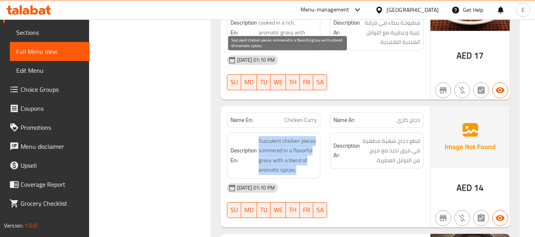
click at [276, 136] on span "Succulent chicken pieces simmered in a flavorful gravy with a blend of aromatic…" at bounding box center [288, 155] width 59 height 39
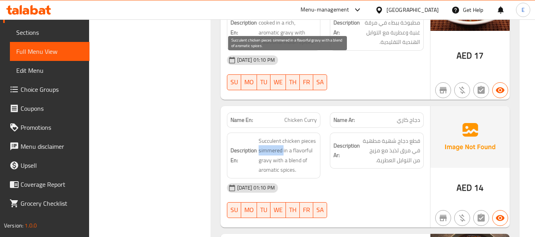
click at [276, 136] on span "Succulent chicken pieces simmered in a flavorful gravy with a blend of aromatic…" at bounding box center [288, 155] width 59 height 39
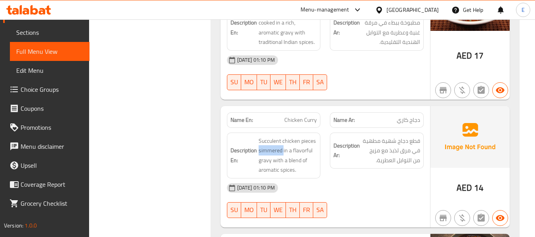
click at [384, 179] on div "[DATE] 01:10 PM" at bounding box center [325, 188] width 206 height 19
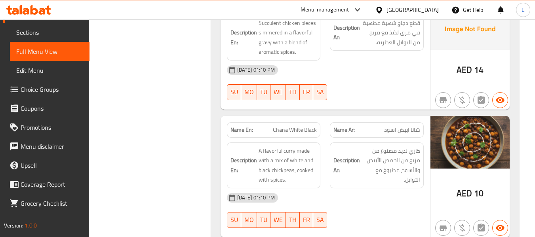
scroll to position [15722, 0]
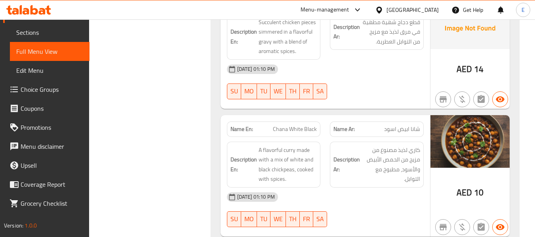
click at [287, 125] on span "Chana White Black" at bounding box center [295, 129] width 44 height 8
click at [405, 122] on div "Name Ar: شانا ابيض اسود" at bounding box center [377, 129] width 94 height 15
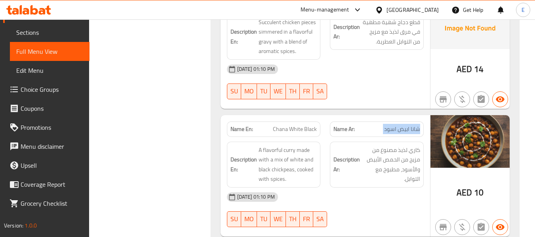
click at [405, 122] on div "Name Ar: شانا ابيض اسود" at bounding box center [377, 129] width 94 height 15
click at [406, 122] on div "Name Ar: شانا ابيض اسود" at bounding box center [377, 129] width 94 height 15
click at [390, 188] on div "[DATE] 01:10 PM" at bounding box center [325, 197] width 206 height 19
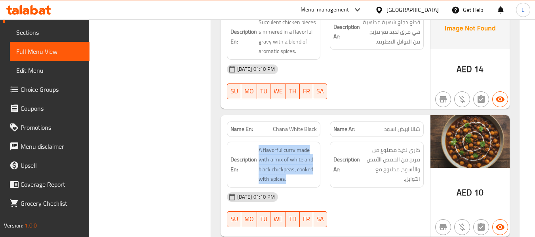
drag, startPoint x: 259, startPoint y: 67, endPoint x: 319, endPoint y: 101, distance: 68.6
click at [319, 142] on div "Description En: A flavorful [PERSON_NAME] made with a mix of white and black ch…" at bounding box center [274, 165] width 94 height 46
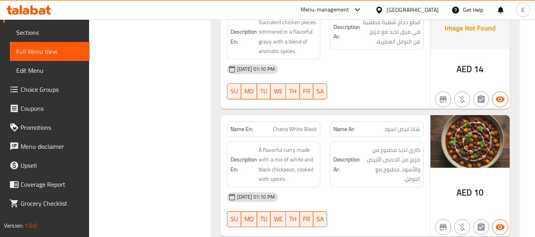
click at [319, 142] on div "Description En: A flavorful [PERSON_NAME] made with a mix of white and black ch…" at bounding box center [274, 165] width 94 height 46
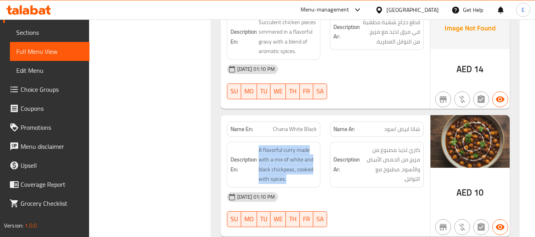
click at [319, 142] on div "Description En: A flavorful [PERSON_NAME] made with a mix of white and black ch…" at bounding box center [274, 165] width 94 height 46
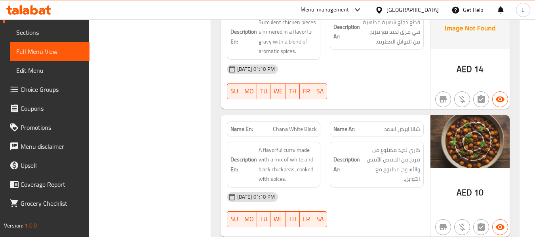
click at [388, 188] on div "[DATE] 01:10 PM SU MO TU WE TH FR SA" at bounding box center [325, 210] width 206 height 44
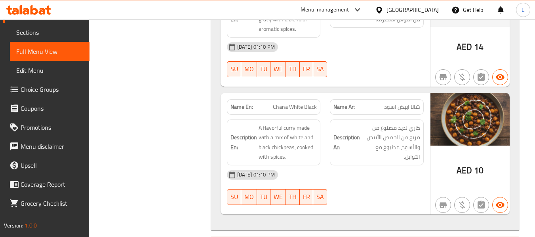
scroll to position [15761, 0]
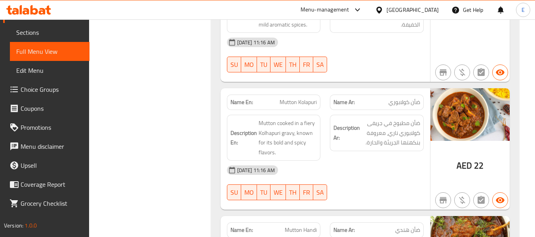
drag, startPoint x: 530, startPoint y: 216, endPoint x: 535, endPoint y: 222, distance: 7.8
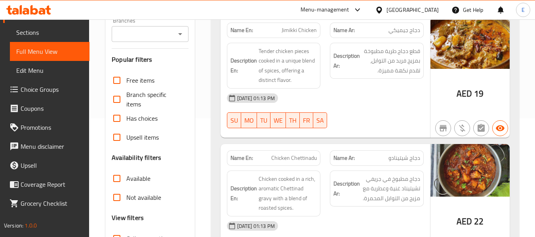
scroll to position [198, 0]
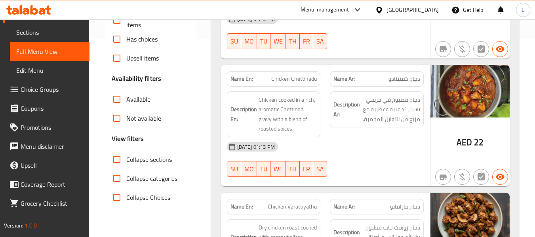
click at [118, 157] on input "Collapse sections" at bounding box center [116, 159] width 19 height 19
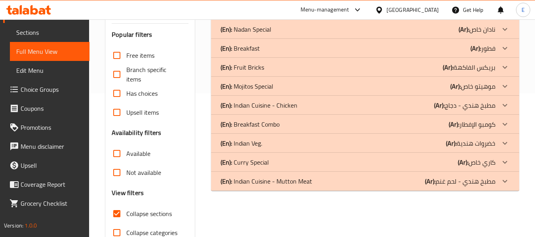
scroll to position [145, 0]
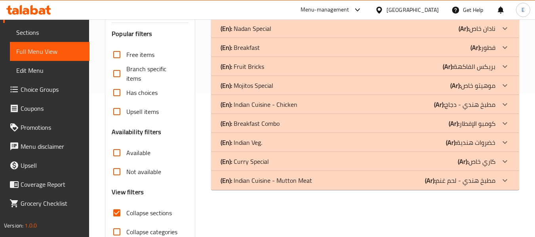
click at [391, 139] on div "(En): Indian Veg. (Ar): خضروات هندية" at bounding box center [358, 143] width 275 height 10
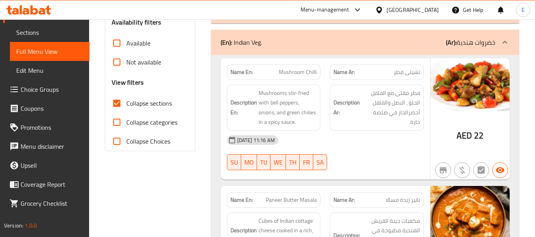
scroll to position [263, 0]
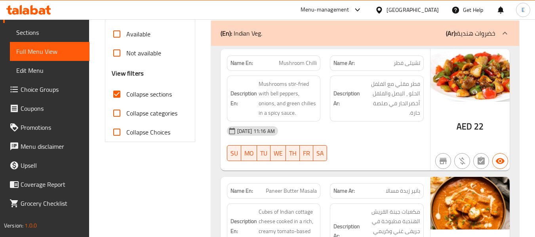
click at [400, 64] on span "تشيلى فطر" at bounding box center [407, 63] width 27 height 8
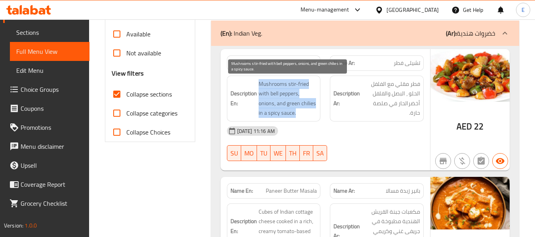
drag, startPoint x: 258, startPoint y: 77, endPoint x: 310, endPoint y: 116, distance: 65.0
click at [311, 116] on div "Description En: Mushrooms stir-fried with bell peppers, onions, and green chili…" at bounding box center [274, 99] width 94 height 46
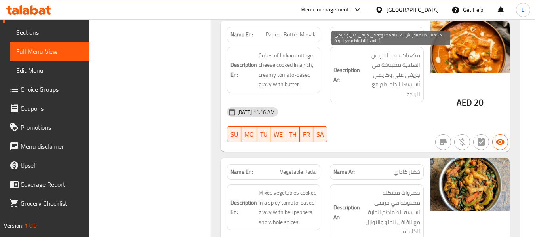
scroll to position [422, 0]
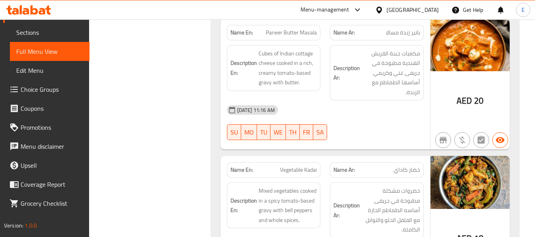
drag, startPoint x: 396, startPoint y: 104, endPoint x: 280, endPoint y: 70, distance: 120.1
click at [395, 104] on div "[DATE] 11:16 AM" at bounding box center [325, 110] width 206 height 19
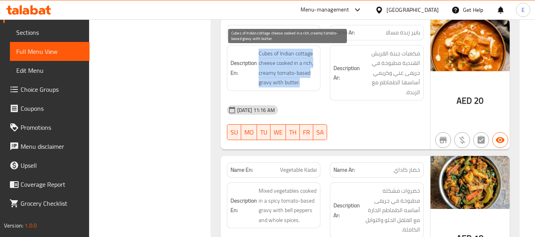
drag, startPoint x: 265, startPoint y: 51, endPoint x: 302, endPoint y: 85, distance: 50.4
click at [302, 85] on h6 "Description En: Cubes of Indian cottage cheese cooked in a rich, creamy tomato-…" at bounding box center [274, 68] width 87 height 39
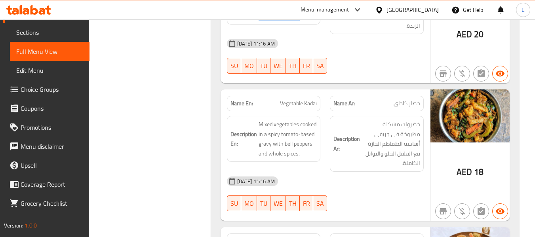
scroll to position [541, 0]
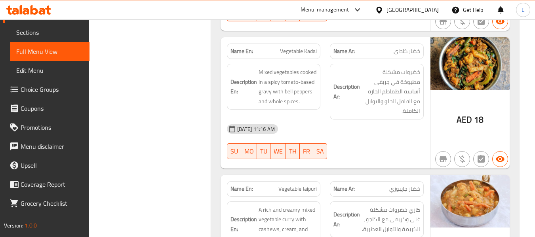
click at [411, 50] on span "خضار كاداي" at bounding box center [407, 51] width 27 height 8
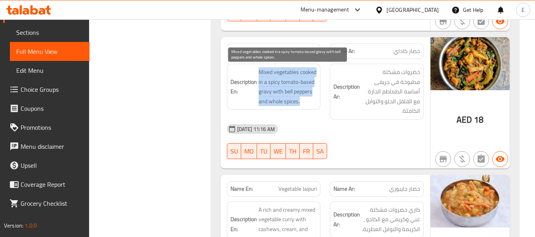
drag, startPoint x: 255, startPoint y: 70, endPoint x: 313, endPoint y: 98, distance: 63.9
click at [313, 98] on h6 "Description En: Mixed vegetables cooked in a spicy tomato-based gravy with bell…" at bounding box center [274, 86] width 87 height 39
click at [313, 98] on span "Mixed vegetables cooked in a spicy tomato-based gravy with bell peppers and who…" at bounding box center [288, 86] width 59 height 39
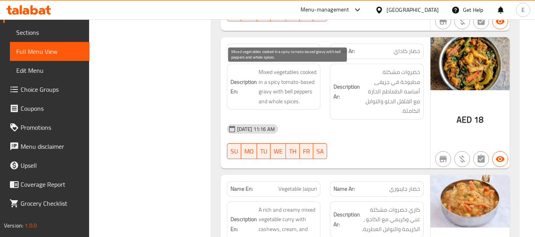
click at [313, 98] on span "Mixed vegetables cooked in a spicy tomato-based gravy with bell peppers and who…" at bounding box center [288, 86] width 59 height 39
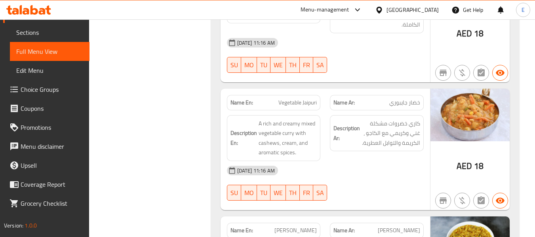
scroll to position [699, 0]
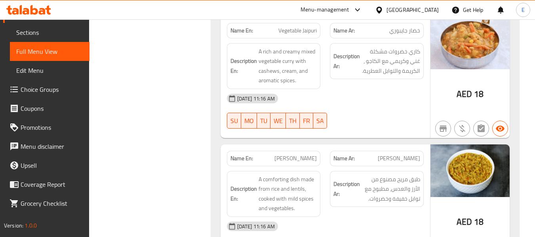
click at [415, 30] on span "خضار جايبوري" at bounding box center [404, 31] width 31 height 8
click at [382, 93] on div "[DATE] 11:16 AM" at bounding box center [325, 98] width 206 height 19
click at [390, 99] on div "[DATE] 11:16 AM" at bounding box center [325, 98] width 206 height 19
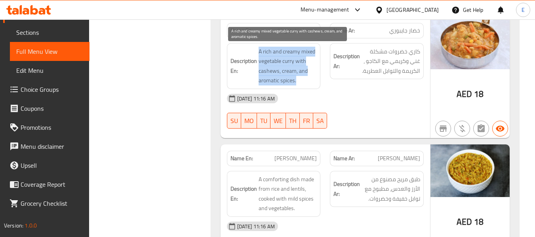
drag, startPoint x: 269, startPoint y: 53, endPoint x: 308, endPoint y: 79, distance: 47.5
click at [309, 79] on h6 "Description En: A rich and creamy mixed vegetable curry with cashews, cream, an…" at bounding box center [274, 66] width 87 height 39
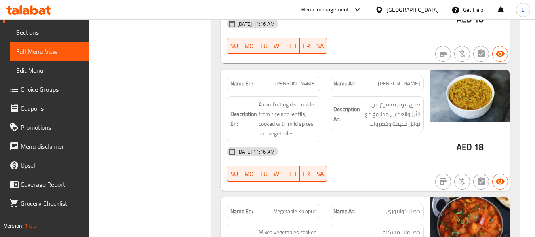
scroll to position [818, 0]
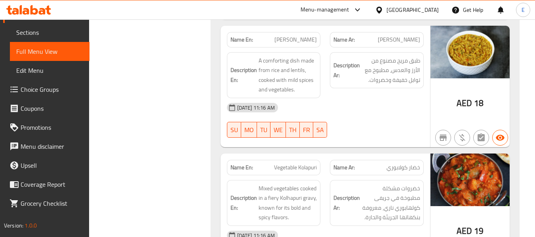
click at [413, 38] on span "[PERSON_NAME]" at bounding box center [399, 40] width 42 height 8
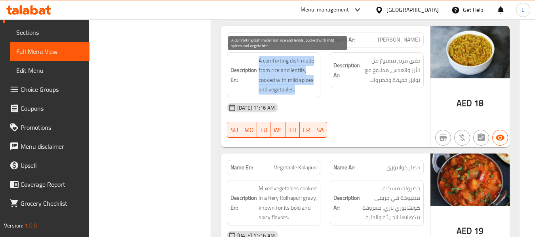
drag, startPoint x: 255, startPoint y: 55, endPoint x: 305, endPoint y: 90, distance: 61.7
click at [305, 90] on div "Description En: A comforting dish made from rice and lentils, cooked with mild …" at bounding box center [274, 75] width 94 height 46
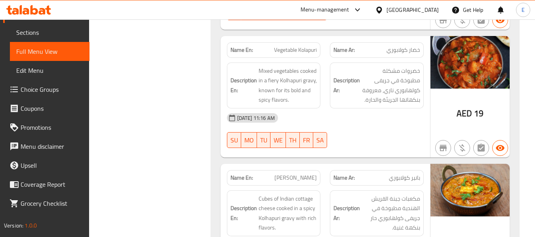
scroll to position [937, 0]
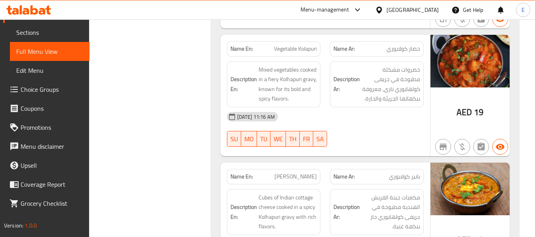
click at [303, 49] on span "Vegetable Kolapuri" at bounding box center [295, 49] width 43 height 8
click at [400, 48] on span "خضار كولابوري" at bounding box center [404, 49] width 34 height 8
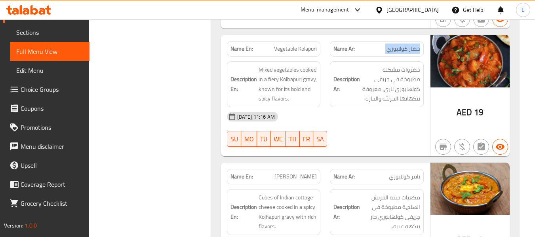
click at [400, 48] on span "خضار كولابوري" at bounding box center [404, 49] width 34 height 8
click at [386, 125] on div "[DATE] 11:16 AM" at bounding box center [325, 116] width 206 height 19
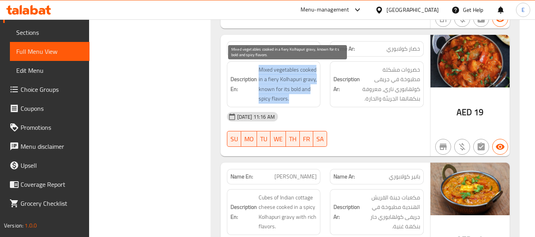
drag, startPoint x: 258, startPoint y: 69, endPoint x: 310, endPoint y: 99, distance: 59.8
click at [310, 99] on span "Mixed vegetables cooked in a fiery Kolhapuri gravy, known for its bold and spic…" at bounding box center [288, 84] width 59 height 39
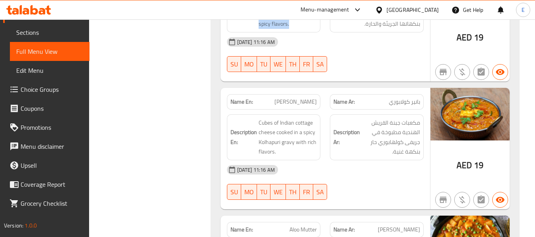
scroll to position [1056, 0]
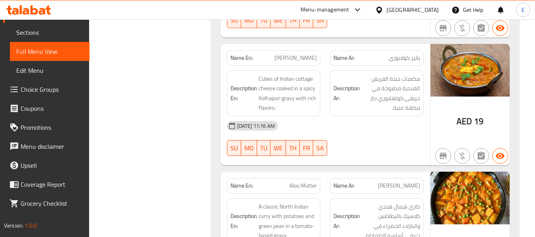
click at [407, 54] on span "بانير كولابوري" at bounding box center [404, 58] width 31 height 8
click at [295, 61] on span "[PERSON_NAME]" at bounding box center [295, 58] width 42 height 8
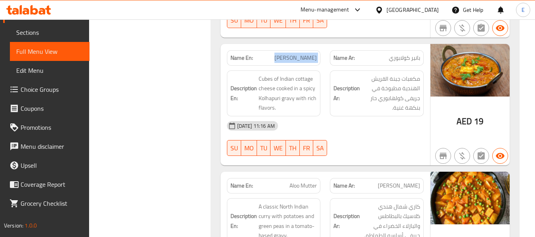
click at [295, 61] on span "[PERSON_NAME]" at bounding box center [295, 58] width 42 height 8
click at [345, 129] on div "[DATE] 11:16 AM" at bounding box center [325, 125] width 206 height 19
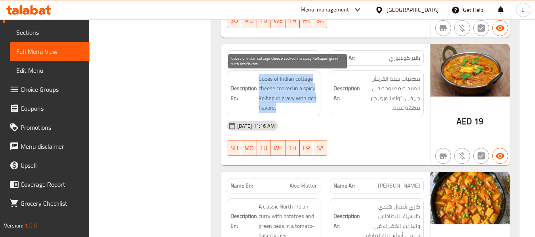
drag, startPoint x: 254, startPoint y: 77, endPoint x: 315, endPoint y: 107, distance: 68.0
click at [315, 107] on h6 "Description En: Cubes of Indian cottage cheese cooked in a spicy Kolhapuri grav…" at bounding box center [274, 93] width 87 height 39
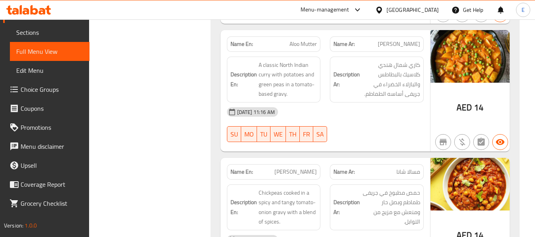
scroll to position [1214, 0]
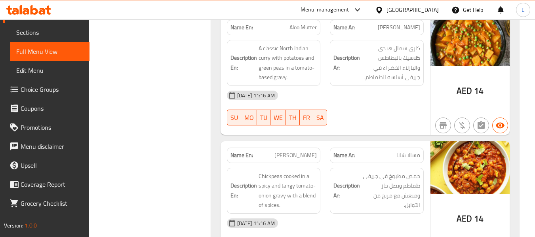
click at [309, 23] on span "Aloo Mutter" at bounding box center [303, 27] width 27 height 8
click at [410, 29] on span "[PERSON_NAME]" at bounding box center [399, 27] width 42 height 8
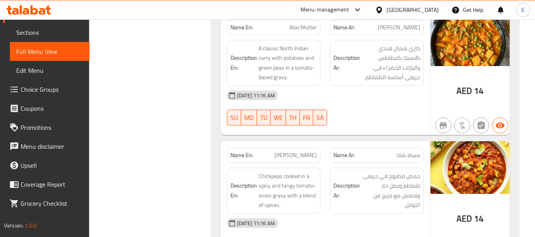
click at [359, 105] on div "[DATE] 11:16 AM SU MO TU WE TH FR SA" at bounding box center [325, 108] width 206 height 44
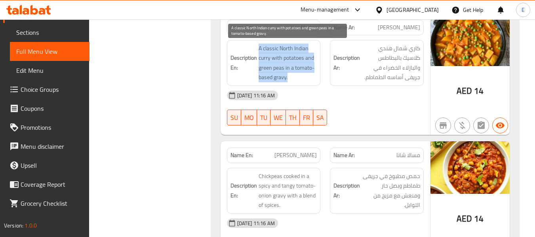
drag, startPoint x: 254, startPoint y: 44, endPoint x: 307, endPoint y: 80, distance: 63.9
click at [307, 80] on h6 "Description En: A classic North Indian [PERSON_NAME] with potatoes and green pe…" at bounding box center [274, 63] width 87 height 39
click at [307, 80] on span "A classic North Indian curry with potatoes and green peas in a tomato-based gra…" at bounding box center [288, 63] width 59 height 39
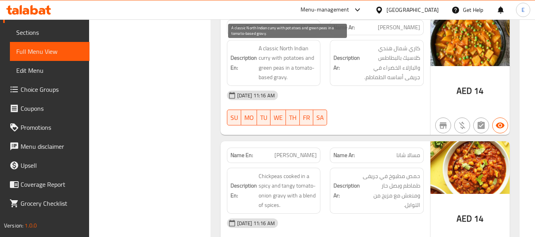
click at [308, 80] on span "A classic North Indian curry with potatoes and green peas in a tomato-based gra…" at bounding box center [288, 63] width 59 height 39
click at [309, 80] on span "A classic North Indian curry with potatoes and green peas in a tomato-based gra…" at bounding box center [288, 63] width 59 height 39
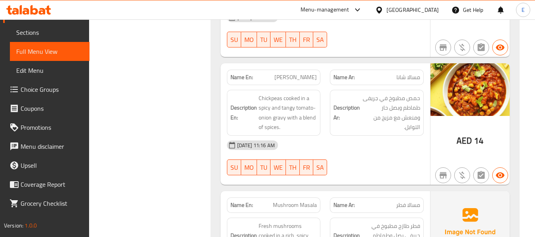
scroll to position [1333, 0]
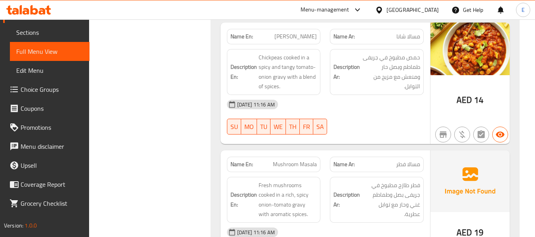
click at [309, 39] on span "[PERSON_NAME]" at bounding box center [295, 36] width 42 height 8
click at [400, 42] on div "Name Ar: [PERSON_NAME]" at bounding box center [377, 36] width 94 height 15
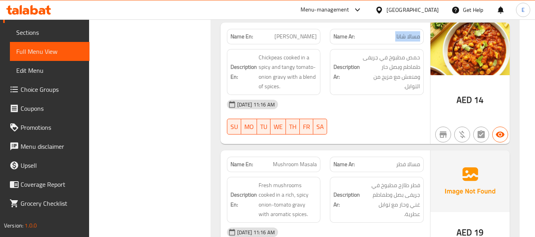
click at [400, 42] on div "Name Ar: [PERSON_NAME]" at bounding box center [377, 36] width 94 height 15
click at [399, 93] on div "Description Ar: حمص مطبوخ في جريفى طماطم وبصل حار ومنعش مع مزيج من التوابل." at bounding box center [376, 71] width 103 height 55
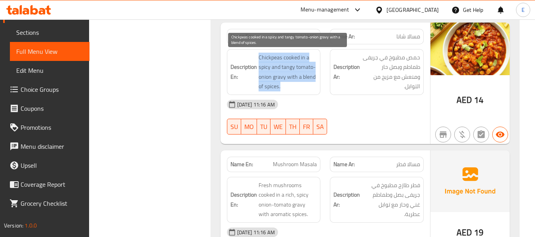
drag, startPoint x: 254, startPoint y: 57, endPoint x: 313, endPoint y: 85, distance: 65.4
click at [313, 85] on h6 "Description En: Chickpeas cooked in a spicy and tangy tomato-onion gravy with a…" at bounding box center [274, 72] width 87 height 39
click at [313, 85] on span "Chickpeas cooked in a spicy and tangy tomato-onion gravy with a blend of spices." at bounding box center [288, 72] width 59 height 39
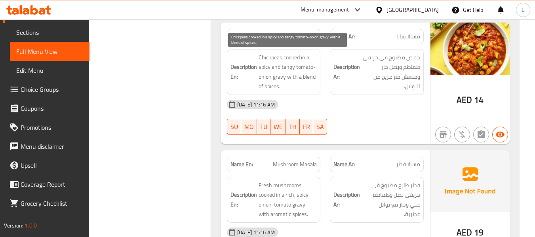
click at [313, 85] on span "Chickpeas cooked in a spicy and tangy tomato-onion gravy with a blend of spices." at bounding box center [288, 72] width 59 height 39
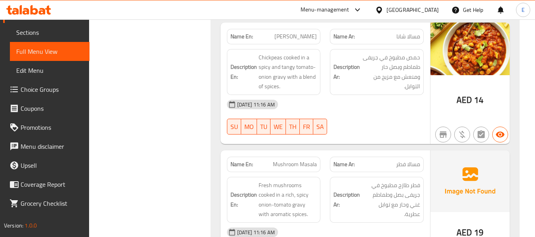
click at [346, 99] on div "[DATE] 11:16 AM" at bounding box center [325, 104] width 206 height 19
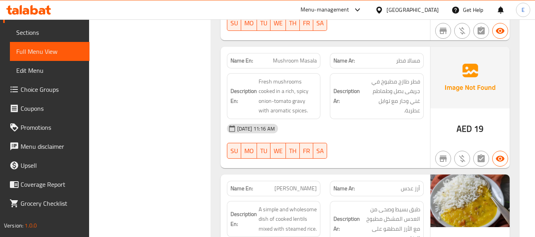
scroll to position [1452, 0]
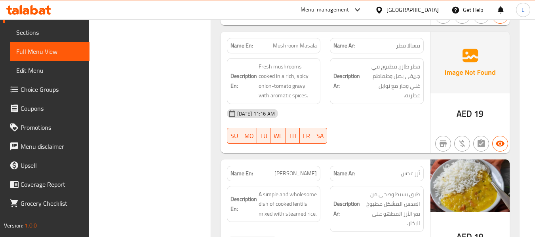
click at [407, 49] on span "مسالا فطر" at bounding box center [408, 46] width 24 height 8
drag, startPoint x: 385, startPoint y: 116, endPoint x: 284, endPoint y: 78, distance: 108.3
click at [380, 117] on div "[DATE] 11:16 AM" at bounding box center [325, 113] width 206 height 19
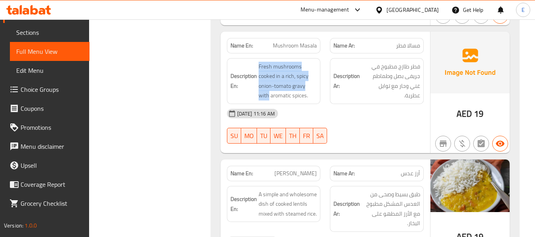
drag, startPoint x: 252, startPoint y: 60, endPoint x: 318, endPoint y: 90, distance: 73.2
click at [318, 90] on div "Description En: Fresh mushrooms cooked in a rich, spicy onion-tomato gravy with…" at bounding box center [274, 81] width 94 height 46
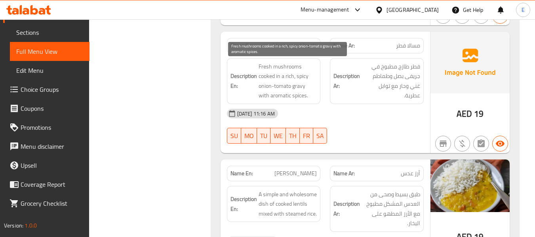
click at [308, 91] on span "Fresh mushrooms cooked in a rich, spicy onion-tomato gravy with aromatic spices." at bounding box center [288, 81] width 59 height 39
drag, startPoint x: 258, startPoint y: 87, endPoint x: 303, endPoint y: 87, distance: 45.2
click at [303, 87] on span "Fresh mushrooms cooked in a rich, spicy onion-tomato gravy with aromatic spices." at bounding box center [288, 81] width 59 height 39
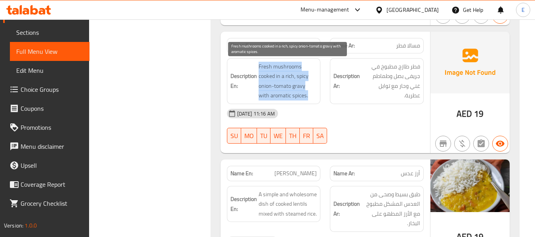
click at [303, 87] on span "Fresh mushrooms cooked in a rich, spicy onion-tomato gravy with aromatic spices." at bounding box center [288, 81] width 59 height 39
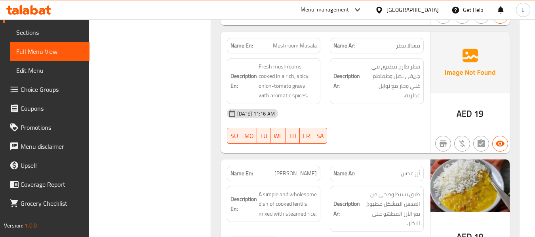
click at [343, 115] on div "[DATE] 11:16 AM" at bounding box center [325, 113] width 206 height 19
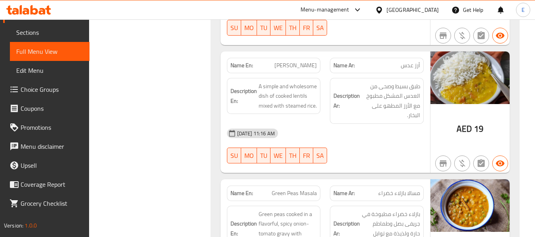
scroll to position [1570, 0]
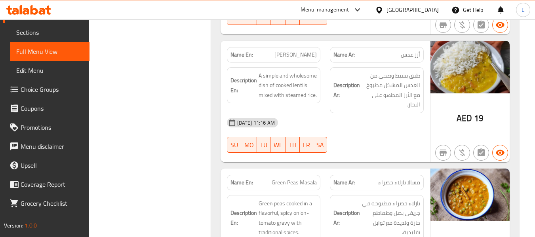
click at [308, 52] on span "[PERSON_NAME]" at bounding box center [295, 55] width 42 height 8
click at [404, 54] on span "أرز عدس" at bounding box center [410, 55] width 19 height 8
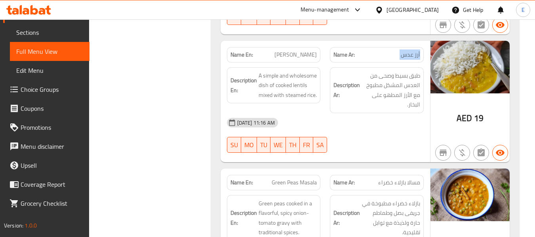
click at [404, 54] on span "أرز عدس" at bounding box center [410, 55] width 19 height 8
click at [398, 133] on div "[DATE] 11:16 AM SU MO TU WE TH FR SA" at bounding box center [325, 135] width 206 height 44
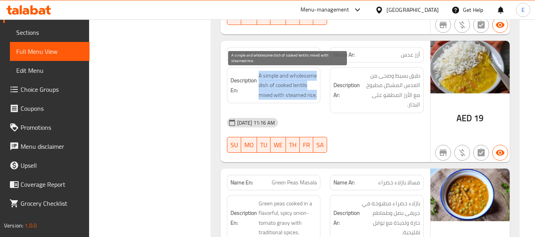
drag, startPoint x: 257, startPoint y: 70, endPoint x: 316, endPoint y: 93, distance: 63.3
click at [316, 93] on div "Description En: A simple and wholesome dish of cooked lentils mixed with steame…" at bounding box center [274, 85] width 94 height 36
click at [316, 93] on span "A simple and wholesome dish of cooked lentils mixed with steamed rice." at bounding box center [288, 85] width 59 height 29
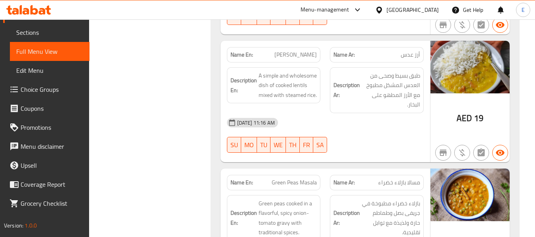
click at [358, 120] on div "[DATE] 11:16 AM" at bounding box center [325, 122] width 206 height 19
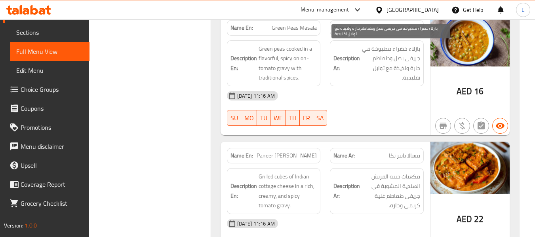
scroll to position [1729, 0]
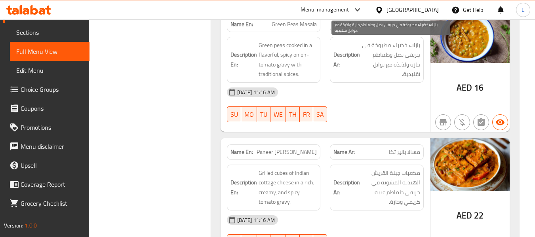
click at [378, 95] on div "[DATE] 11:16 AM" at bounding box center [325, 92] width 206 height 19
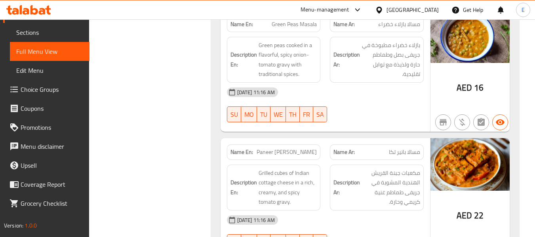
click at [397, 26] on span "مسالا بازلاء خضراء" at bounding box center [399, 24] width 42 height 8
click at [306, 25] on span "Green Peas Masala" at bounding box center [294, 24] width 45 height 8
click at [305, 25] on span "Green Peas Masala" at bounding box center [294, 24] width 45 height 8
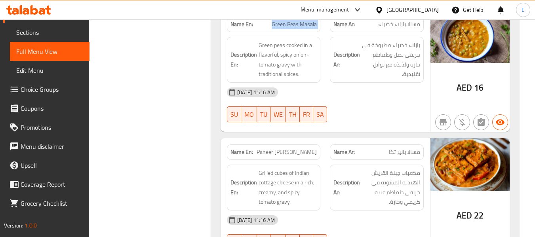
click at [305, 25] on span "Green Peas Masala" at bounding box center [294, 24] width 45 height 8
click at [363, 95] on div "[DATE] 11:16 AM" at bounding box center [325, 92] width 206 height 19
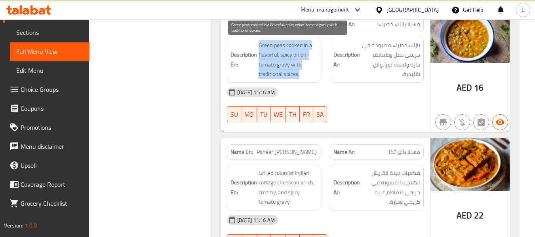
drag, startPoint x: 259, startPoint y: 45, endPoint x: 305, endPoint y: 74, distance: 54.5
click at [305, 74] on span "Green peas cooked in a flavorful, spicy onion-tomato gravy with traditional spi…" at bounding box center [288, 59] width 59 height 39
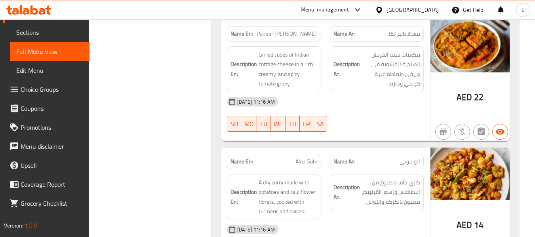
scroll to position [1848, 0]
click at [412, 32] on span "مسالا بانير تكا" at bounding box center [404, 33] width 31 height 8
click at [388, 122] on div "[DATE] 11:16 AM SU MO TU WE TH FR SA" at bounding box center [325, 114] width 206 height 44
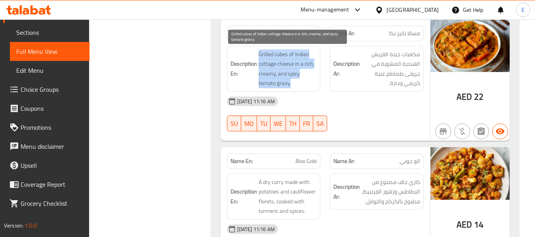
drag, startPoint x: 254, startPoint y: 51, endPoint x: 306, endPoint y: 84, distance: 61.4
click at [306, 84] on h6 "Description En: Grilled cubes of Indian cottage cheese in a rich, creamy, and s…" at bounding box center [274, 69] width 87 height 39
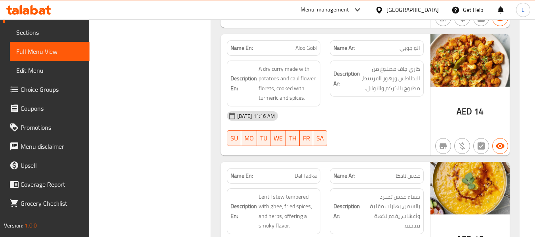
scroll to position [1966, 0]
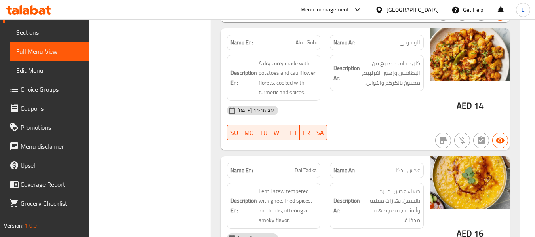
click at [408, 46] on span "الو جوبي" at bounding box center [410, 42] width 21 height 8
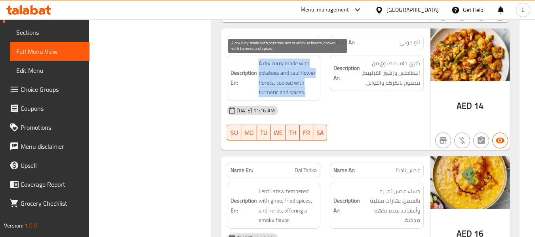
drag, startPoint x: 257, startPoint y: 62, endPoint x: 307, endPoint y: 93, distance: 58.4
click at [307, 93] on h6 "Description En: A dry [PERSON_NAME] made with potatoes and cauliflower florets,…" at bounding box center [274, 78] width 87 height 39
click at [307, 93] on span "A dry curry made with potatoes and cauliflower florets, cooked with turmeric an…" at bounding box center [288, 78] width 59 height 39
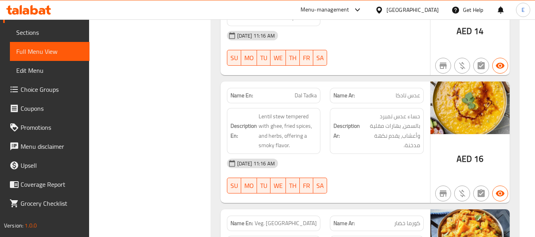
scroll to position [2085, 0]
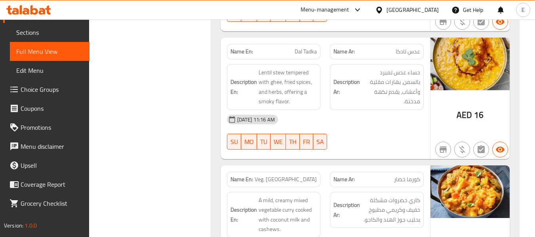
click at [403, 54] on span "عدس تادكا" at bounding box center [408, 52] width 25 height 8
click at [382, 132] on div "[DATE] 11:16 AM SU MO TU WE TH FR SA" at bounding box center [325, 132] width 206 height 44
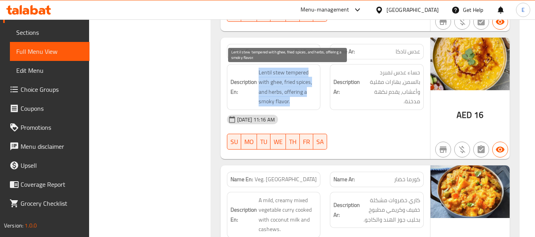
drag, startPoint x: 257, startPoint y: 72, endPoint x: 311, endPoint y: 103, distance: 62.5
click at [311, 103] on h6 "Description En: Lentil stew tempered with ghee, fried spices, and herbs, offeri…" at bounding box center [274, 87] width 87 height 39
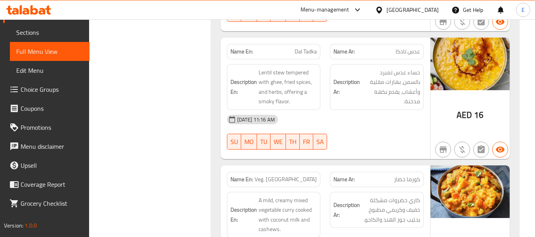
click at [429, 136] on div "Name En: Dal Tadka Name Ar: عدس تادكا Description En: Lentil stew tempered with…" at bounding box center [326, 99] width 210 height 122
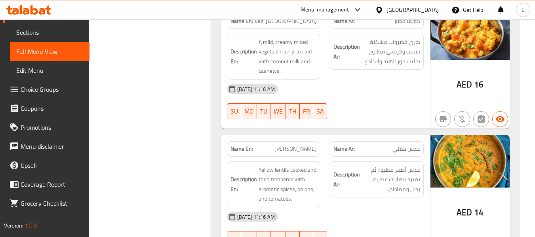
scroll to position [2204, 0]
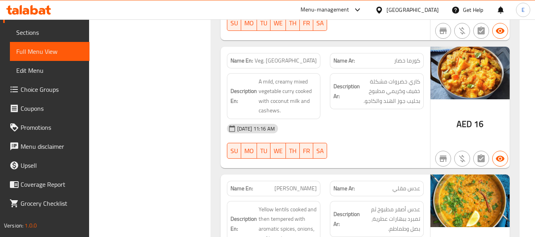
click at [413, 57] on span "كورما خضار" at bounding box center [407, 61] width 26 height 8
click at [310, 66] on div "Name En: Veg. [GEOGRAPHIC_DATA]" at bounding box center [274, 60] width 94 height 15
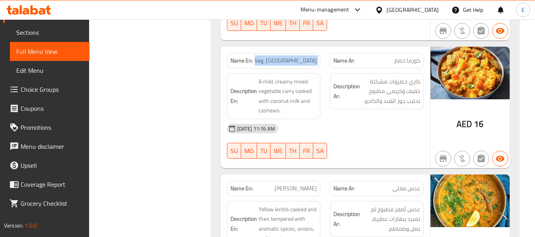
click at [310, 66] on div "Name En: Veg. [GEOGRAPHIC_DATA]" at bounding box center [274, 60] width 94 height 15
click at [367, 114] on div "Description Ar: كاري خضروات مشكلة خفيف وكريمي مطبوخ بحليب جوز الهند والكاجو." at bounding box center [376, 96] width 103 height 55
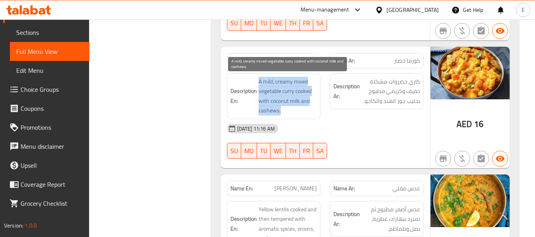
drag, startPoint x: 259, startPoint y: 79, endPoint x: 305, endPoint y: 108, distance: 53.8
click at [305, 108] on span "A mild, creamy mixed vegetable curry cooked with coconut milk and cashews." at bounding box center [288, 96] width 59 height 39
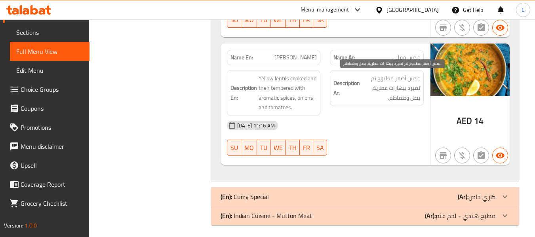
scroll to position [2339, 0]
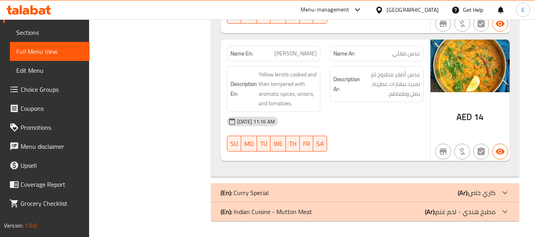
click at [422, 53] on div "Name Ar: عدس مقلي" at bounding box center [377, 53] width 94 height 15
click at [312, 50] on span "[PERSON_NAME]" at bounding box center [295, 54] width 42 height 8
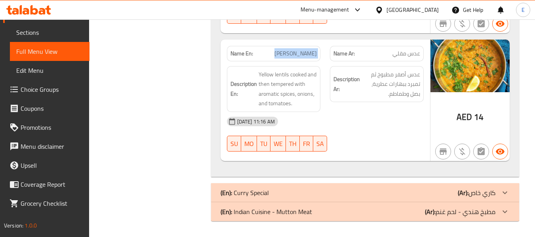
click at [312, 50] on span "[PERSON_NAME]" at bounding box center [295, 54] width 42 height 8
click at [382, 125] on div "[DATE] 11:16 AM" at bounding box center [325, 121] width 206 height 19
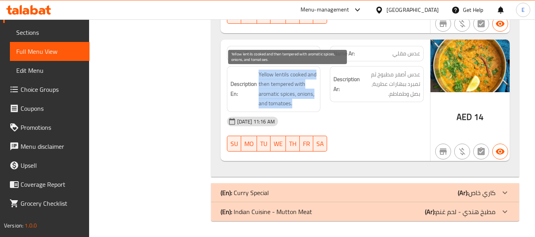
drag, startPoint x: 257, startPoint y: 74, endPoint x: 315, endPoint y: 104, distance: 64.8
click at [315, 104] on h6 "Description En: Yellow lentils cooked and then tempered with aromatic spices, o…" at bounding box center [274, 89] width 87 height 39
click at [315, 104] on span "Yellow lentils cooked and then tempered with aromatic spices, onions, and tomat…" at bounding box center [288, 89] width 59 height 39
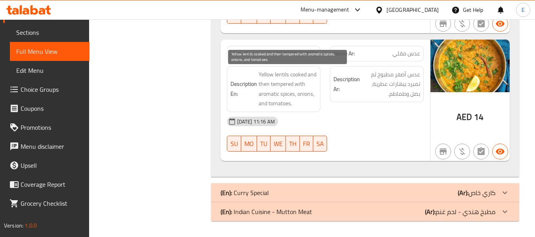
click at [315, 104] on span "Yellow lentils cooked and then tempered with aromatic spices, onions, and tomat…" at bounding box center [288, 89] width 59 height 39
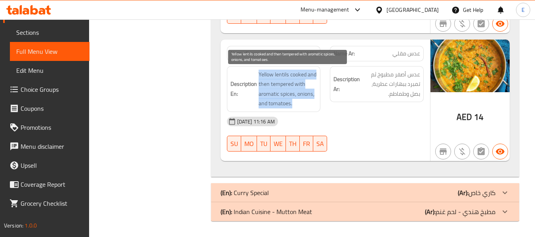
click at [315, 104] on span "Yellow lentils cooked and then tempered with aromatic spices, onions, and tomat…" at bounding box center [288, 89] width 59 height 39
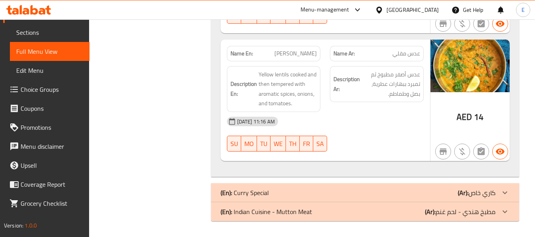
scroll to position [0, 0]
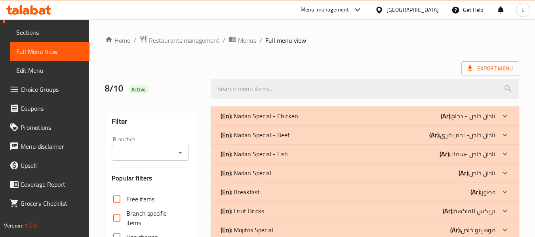
click at [403, 112] on div "(En): Nadan Special - Chicken (Ar): نادان خاص - دجاج" at bounding box center [358, 116] width 275 height 10
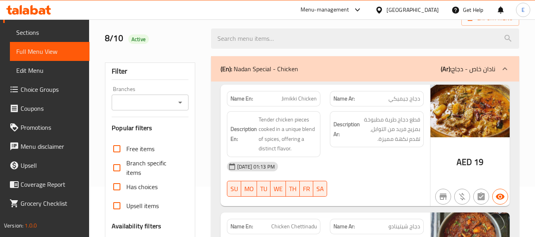
scroll to position [79, 0]
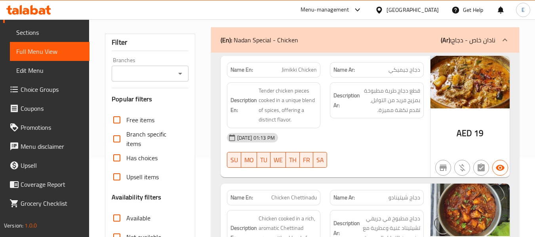
click at [286, 73] on span "Jimikki Chicken" at bounding box center [299, 70] width 35 height 8
click at [412, 70] on span "دجاج جيميكي" at bounding box center [405, 70] width 32 height 8
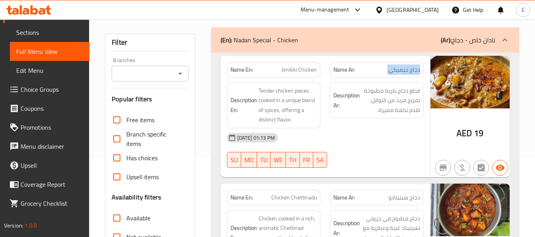
click at [412, 70] on span "دجاج جيميكي" at bounding box center [405, 70] width 32 height 8
click at [402, 141] on div "[DATE] 01:13 PM" at bounding box center [325, 137] width 206 height 19
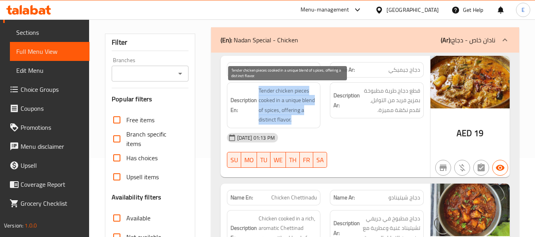
drag, startPoint x: 259, startPoint y: 89, endPoint x: 313, endPoint y: 121, distance: 63.4
click at [313, 121] on span "Tender chicken pieces cooked in a unique blend of spices, offering a distinct f…" at bounding box center [288, 105] width 59 height 39
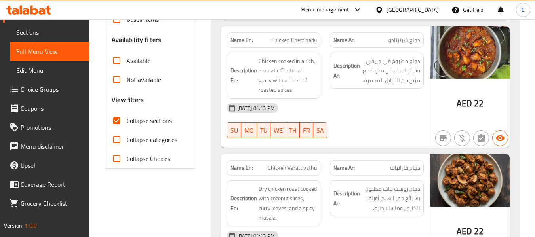
scroll to position [238, 0]
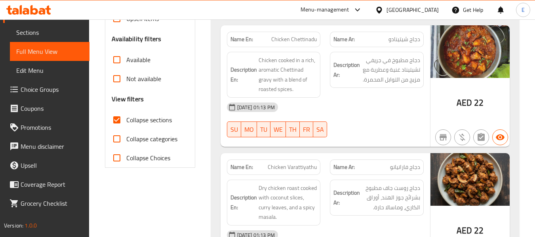
click at [400, 41] on span "دجاج شيتينادو" at bounding box center [405, 39] width 32 height 8
click at [402, 117] on div "[DATE] 01:13 PM SU MO TU WE TH FR SA" at bounding box center [325, 120] width 206 height 44
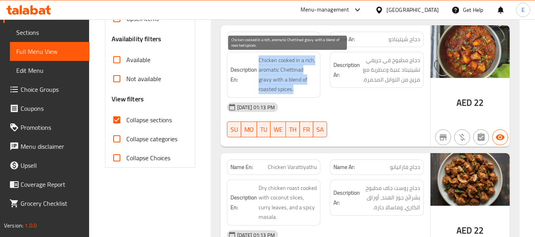
drag, startPoint x: 259, startPoint y: 58, endPoint x: 314, endPoint y: 86, distance: 61.8
click at [314, 86] on span "Chicken cooked in a rich, aromatic Chettinad gravy with a blend of roasted spic…" at bounding box center [288, 74] width 59 height 39
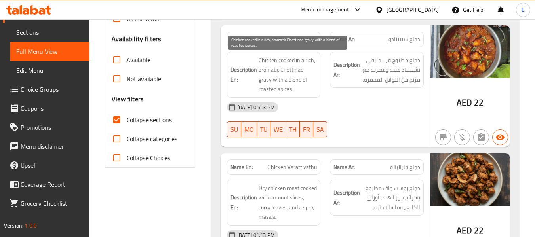
click at [373, 105] on div "[DATE] 01:13 PM" at bounding box center [325, 107] width 206 height 19
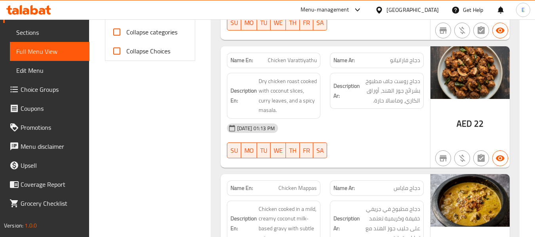
scroll to position [356, 0]
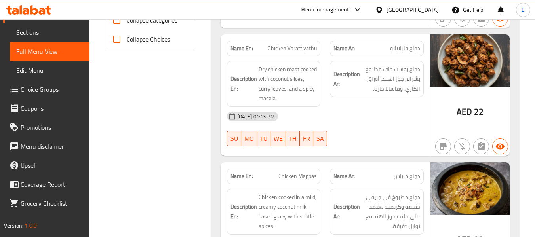
click at [408, 51] on span "دجاج فارانیانو" at bounding box center [405, 48] width 30 height 8
click at [388, 120] on div "[DATE] 01:13 PM" at bounding box center [325, 116] width 206 height 19
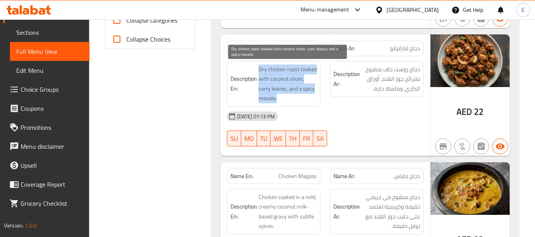
drag, startPoint x: 257, startPoint y: 67, endPoint x: 311, endPoint y: 101, distance: 64.2
click at [311, 101] on h6 "Description En: Dry chicken roast cooked with coconut slices, [PERSON_NAME] lea…" at bounding box center [274, 84] width 87 height 39
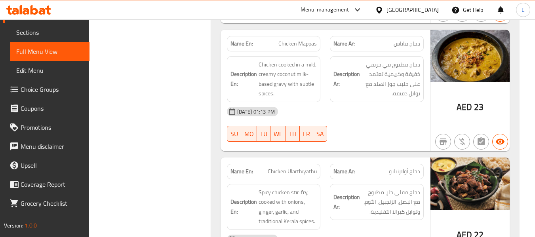
scroll to position [475, 0]
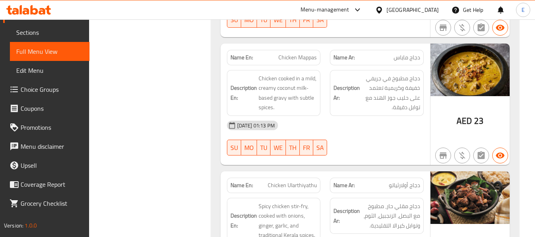
click at [407, 57] on span "دجاج ماياس" at bounding box center [407, 57] width 27 height 8
click at [294, 61] on span "Chicken Mappas" at bounding box center [297, 57] width 38 height 8
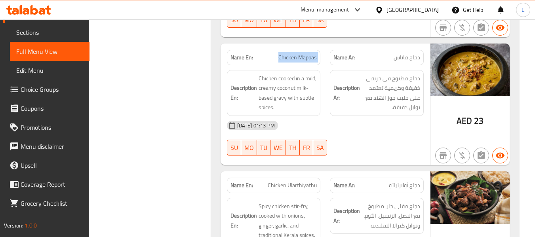
click at [294, 61] on span "Chicken Mappas" at bounding box center [297, 57] width 38 height 8
click at [375, 147] on div "[DATE] 01:13 PM SU MO TU WE TH FR SA" at bounding box center [325, 138] width 206 height 44
click at [412, 65] on div "Description Ar: دجاج مطبوخ في جريفي خفيفة وكريمية تعتمد على حليب جوز الهند مع ت…" at bounding box center [376, 92] width 103 height 55
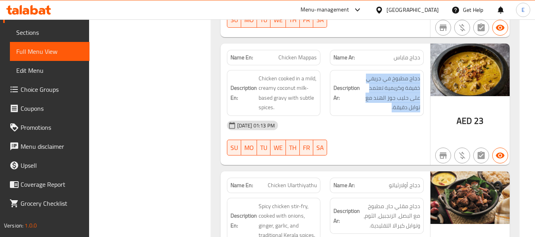
click at [412, 65] on div "Description Ar: دجاج مطبوخ في جريفي خفيفة وكريمية تعتمد على حليب جوز الهند مع ت…" at bounding box center [376, 92] width 103 height 55
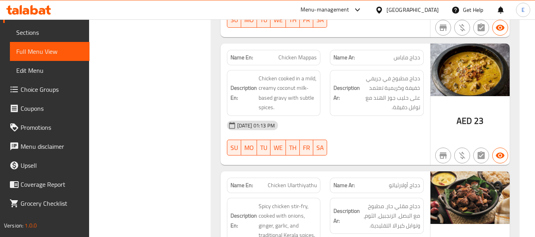
click at [405, 58] on span "دجاج ماياس" at bounding box center [407, 57] width 27 height 8
click at [299, 50] on div "Name En: Chicken Mappas" at bounding box center [274, 57] width 94 height 15
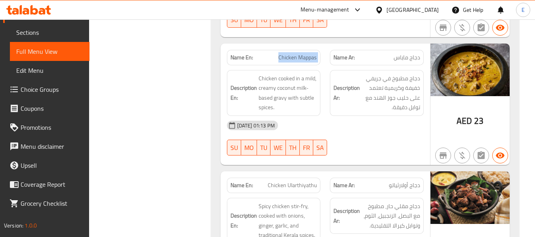
click at [299, 50] on div "Name En: Chicken Mappas" at bounding box center [274, 57] width 94 height 15
click at [386, 123] on div "[DATE] 01:13 PM" at bounding box center [325, 125] width 206 height 19
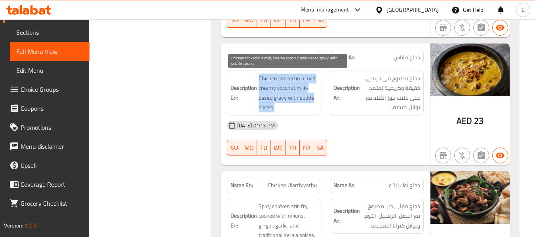
drag, startPoint x: 257, startPoint y: 77, endPoint x: 313, endPoint y: 104, distance: 62.5
click at [313, 104] on h6 "Description En: Chicken cooked in a mild, creamy coconut milk-based gravy with …" at bounding box center [274, 93] width 87 height 39
click at [313, 104] on span "Chicken cooked in a mild, creamy coconut milk-based gravy with subtle spices." at bounding box center [288, 93] width 59 height 39
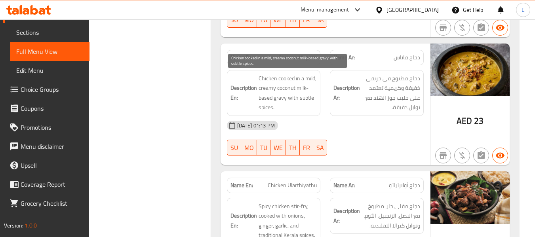
click at [313, 104] on span "Chicken cooked in a mild, creamy coconut milk-based gravy with subtle spices." at bounding box center [288, 93] width 59 height 39
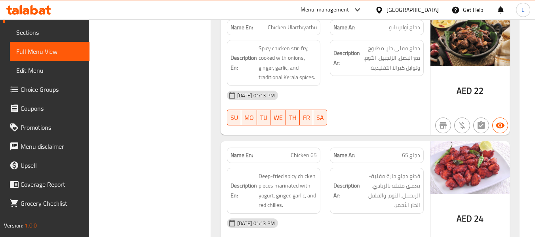
scroll to position [634, 0]
click at [288, 31] on span "Chicken Ularthiyathu" at bounding box center [292, 27] width 49 height 8
drag, startPoint x: 288, startPoint y: 32, endPoint x: 338, endPoint y: 35, distance: 50.4
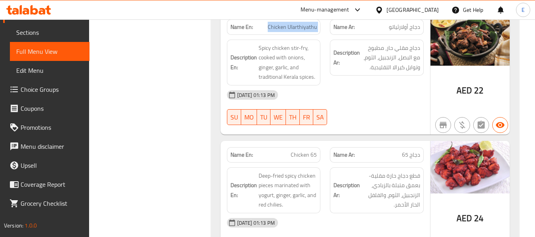
click at [288, 31] on span "Chicken Ularthiyathu" at bounding box center [292, 27] width 49 height 8
click at [393, 33] on div "Name Ar: دجاج أولارثياتو" at bounding box center [377, 26] width 94 height 15
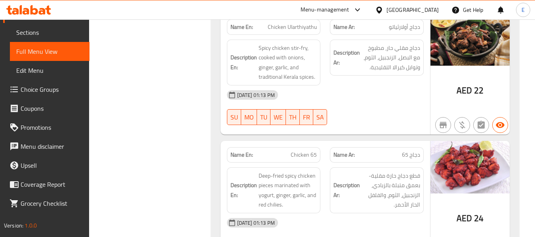
click at [372, 86] on div "[DATE] 01:13 PM" at bounding box center [325, 95] width 206 height 19
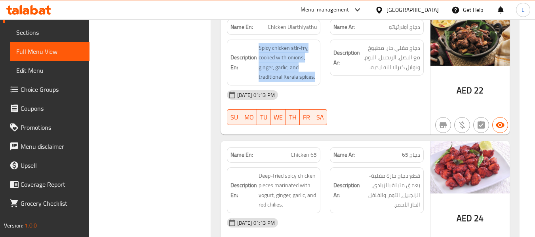
drag, startPoint x: 257, startPoint y: 44, endPoint x: 319, endPoint y: 74, distance: 68.5
click at [319, 74] on div "Description En: Spicy chicken stir-fry, cooked with onions, ginger, garlic, and…" at bounding box center [274, 63] width 94 height 46
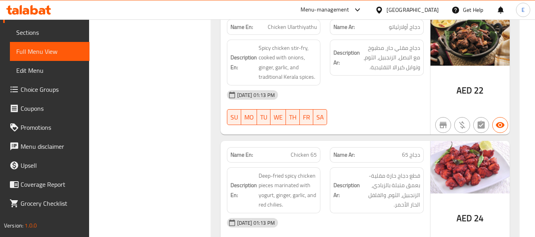
click at [319, 74] on div "Description En: Spicy chicken stir-fry, cooked with onions, ginger, garlic, and…" at bounding box center [274, 63] width 94 height 46
click at [368, 101] on div "[DATE] 01:13 PM" at bounding box center [325, 95] width 206 height 19
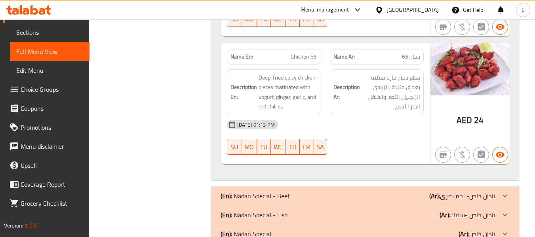
scroll to position [753, 0]
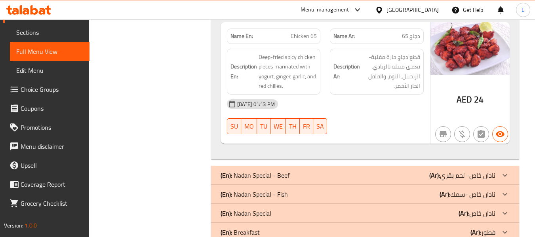
click at [421, 35] on div "Name Ar: دجاج 65" at bounding box center [377, 36] width 94 height 15
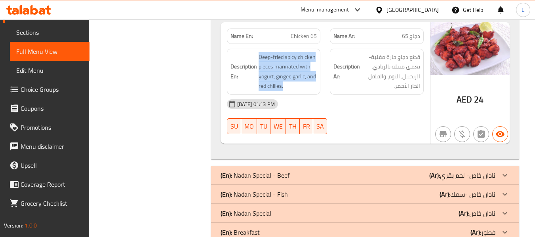
drag, startPoint x: 257, startPoint y: 55, endPoint x: 320, endPoint y: 85, distance: 69.8
click at [320, 85] on div "Description En: Deep-fried spicy chicken pieces marinated with yogurt, ginger, …" at bounding box center [274, 72] width 94 height 46
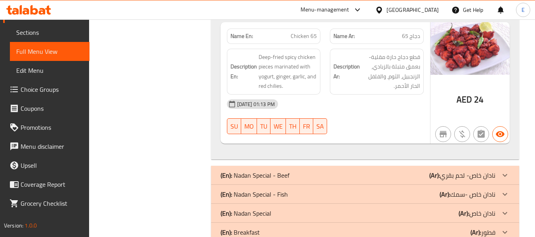
click at [320, 85] on div "Description En: Deep-fried spicy chicken pieces marinated with yogurt, ginger, …" at bounding box center [274, 72] width 94 height 46
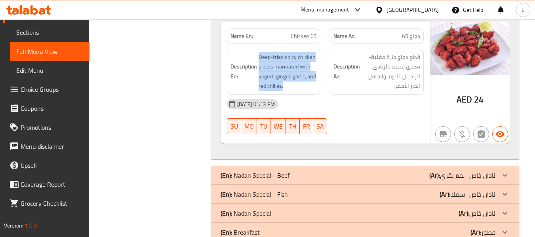
click at [320, 85] on div "Description En: Deep-fried spicy chicken pieces marinated with yogurt, ginger, …" at bounding box center [274, 72] width 94 height 46
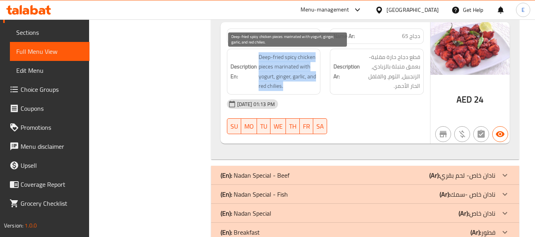
click at [280, 85] on span "Deep-fried spicy chicken pieces marinated with yogurt, ginger, garlic, and red …" at bounding box center [288, 71] width 59 height 39
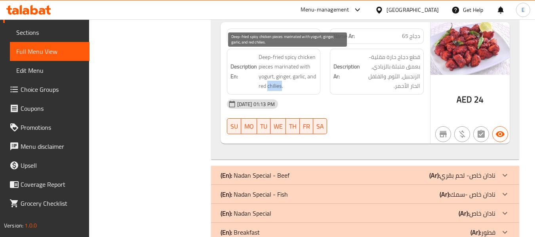
click at [280, 85] on span "Deep-fried spicy chicken pieces marinated with yogurt, ginger, garlic, and red …" at bounding box center [288, 71] width 59 height 39
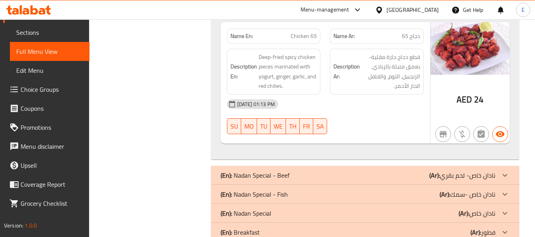
click at [223, 125] on div "SU MO TU WE TH FR SA" at bounding box center [273, 126] width 103 height 25
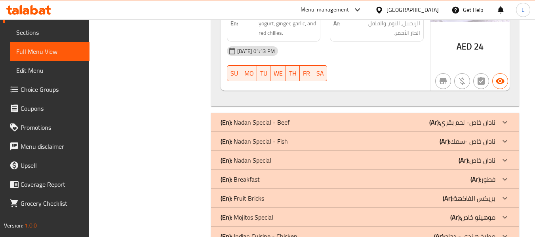
scroll to position [832, 0]
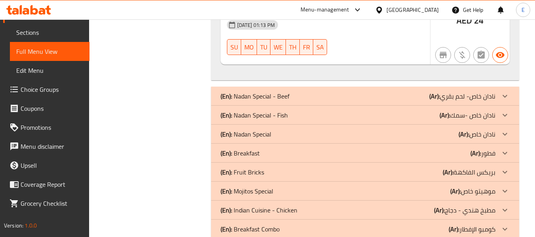
click at [462, 97] on p "(Ar): نادان خاص- لحم بقري" at bounding box center [462, 96] width 66 height 10
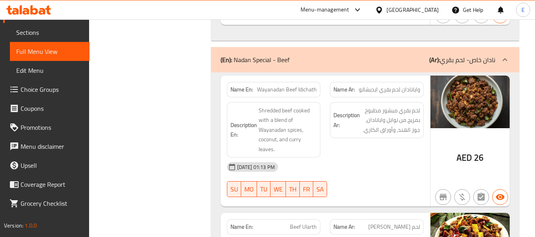
scroll to position [911, 0]
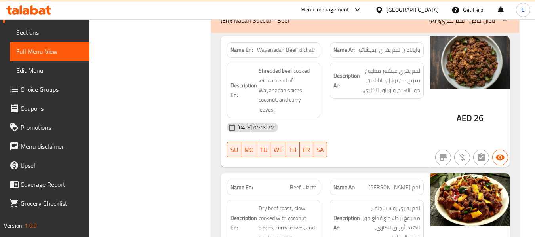
click at [290, 50] on span "Wayanadan Beef Idichath" at bounding box center [287, 50] width 60 height 8
click at [378, 129] on div "[DATE] 01:13 PM" at bounding box center [325, 127] width 206 height 19
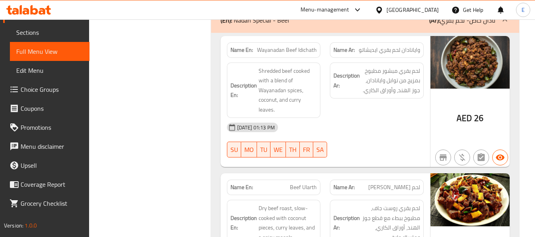
click at [378, 129] on div "[DATE] 01:13 PM" at bounding box center [325, 127] width 206 height 19
click at [378, 130] on div "[DATE] 01:13 PM" at bounding box center [325, 127] width 206 height 19
click at [379, 130] on div "[DATE] 01:13 PM" at bounding box center [325, 127] width 206 height 19
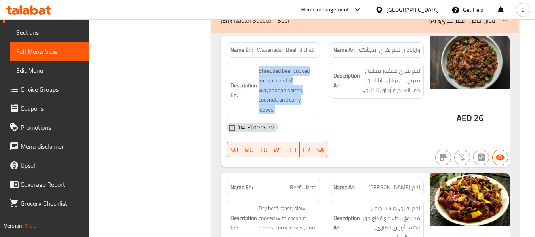
drag, startPoint x: 255, startPoint y: 69, endPoint x: 315, endPoint y: 112, distance: 74.0
click at [315, 112] on h6 "Description En: Shredded beef cooked with a blend of Wayanadan spices, coconut,…" at bounding box center [274, 90] width 87 height 49
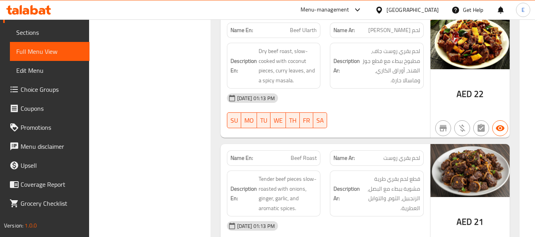
scroll to position [1069, 0]
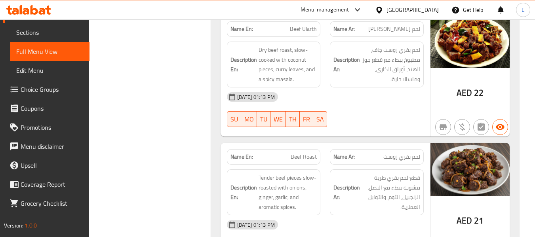
click at [381, 106] on div "[DATE] 01:13 PM" at bounding box center [325, 97] width 206 height 19
click at [382, 100] on div "[DATE] 01:13 PM" at bounding box center [325, 97] width 206 height 19
click at [307, 36] on div "Name En: Beef Ularth" at bounding box center [274, 28] width 94 height 15
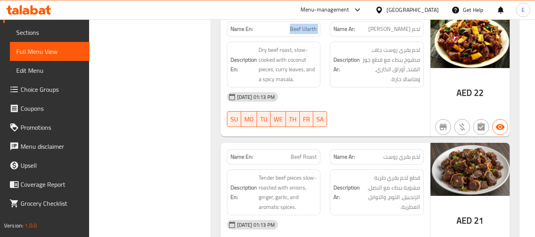
click at [307, 36] on div "Name En: Beef Ularth" at bounding box center [274, 28] width 94 height 15
click at [410, 61] on span "لحم بقري روست جاف، مطبوخ ببطء مع قطع جوز الهند، أوراق الكاري، وماسالا حارة." at bounding box center [391, 64] width 59 height 39
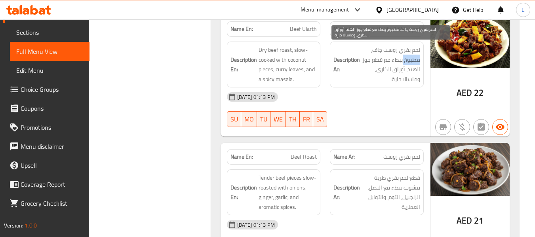
click at [410, 61] on span "لحم بقري روست جاف، مطبوخ ببطء مع قطع جوز الهند، أوراق الكاري، وماسالا حارة." at bounding box center [391, 64] width 59 height 39
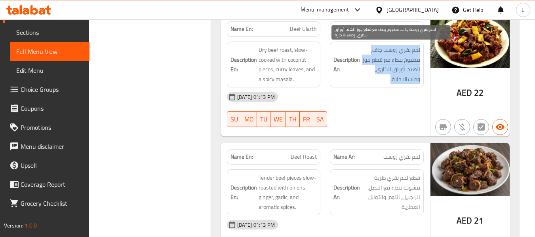
click at [410, 61] on span "لحم بقري روست جاف، مطبوخ ببطء مع قطع جوز الهند، أوراق الكاري، وماسالا حارة." at bounding box center [391, 64] width 59 height 39
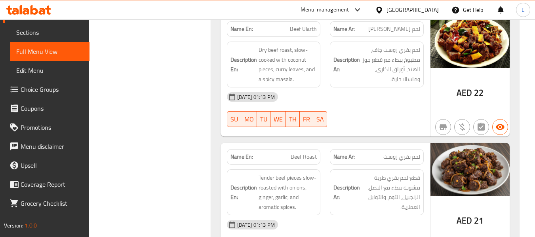
click at [393, 104] on div "[DATE] 01:13 PM" at bounding box center [325, 97] width 206 height 19
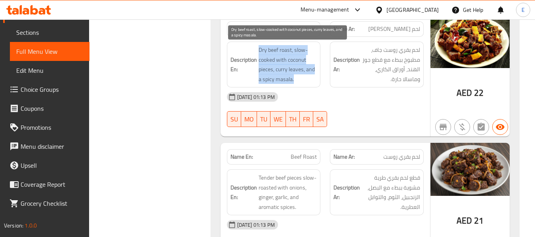
drag, startPoint x: 253, startPoint y: 46, endPoint x: 316, endPoint y: 83, distance: 73.2
click at [316, 83] on h6 "Description En: Dry beef roast, slow-cooked with coconut pieces, [PERSON_NAME] …" at bounding box center [274, 64] width 87 height 39
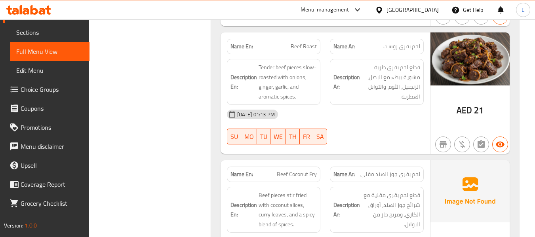
scroll to position [1188, 0]
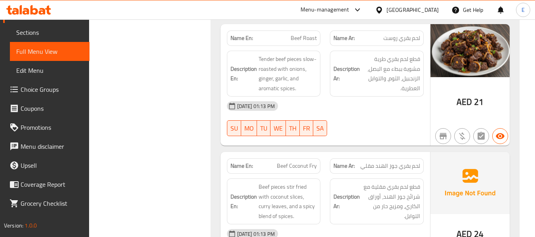
click at [396, 40] on span "لحم بقري روست" at bounding box center [401, 38] width 37 height 8
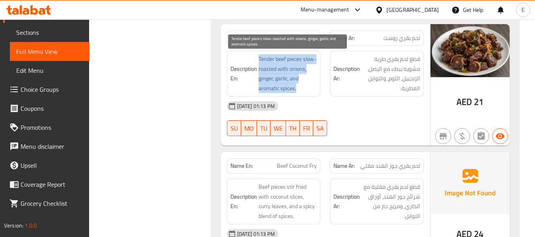
drag, startPoint x: 256, startPoint y: 58, endPoint x: 312, endPoint y: 85, distance: 62.2
click at [312, 85] on h6 "Description En: Tender beef pieces slow-roasted with onions, ginger, garlic, an…" at bounding box center [274, 73] width 87 height 39
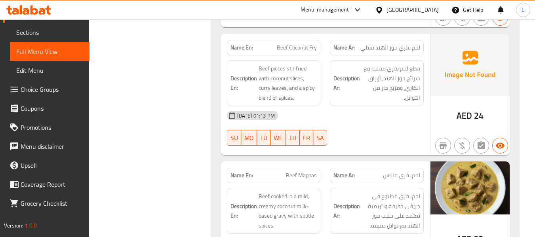
scroll to position [1307, 0]
click at [400, 43] on span "لحم بقري جوز الهند مقلي" at bounding box center [390, 47] width 60 height 8
click at [374, 120] on div "[DATE] 01:13 PM" at bounding box center [325, 115] width 206 height 19
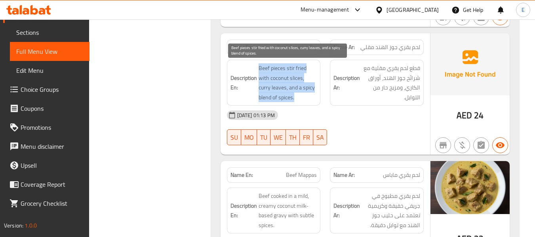
drag, startPoint x: 256, startPoint y: 65, endPoint x: 311, endPoint y: 97, distance: 64.1
click at [311, 97] on h6 "Description En: Beef pieces stir fried with coconut slices, [PERSON_NAME] leave…" at bounding box center [274, 82] width 87 height 39
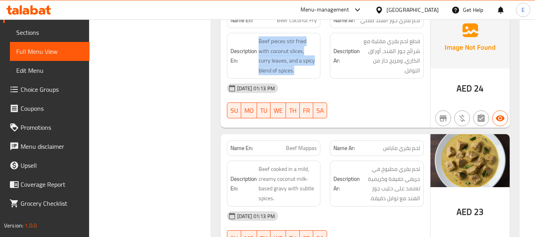
scroll to position [1426, 0]
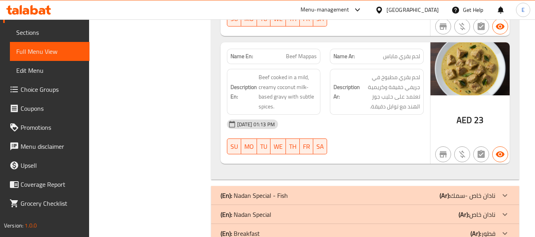
click at [397, 52] on span "لحم بقري ماباس" at bounding box center [401, 56] width 37 height 8
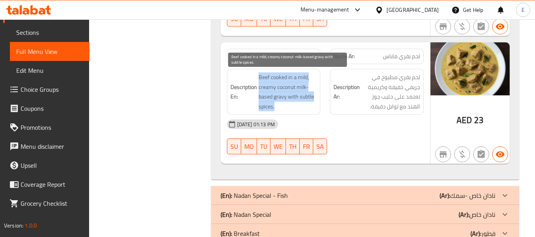
drag, startPoint x: 255, startPoint y: 76, endPoint x: 310, endPoint y: 103, distance: 60.8
click at [310, 103] on h6 "Description En: Beef cooked in a mild, creamy coconut milk-based gravy with sub…" at bounding box center [274, 91] width 87 height 39
click at [310, 103] on span "Beef cooked in a mild, creamy coconut milk-based gravy with subtle spices." at bounding box center [288, 91] width 59 height 39
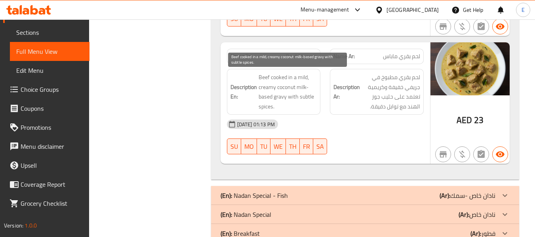
click at [310, 103] on span "Beef cooked in a mild, creamy coconut milk-based gravy with subtle spices." at bounding box center [288, 91] width 59 height 39
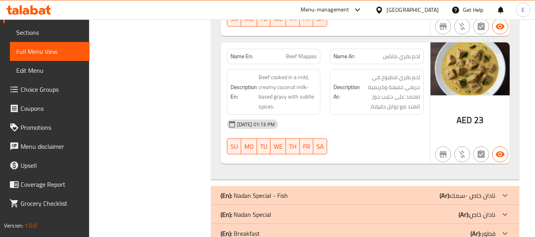
click at [389, 139] on div "[DATE] 01:13 PM SU MO TU WE TH FR SA" at bounding box center [325, 137] width 206 height 44
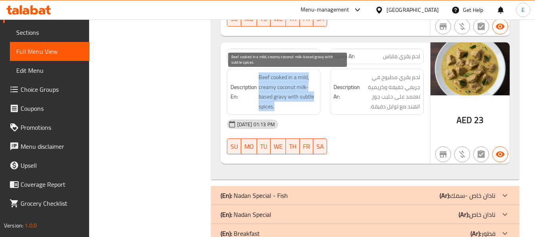
drag, startPoint x: 259, startPoint y: 76, endPoint x: 313, endPoint y: 104, distance: 60.8
click at [313, 104] on span "Beef cooked in a mild, creamy coconut milk-based gravy with subtle spices." at bounding box center [288, 91] width 59 height 39
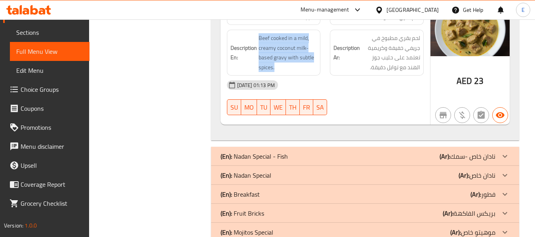
scroll to position [1465, 0]
click at [425, 154] on div "(En): Nadan Special - Fish (Ar): نادان خاص -سمك" at bounding box center [358, 156] width 275 height 10
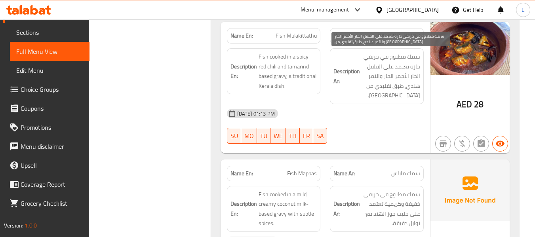
scroll to position [1624, 0]
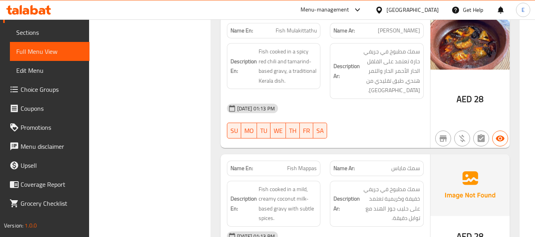
click at [400, 36] on div "Name Ar: [PERSON_NAME]" at bounding box center [377, 30] width 94 height 15
click at [303, 34] on span "Fish Mulakittathu" at bounding box center [296, 31] width 41 height 8
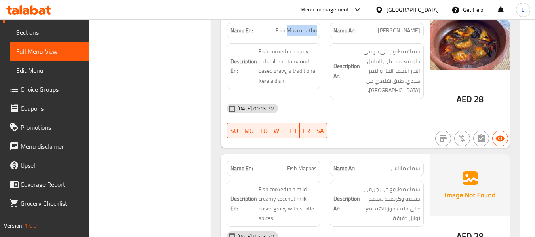
click at [303, 34] on span "Fish Mulakittathu" at bounding box center [296, 31] width 41 height 8
click at [348, 112] on div "[DATE] 01:13 PM" at bounding box center [325, 108] width 206 height 19
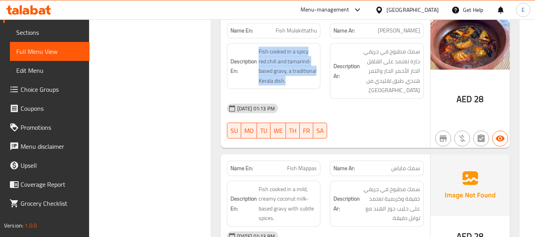
drag, startPoint x: 258, startPoint y: 46, endPoint x: 322, endPoint y: 76, distance: 70.7
click at [322, 76] on div "Description En: Fish cooked in a spicy red chili and tamarind-based gravy, a tr…" at bounding box center [273, 70] width 103 height 65
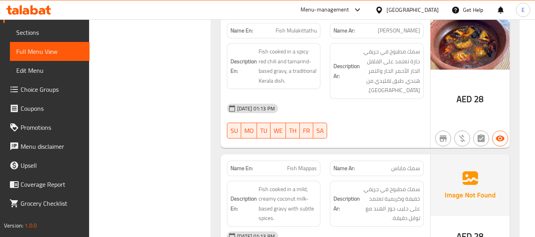
click at [322, 76] on div "Description En: Fish cooked in a spicy red chili and tamarind-based gravy, a tr…" at bounding box center [273, 70] width 103 height 65
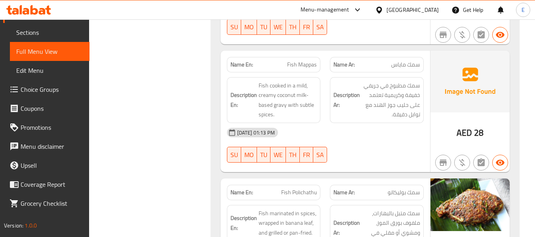
scroll to position [1743, 0]
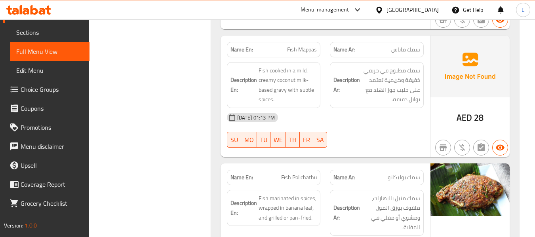
click at [396, 132] on div "[DATE] 01:13 PM SU MO TU WE TH FR SA" at bounding box center [325, 130] width 206 height 44
click at [402, 51] on span "سمك ماياس" at bounding box center [405, 50] width 29 height 8
click at [404, 127] on div "[DATE] 01:13 PM" at bounding box center [325, 117] width 206 height 19
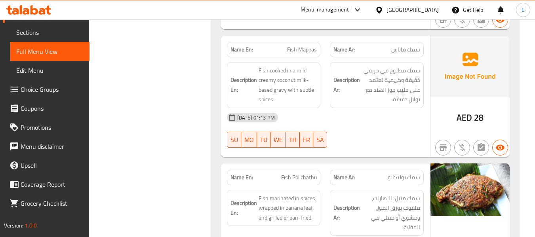
click at [290, 52] on span "Fish Mappas" at bounding box center [302, 50] width 30 height 8
click at [407, 46] on span "سمك ماياس" at bounding box center [405, 50] width 29 height 8
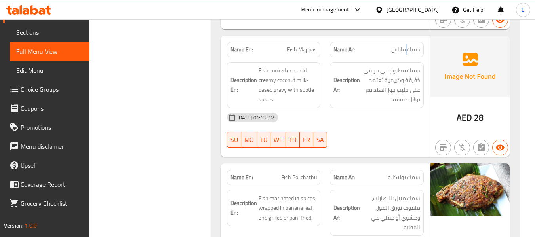
click at [407, 46] on span "سمك ماياس" at bounding box center [405, 50] width 29 height 8
click at [303, 50] on span "Fish Mappas" at bounding box center [302, 50] width 30 height 8
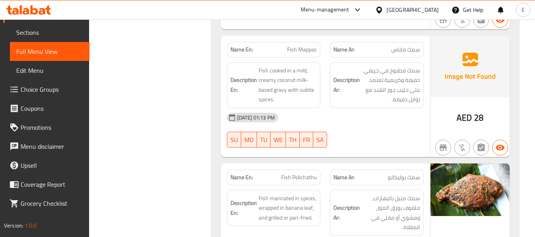
click at [408, 42] on div "Name Ar: [PERSON_NAME]" at bounding box center [377, 49] width 94 height 15
click at [378, 131] on div "[DATE] 01:13 PM SU MO TU WE TH FR SA" at bounding box center [325, 130] width 206 height 44
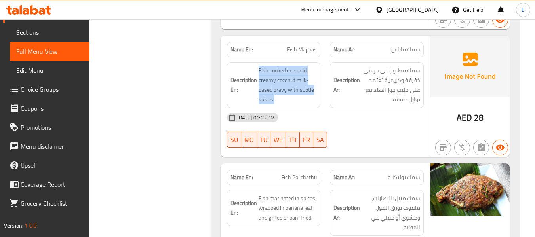
drag, startPoint x: 258, startPoint y: 70, endPoint x: 315, endPoint y: 98, distance: 63.6
click at [316, 98] on h6 "Description En: Fish cooked in a mild, creamy coconut milk-based gravy with sub…" at bounding box center [274, 85] width 87 height 39
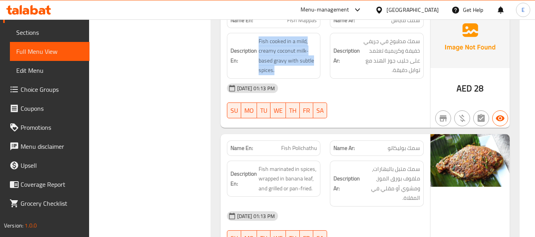
scroll to position [1862, 0]
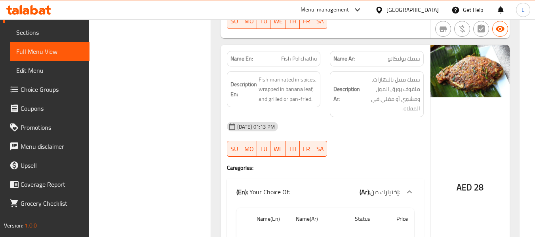
click at [411, 55] on span "سمك بوليكاتو" at bounding box center [404, 59] width 32 height 8
click at [401, 137] on div "[DATE] 01:13 PM SU MO TU WE TH FR SA" at bounding box center [325, 139] width 206 height 44
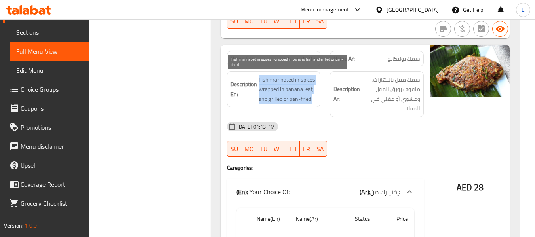
drag, startPoint x: 258, startPoint y: 75, endPoint x: 313, endPoint y: 101, distance: 61.0
click at [313, 101] on h6 "Description En: Fish marinated in spices, wrapped in banana leaf, and grilled o…" at bounding box center [274, 89] width 87 height 29
click at [313, 101] on span "Fish marinated in spices, wrapped in banana leaf, and grilled or pan-fried." at bounding box center [288, 89] width 59 height 29
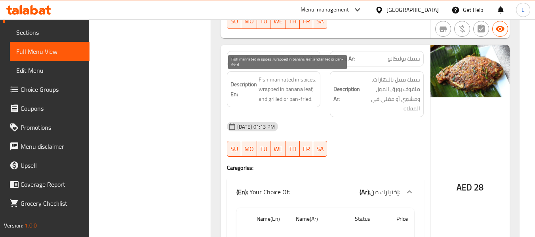
click at [313, 101] on span "Fish marinated in spices, wrapped in banana leaf, and grilled or pan-fried." at bounding box center [288, 89] width 59 height 29
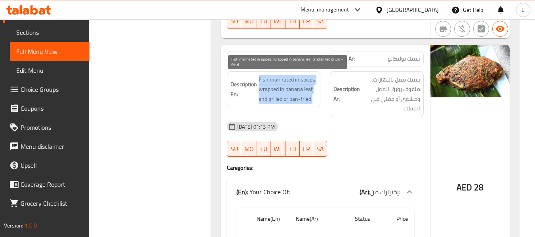
click at [313, 101] on span "Fish marinated in spices, wrapped in banana leaf, and grilled or pan-fried." at bounding box center [288, 89] width 59 height 29
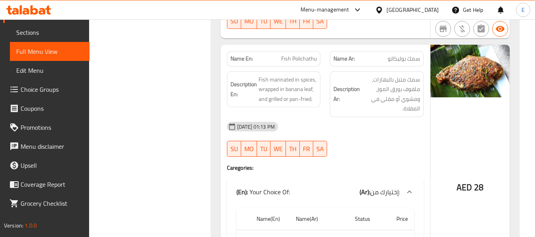
click at [362, 143] on div "[DATE] 01:13 PM SU MO TU WE TH FR SA" at bounding box center [325, 139] width 206 height 44
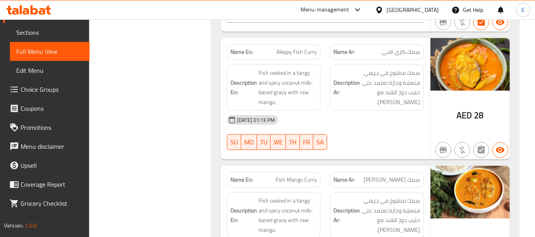
scroll to position [2139, 0]
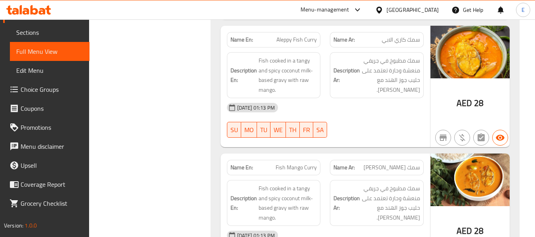
click at [391, 44] on span "سمك كاري الابي" at bounding box center [401, 40] width 38 height 8
click at [296, 44] on span "Aleppy Fish Curry" at bounding box center [296, 40] width 40 height 8
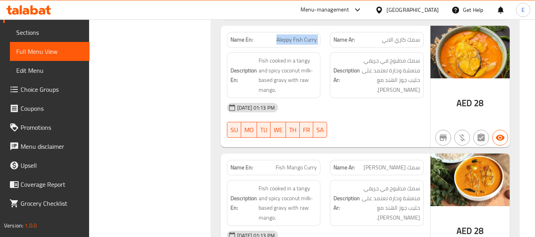
click at [296, 44] on span "Aleppy Fish Curry" at bounding box center [296, 40] width 40 height 8
click at [400, 127] on div "[DATE] 01:13 PM SU MO TU WE TH FR SA" at bounding box center [325, 120] width 206 height 44
drag, startPoint x: 379, startPoint y: 120, endPoint x: 261, endPoint y: 64, distance: 131.3
click at [379, 120] on div "[DATE] 01:13 PM SU MO TU WE TH FR SA" at bounding box center [325, 120] width 206 height 44
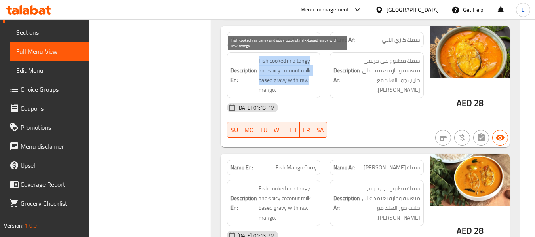
drag, startPoint x: 258, startPoint y: 61, endPoint x: 307, endPoint y: 81, distance: 53.1
click at [307, 81] on h6 "Description En: Fish cooked in a tangy and spicy coconut milk-based gravy with …" at bounding box center [274, 75] width 87 height 39
click at [307, 81] on span "Fish cooked in a tangy and spicy coconut milk-based gravy with raw mango." at bounding box center [288, 75] width 59 height 39
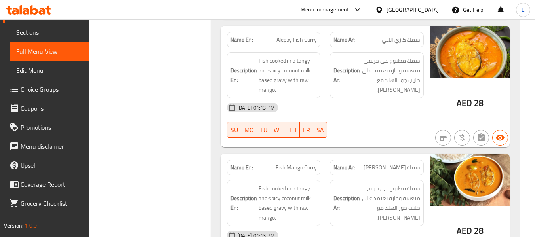
click at [380, 104] on div "[DATE] 01:13 PM" at bounding box center [325, 107] width 206 height 19
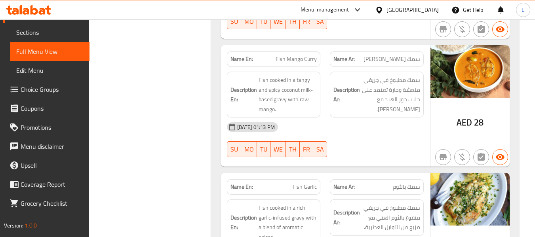
scroll to position [2258, 0]
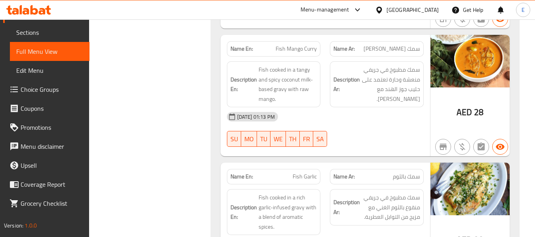
click at [298, 50] on span "Fish Mango Curry" at bounding box center [296, 49] width 41 height 8
click at [390, 52] on span "سمك [PERSON_NAME]" at bounding box center [392, 49] width 57 height 8
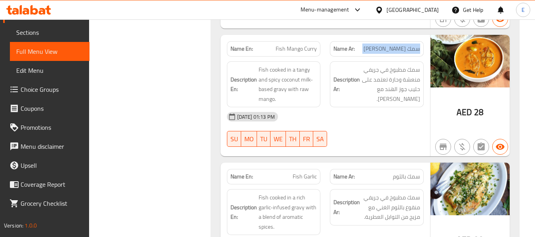
click at [390, 52] on span "سمك [PERSON_NAME]" at bounding box center [392, 49] width 57 height 8
drag, startPoint x: 352, startPoint y: 107, endPoint x: 255, endPoint y: 76, distance: 102.2
click at [352, 107] on div "Description Ar: سمك مطبوخ في جريفي منعشة وحارة تعتمد على حليب جوز الهند مع [PER…" at bounding box center [377, 84] width 94 height 46
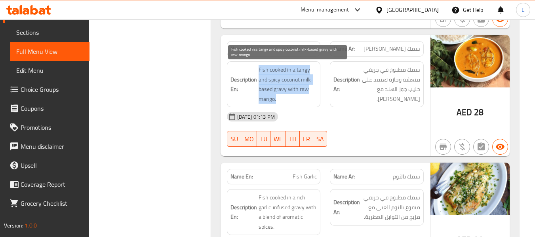
drag, startPoint x: 256, startPoint y: 66, endPoint x: 314, endPoint y: 101, distance: 67.7
click at [314, 101] on h6 "Description En: Fish cooked in a tangy and spicy coconut milk-based gravy with …" at bounding box center [274, 84] width 87 height 39
click at [314, 101] on span "Fish cooked in a tangy and spicy coconut milk-based gravy with raw mango." at bounding box center [288, 84] width 59 height 39
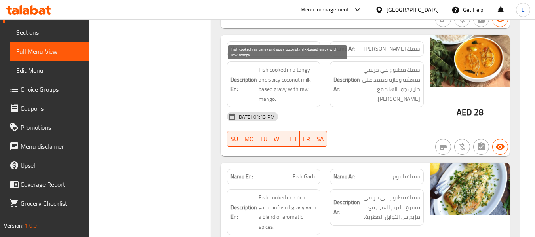
click at [314, 101] on span "Fish cooked in a tangy and spicy coconut milk-based gravy with raw mango." at bounding box center [288, 84] width 59 height 39
click at [374, 117] on div "[DATE] 01:13 PM" at bounding box center [325, 116] width 206 height 19
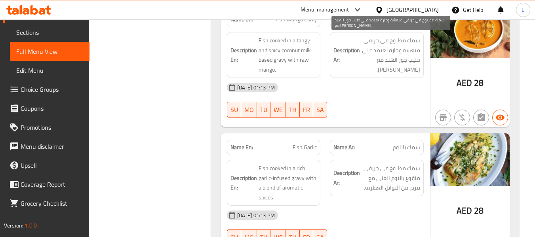
scroll to position [2376, 0]
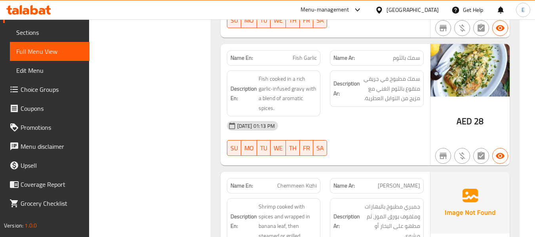
click at [353, 133] on div "[DATE] 01:13 PM" at bounding box center [325, 125] width 206 height 19
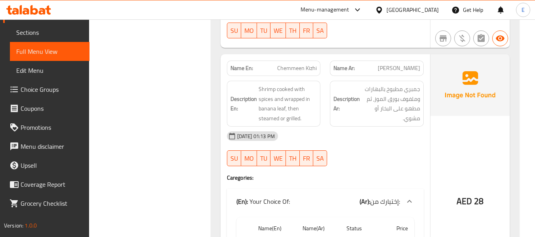
scroll to position [2495, 0]
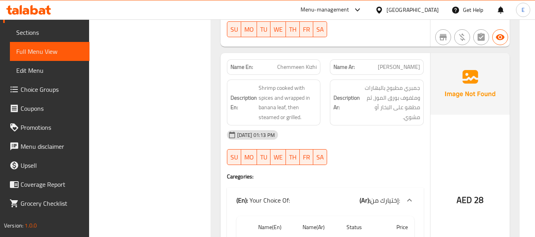
click at [353, 133] on div "[DATE] 01:13 PM" at bounding box center [325, 135] width 206 height 19
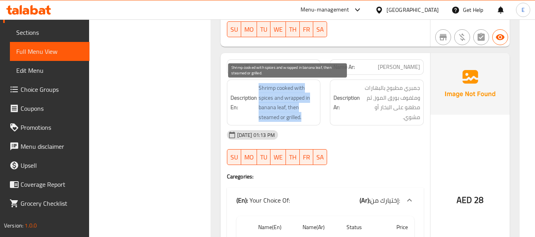
drag, startPoint x: 257, startPoint y: 84, endPoint x: 309, endPoint y: 116, distance: 59.9
click at [309, 116] on h6 "Description En: Shrimp cooked with spices and wrapped in banana leaf, then stea…" at bounding box center [274, 102] width 87 height 39
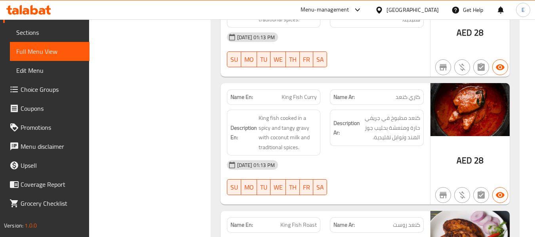
scroll to position [2852, 0]
click at [177, 74] on div "Filter Branches Branches Popular filters Free items Branch specific items Has c…" at bounding box center [153, 67] width 106 height 5634
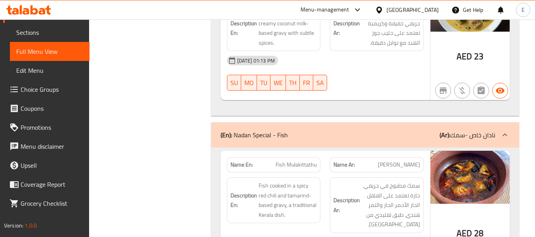
scroll to position [1426, 0]
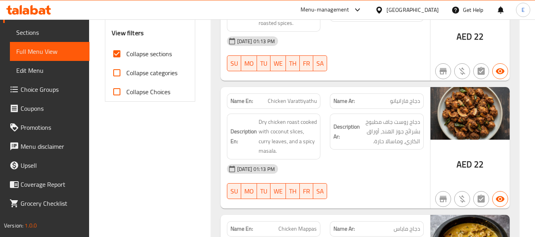
scroll to position [316, 0]
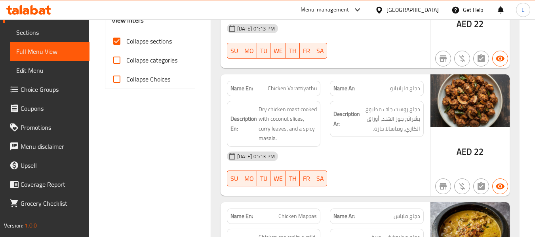
click at [118, 41] on input "Collapse sections" at bounding box center [116, 41] width 19 height 19
checkbox input "false"
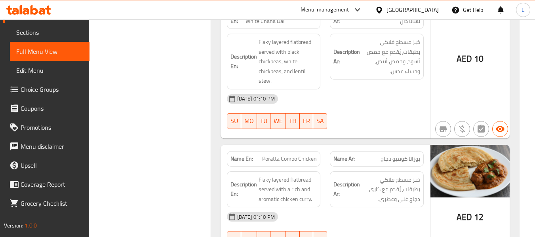
scroll to position [15524, 0]
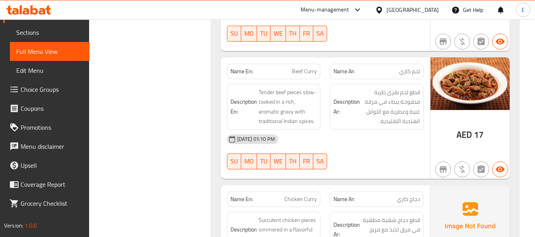
click at [302, 195] on span "Chicken Curry" at bounding box center [300, 199] width 32 height 8
